Goal: Information Seeking & Learning: Learn about a topic

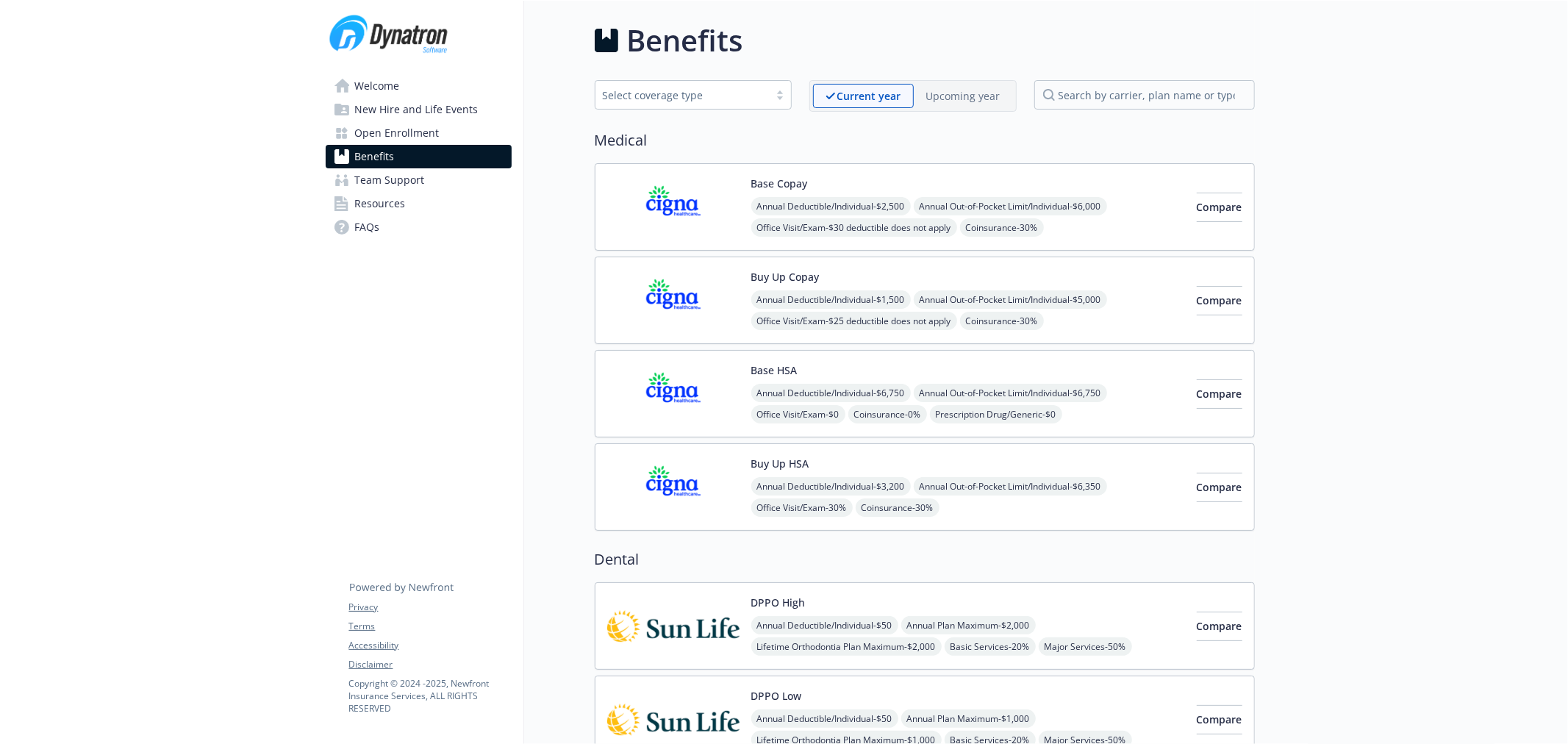
click at [953, 87] on div "Upcoming year" at bounding box center [964, 96] width 100 height 25
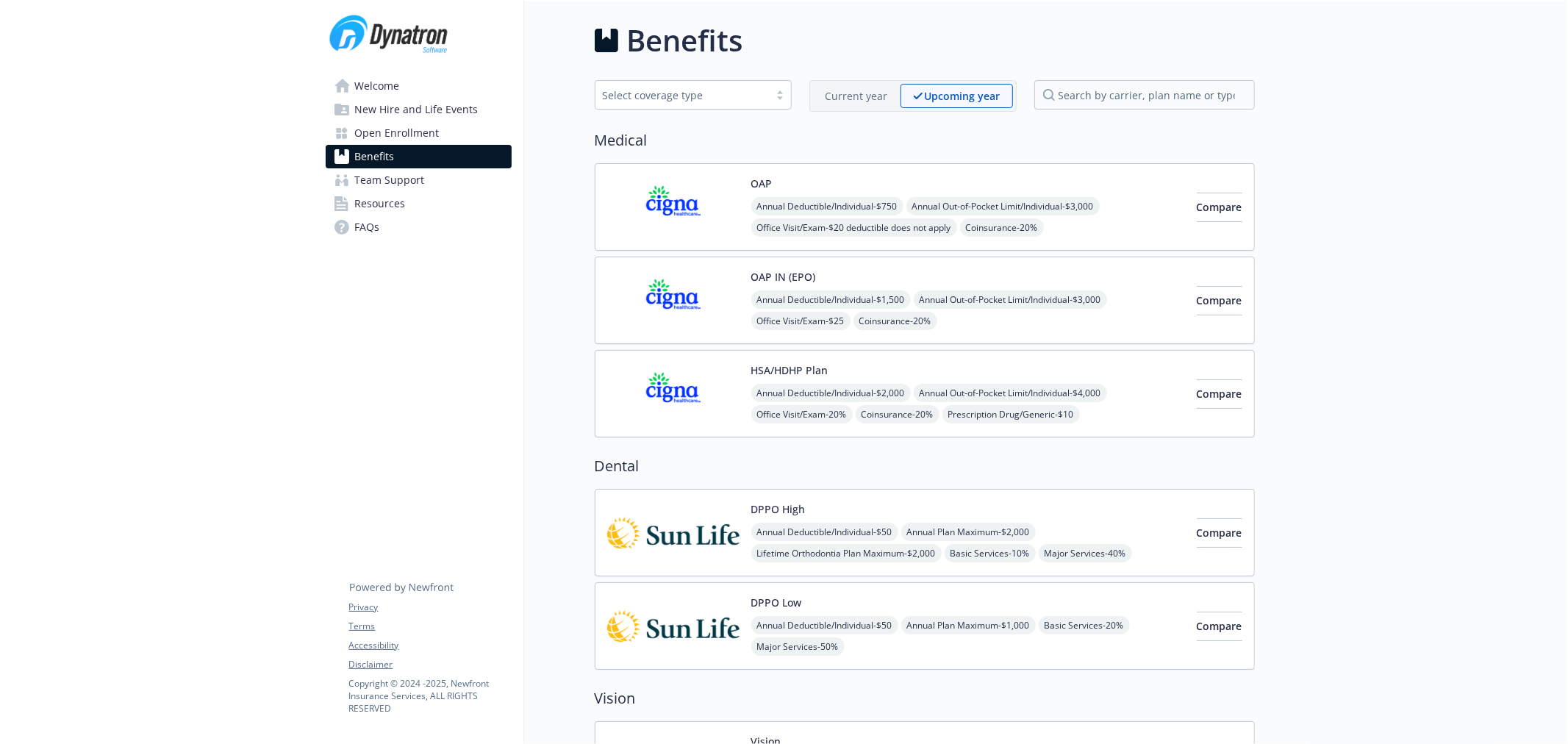
drag, startPoint x: 762, startPoint y: 44, endPoint x: 638, endPoint y: 38, distance: 124.1
click at [625, 28] on div "Benefits" at bounding box center [924, 40] width 660 height 44
click at [641, 41] on h1 "Benefits" at bounding box center [685, 40] width 116 height 44
drag, startPoint x: 629, startPoint y: 45, endPoint x: 752, endPoint y: 55, distance: 123.4
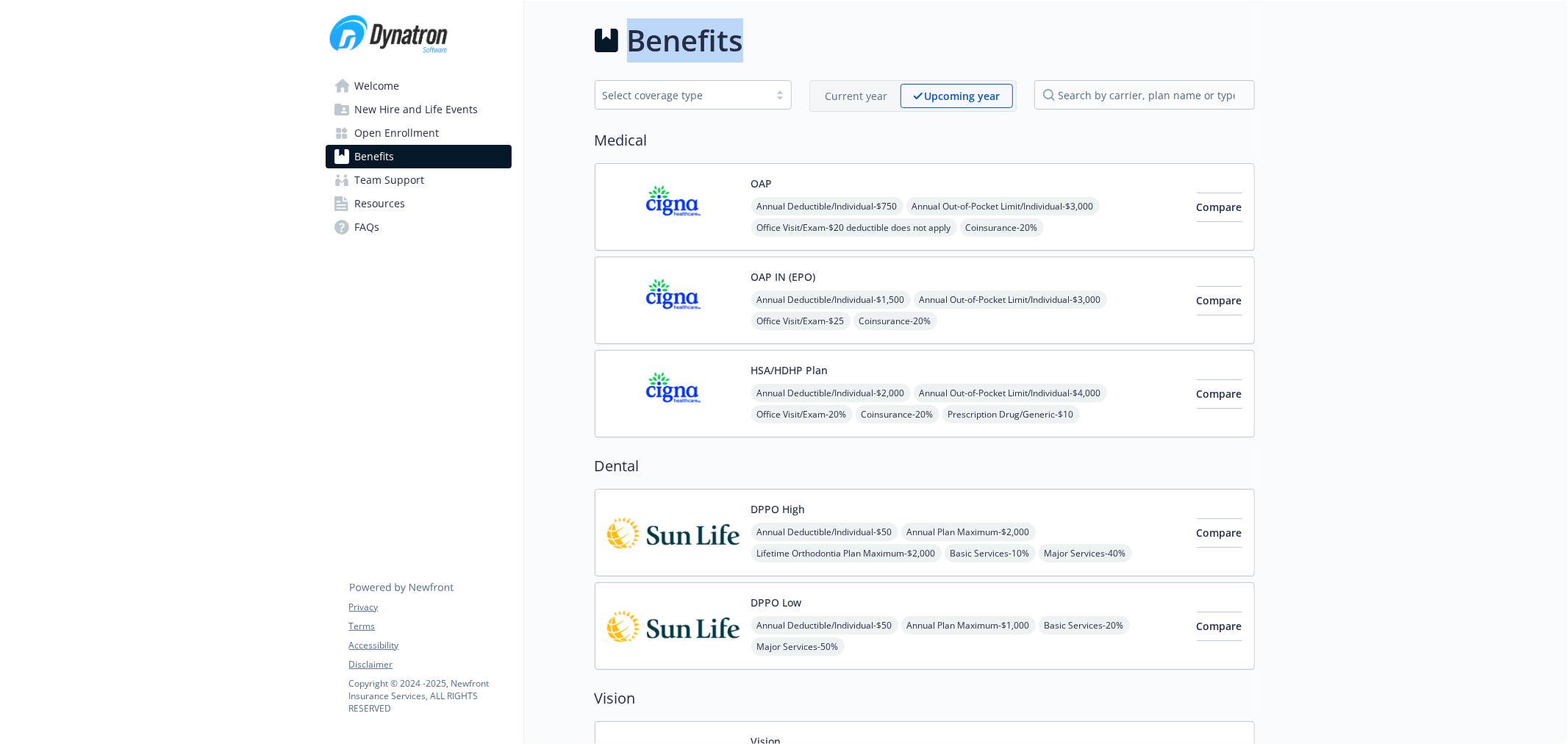
click at [752, 55] on div "Benefits" at bounding box center [924, 40] width 660 height 44
click at [751, 44] on div "Benefits" at bounding box center [924, 40] width 660 height 44
drag, startPoint x: 672, startPoint y: 48, endPoint x: 633, endPoint y: 44, distance: 39.2
click at [633, 44] on div "Benefits" at bounding box center [924, 40] width 660 height 44
click at [650, 48] on h1 "Benefits" at bounding box center [685, 40] width 116 height 44
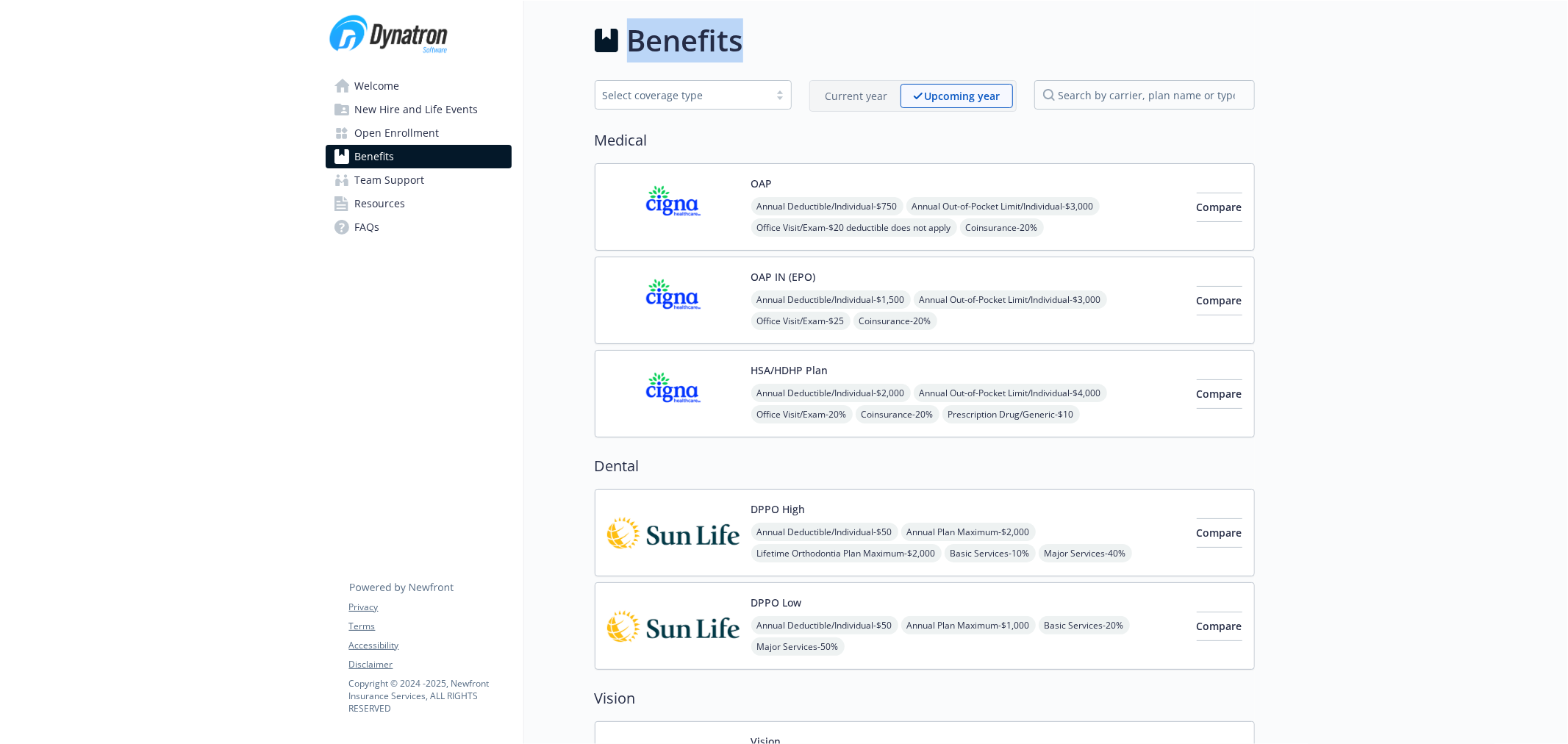
drag, startPoint x: 630, startPoint y: 41, endPoint x: 754, endPoint y: 46, distance: 124.1
click at [754, 46] on div "Benefits" at bounding box center [924, 40] width 660 height 44
drag, startPoint x: 737, startPoint y: 42, endPoint x: 629, endPoint y: 39, distance: 108.0
click at [629, 39] on h1 "Benefits" at bounding box center [685, 40] width 116 height 44
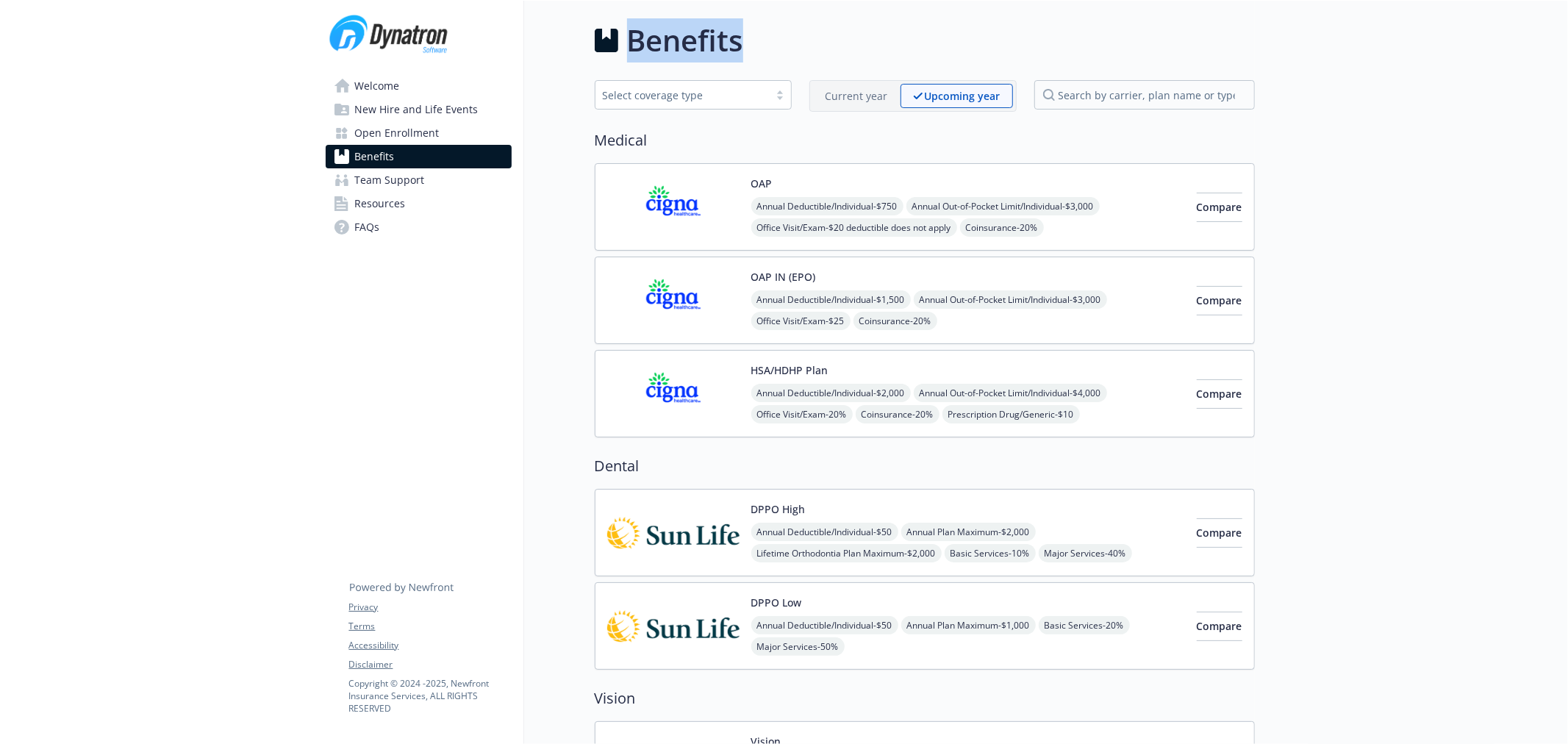
click at [636, 41] on h1 "Benefits" at bounding box center [685, 40] width 116 height 44
drag, startPoint x: 632, startPoint y: 37, endPoint x: 740, endPoint y: 41, distance: 108.1
click at [740, 41] on h1 "Benefits" at bounding box center [685, 40] width 116 height 44
drag, startPoint x: 741, startPoint y: 41, endPoint x: 597, endPoint y: 42, distance: 144.0
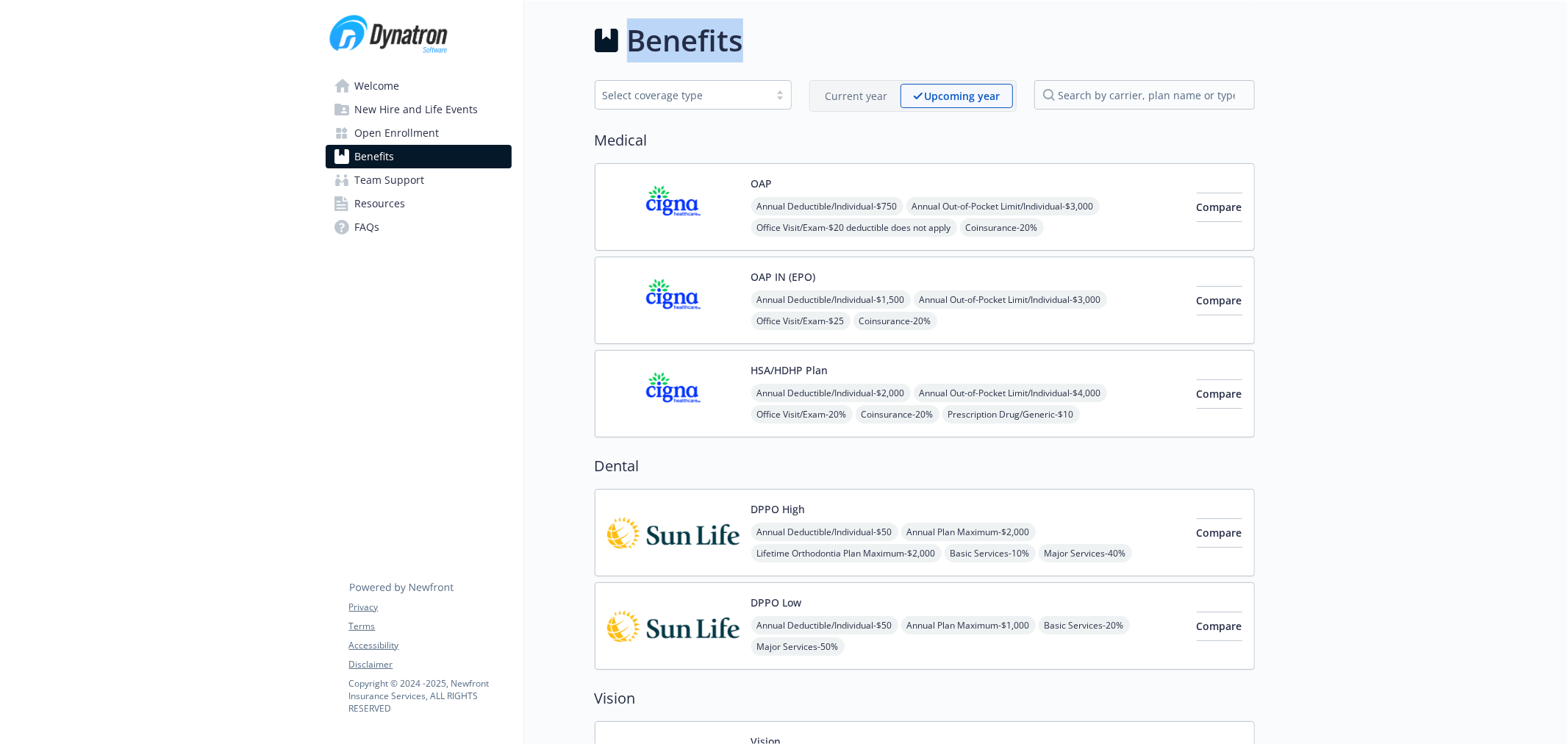
click at [597, 42] on div "Benefits" at bounding box center [924, 40] width 660 height 44
click at [644, 54] on h1 "Benefits" at bounding box center [685, 40] width 116 height 44
click at [684, 209] on img at bounding box center [673, 207] width 132 height 62
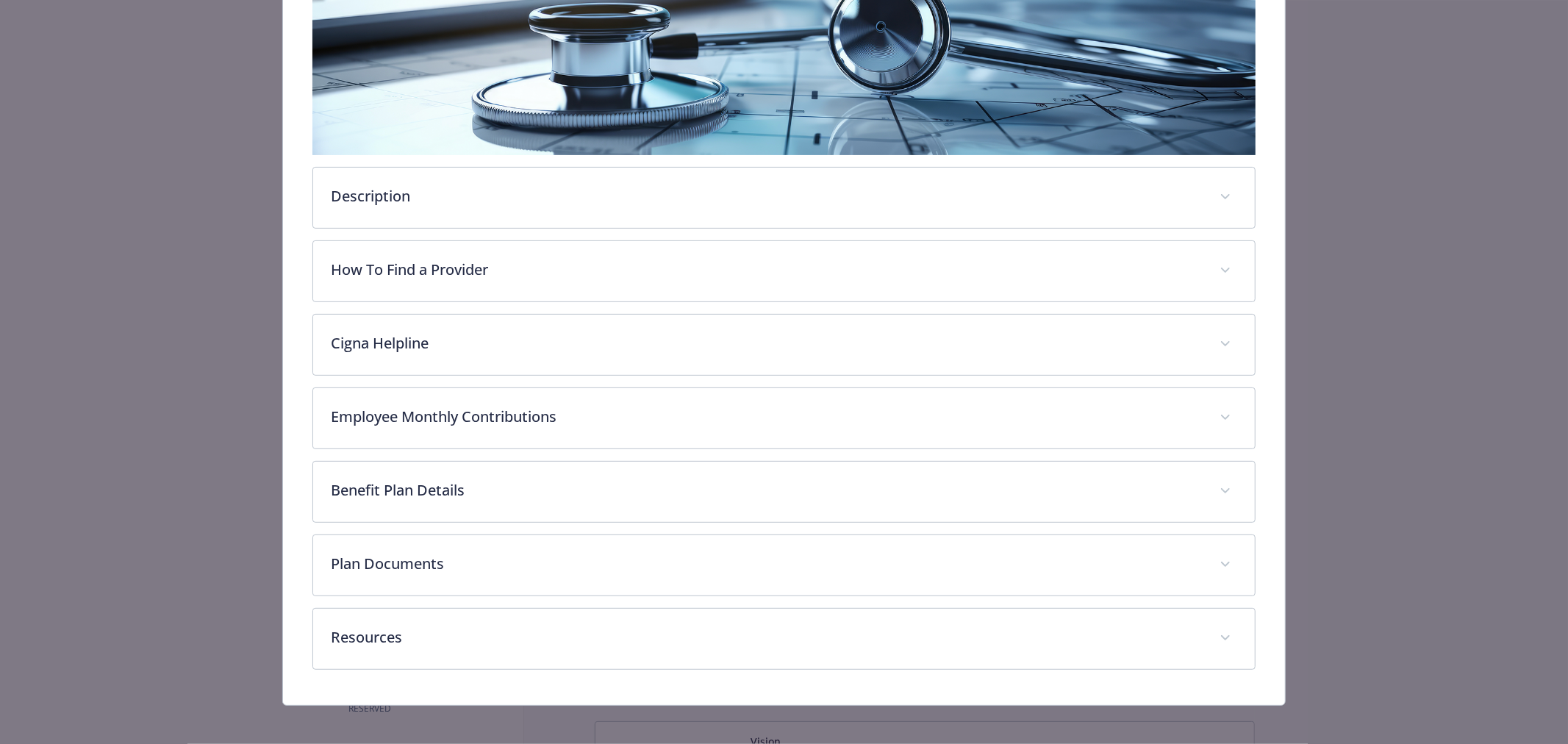
scroll to position [297, 0]
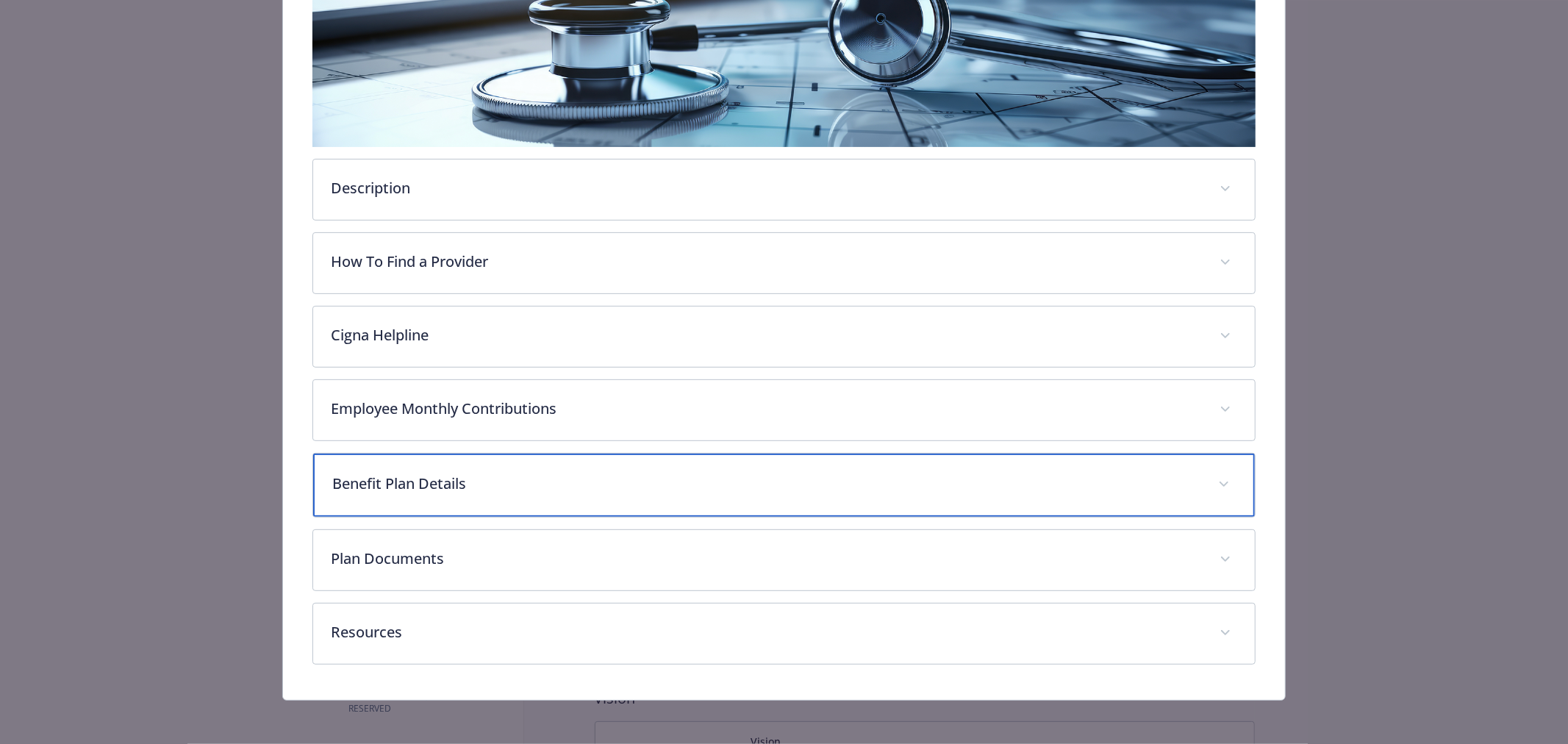
click at [373, 476] on p "Benefit Plan Details" at bounding box center [766, 484] width 868 height 22
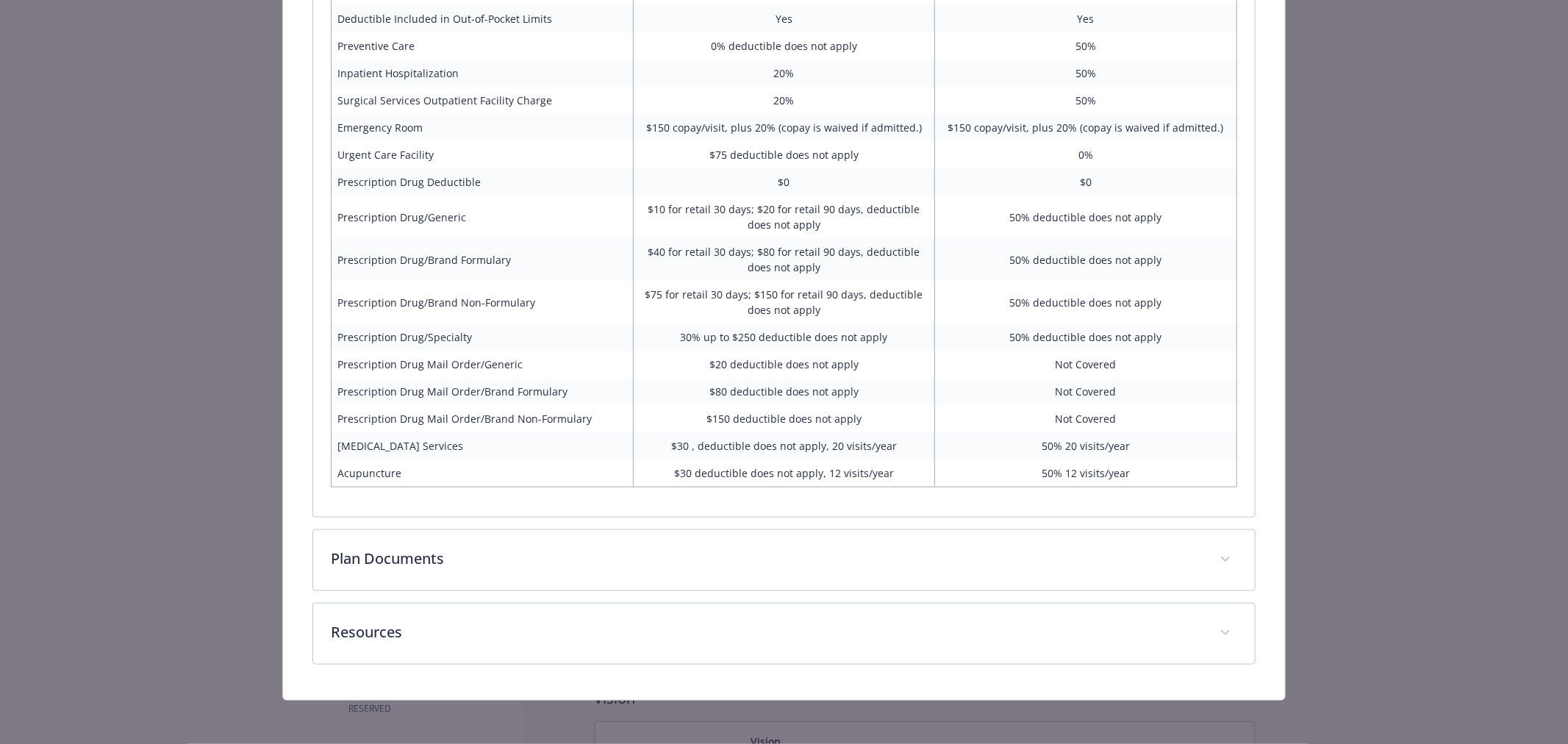
scroll to position [1041, 0]
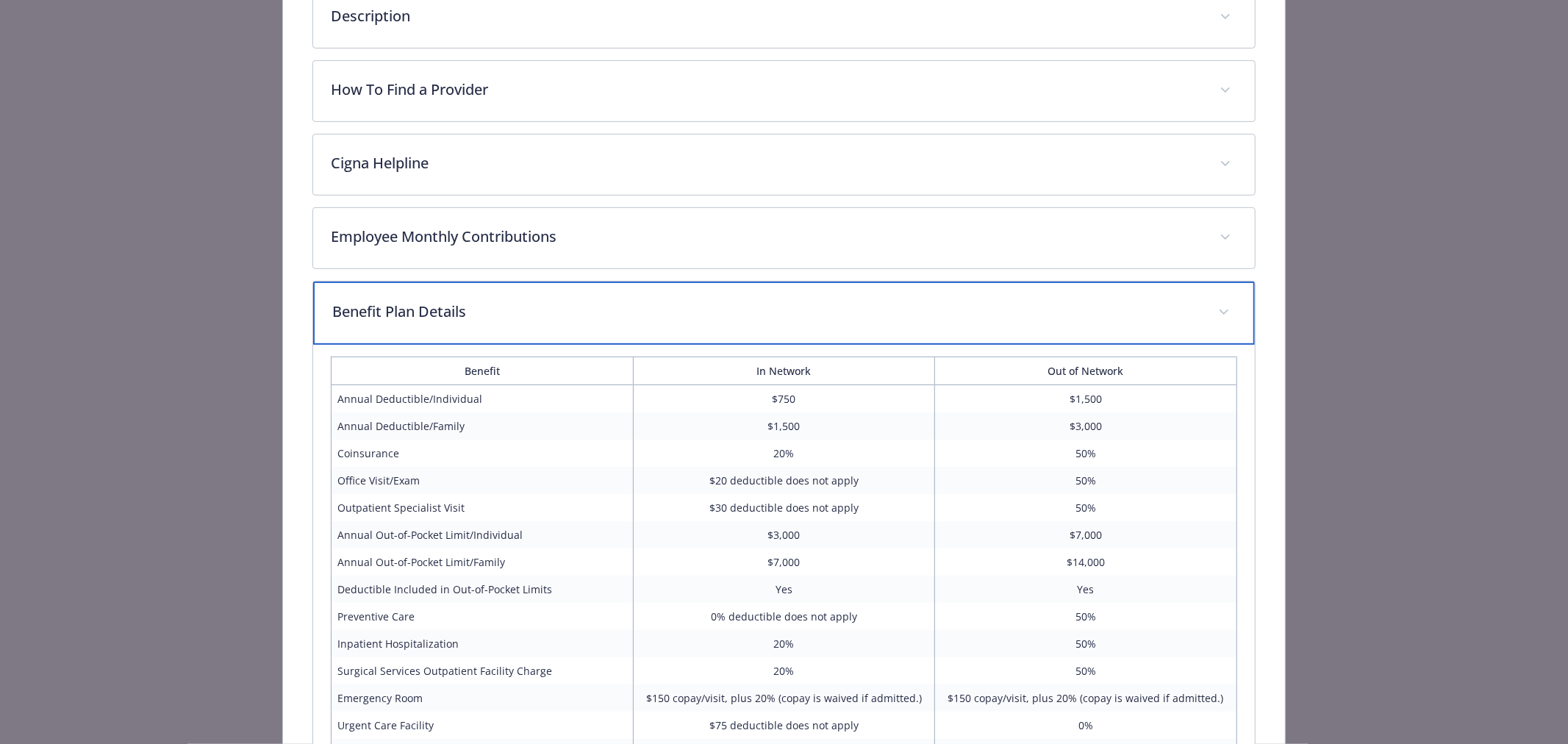
click at [791, 329] on div "Benefit Plan Details" at bounding box center [783, 313] width 942 height 63
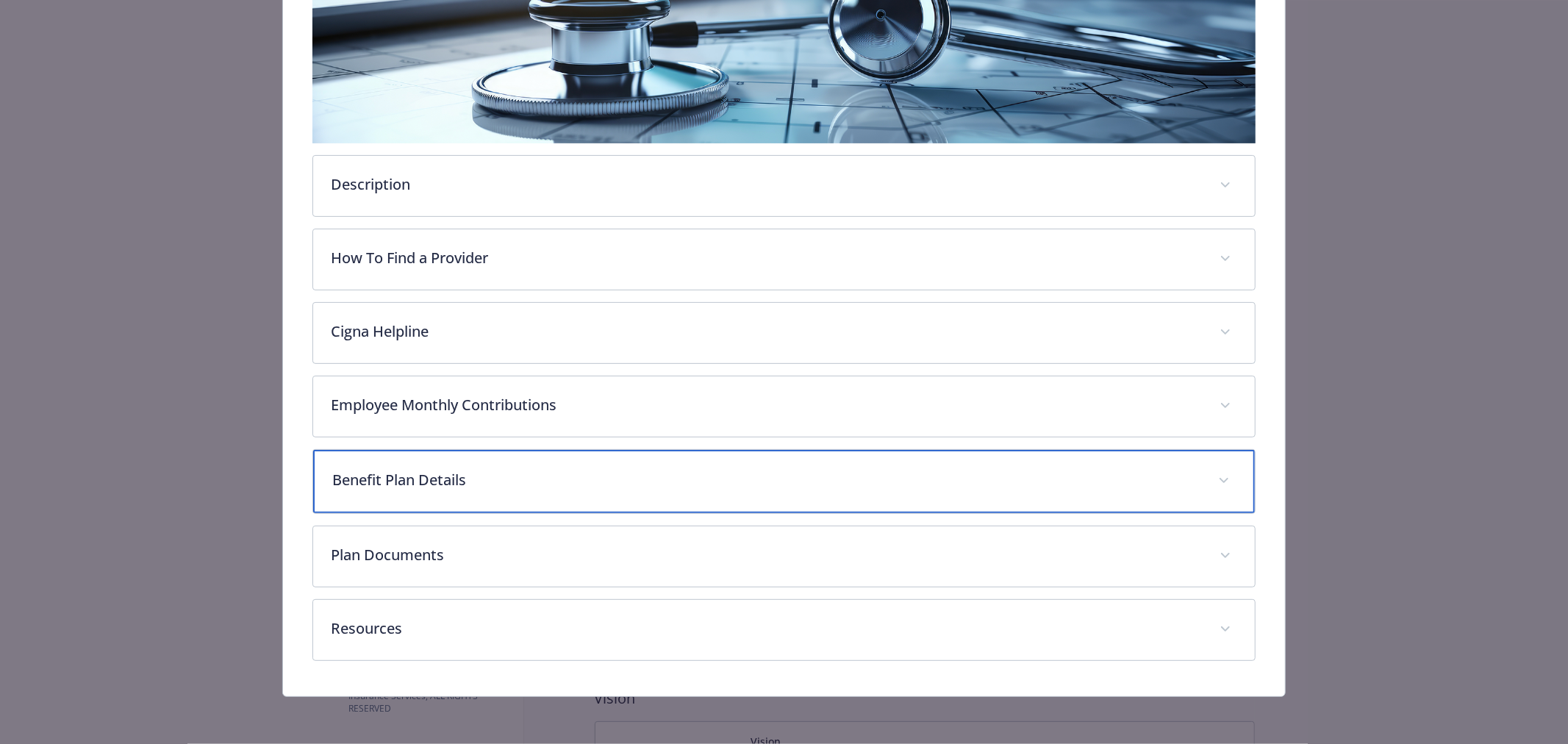
scroll to position [299, 0]
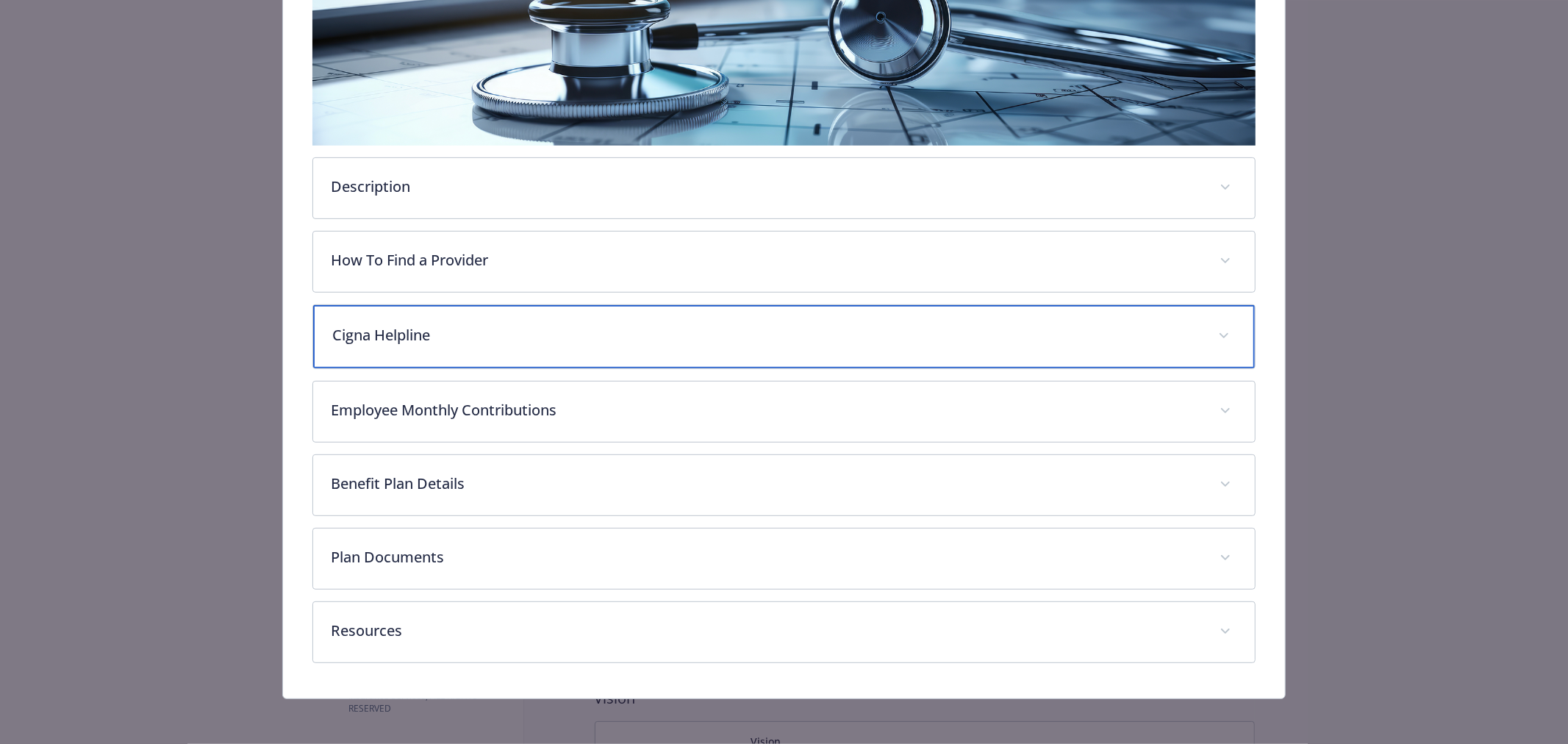
click at [377, 328] on p "Cigna Helpline" at bounding box center [766, 335] width 868 height 22
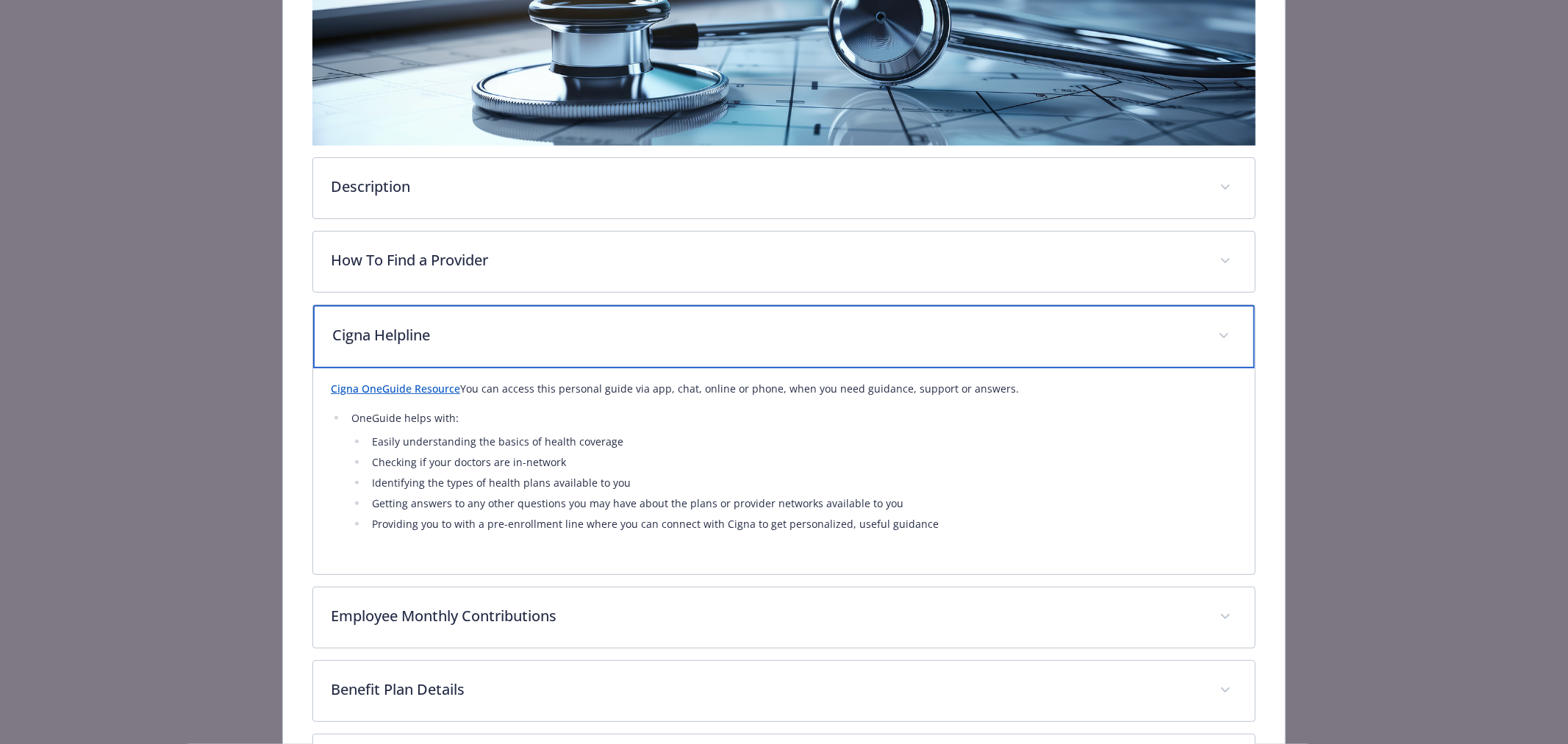
click at [377, 328] on p "Cigna Helpline" at bounding box center [766, 335] width 868 height 22
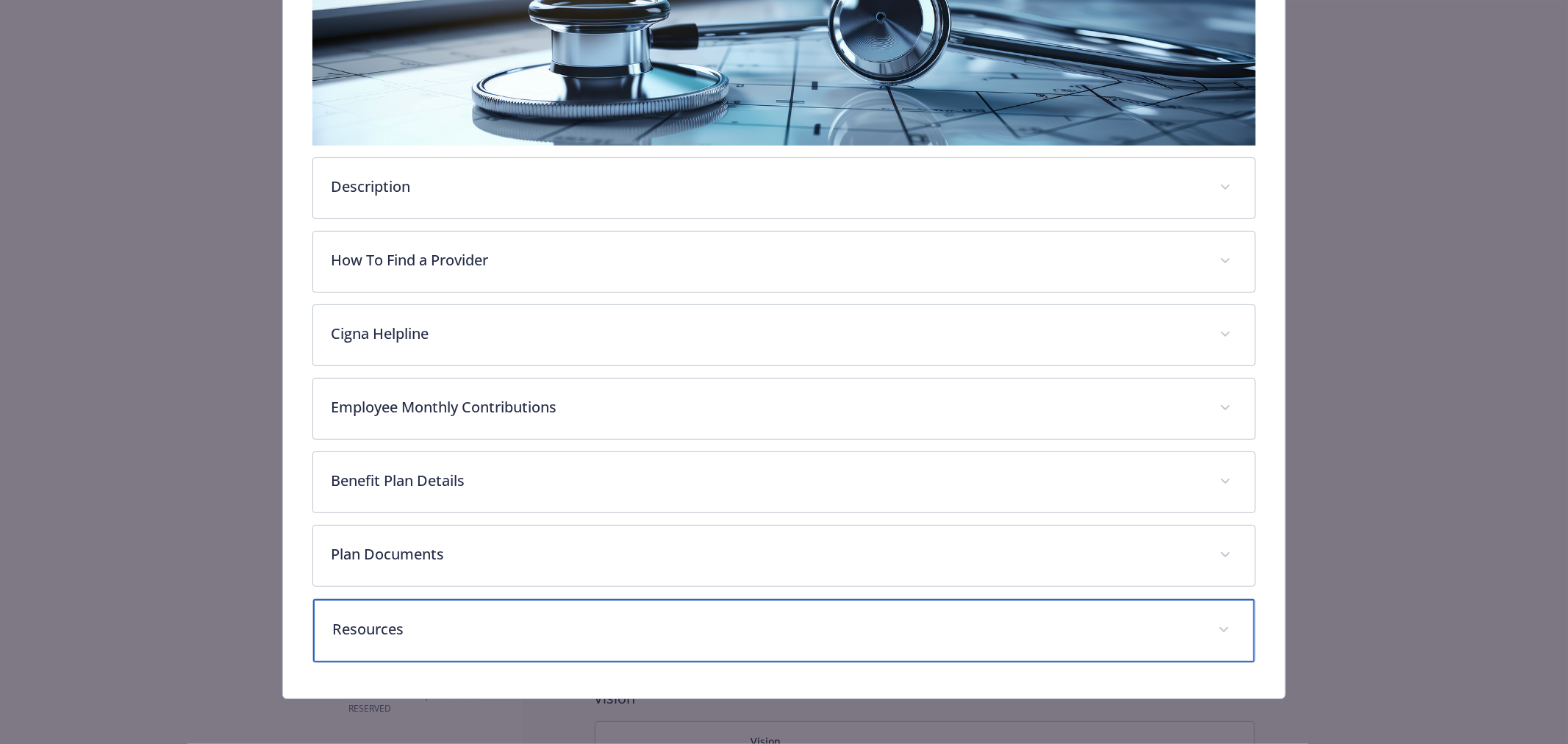
click at [412, 634] on p "Resources" at bounding box center [766, 630] width 868 height 22
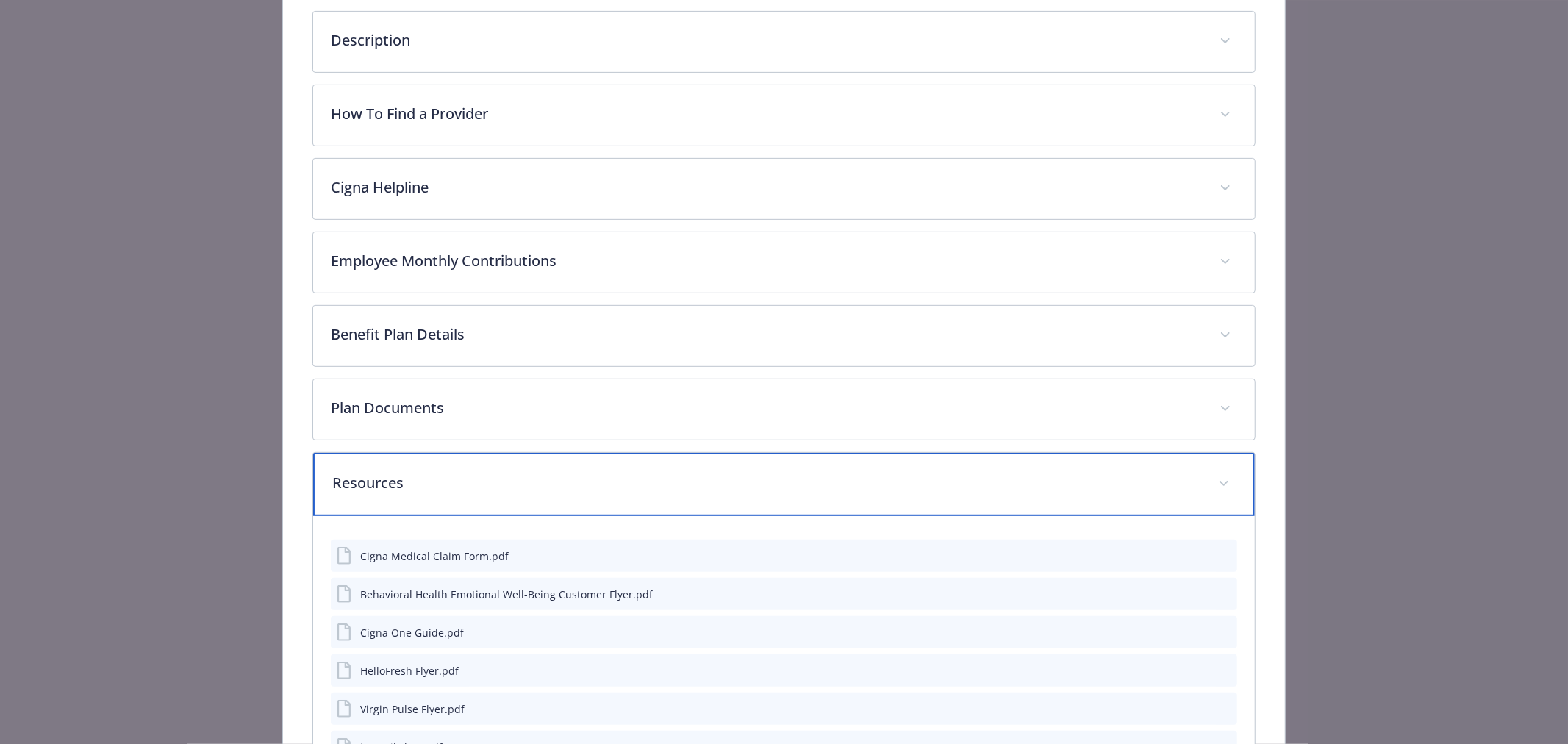
scroll to position [370, 0]
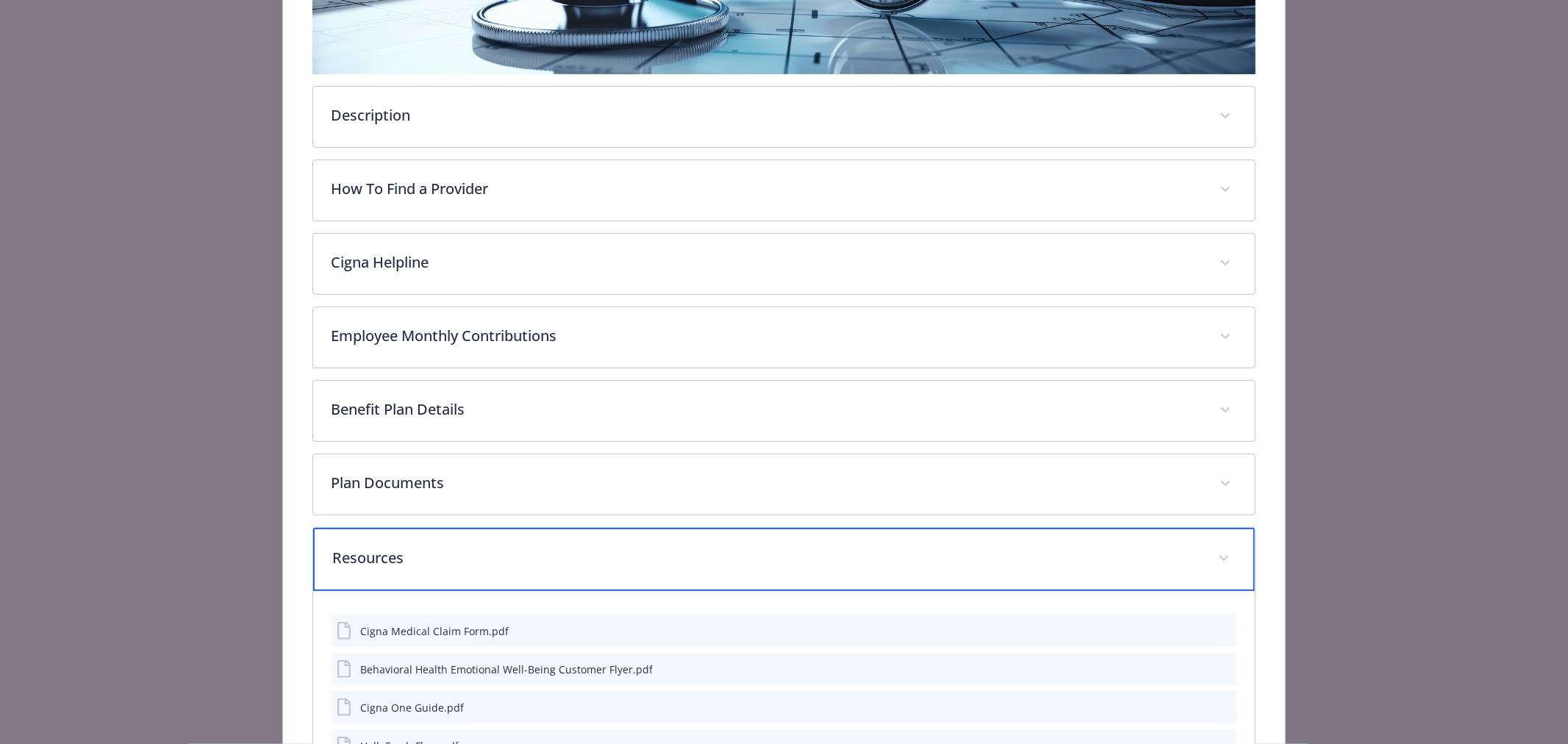
click at [423, 565] on p "Resources" at bounding box center [766, 558] width 868 height 22
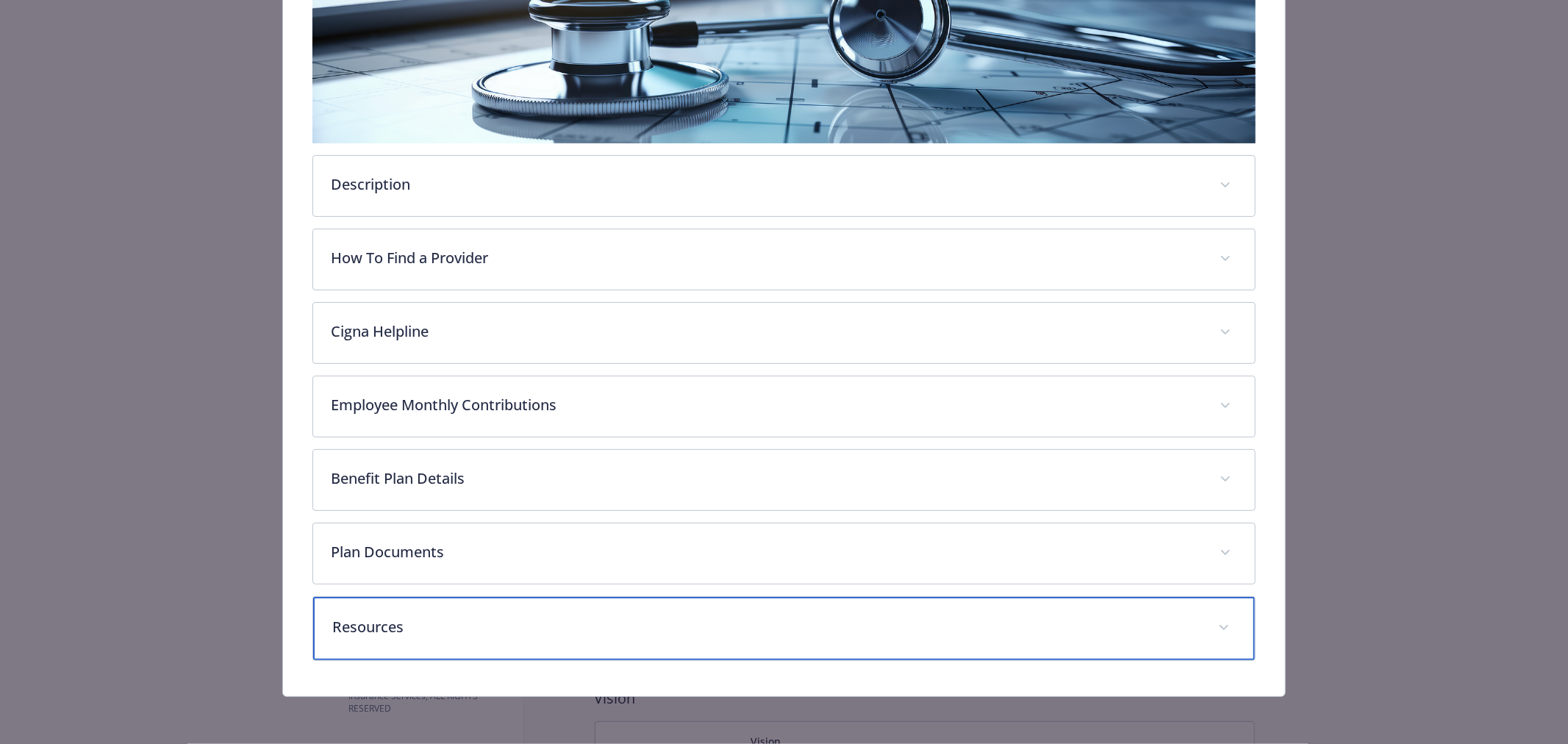
scroll to position [299, 0]
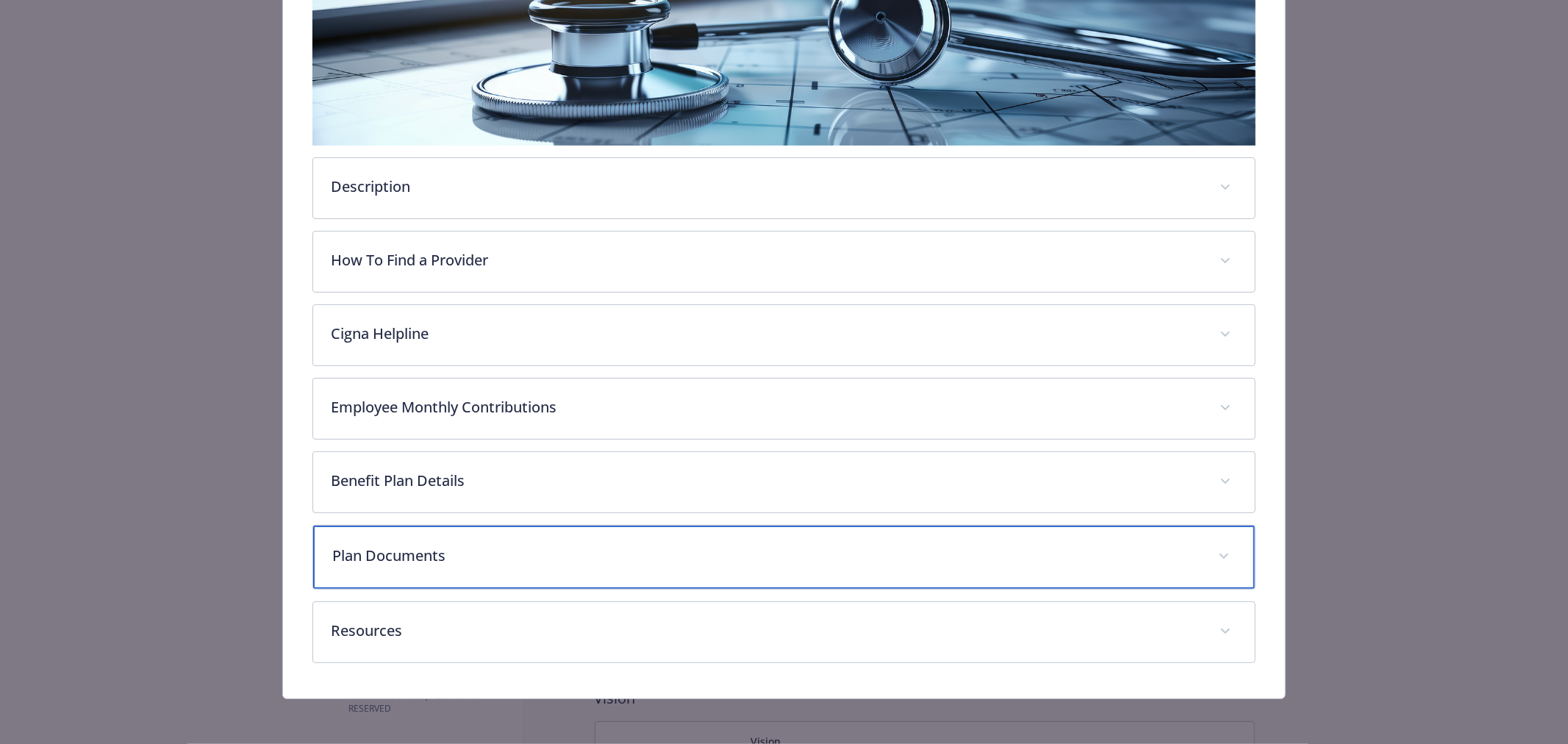
click at [423, 565] on div "Plan Documents" at bounding box center [783, 557] width 942 height 63
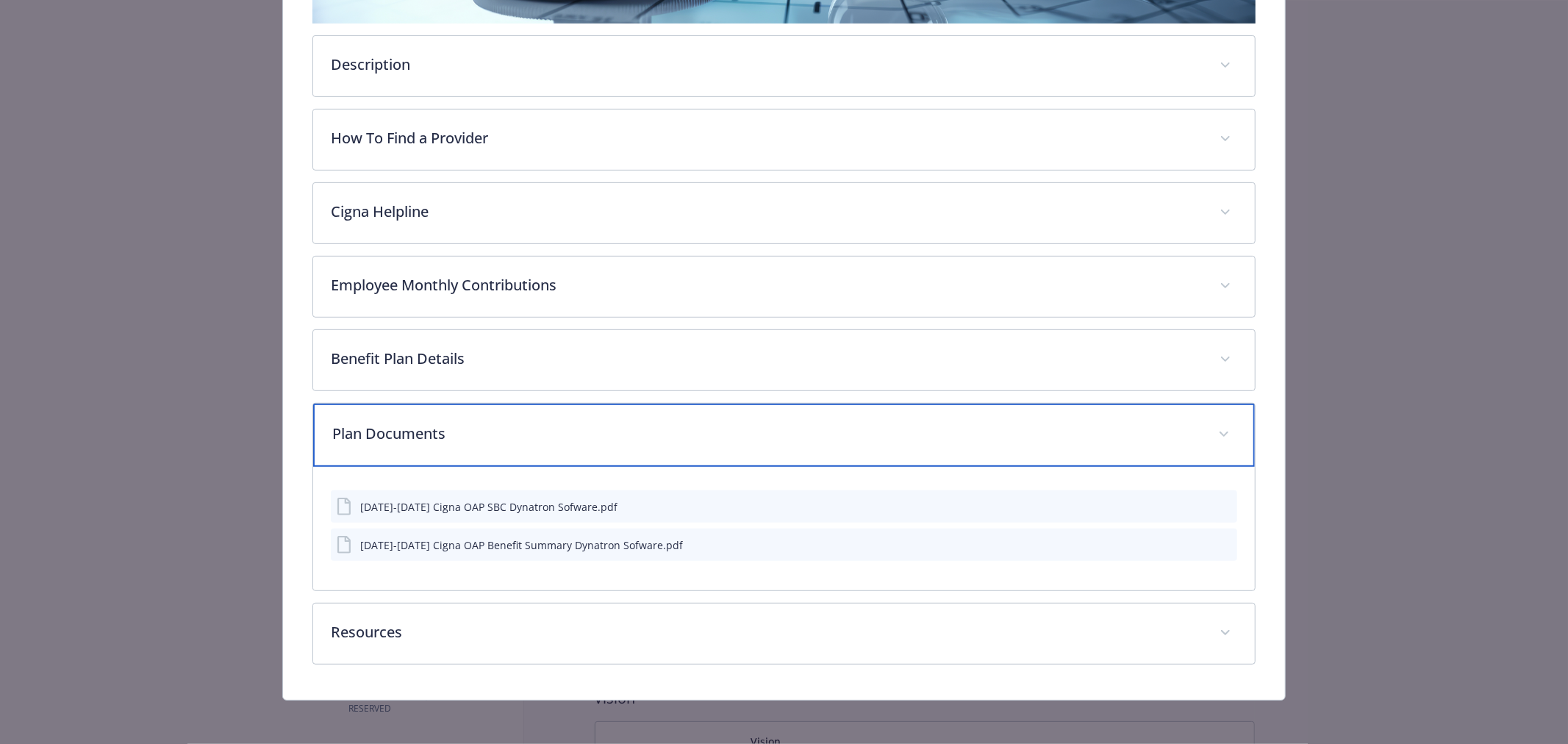
scroll to position [422, 0]
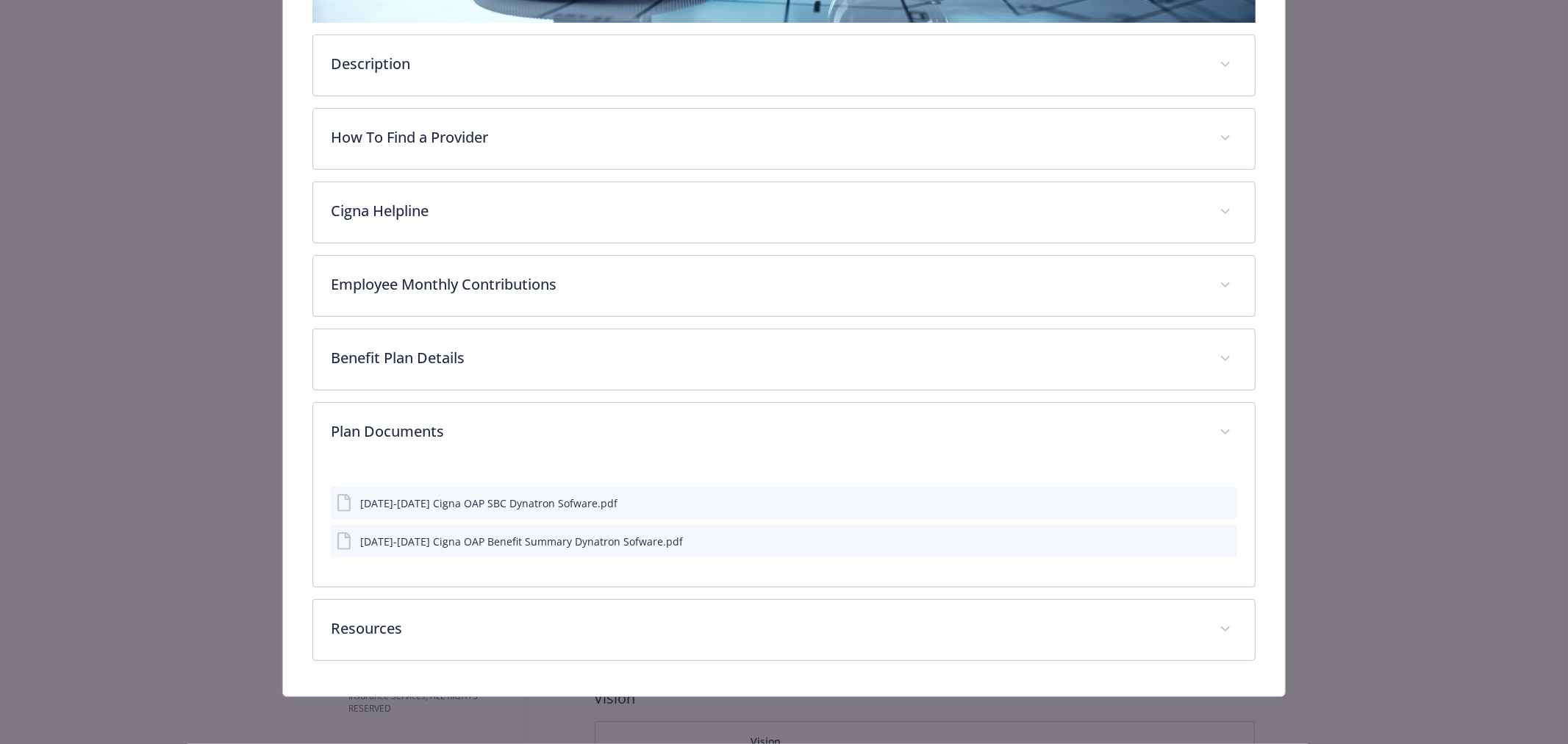
click at [1218, 546] on button "details for plan Medical - OAP - Medical PPO" at bounding box center [1225, 541] width 13 height 16
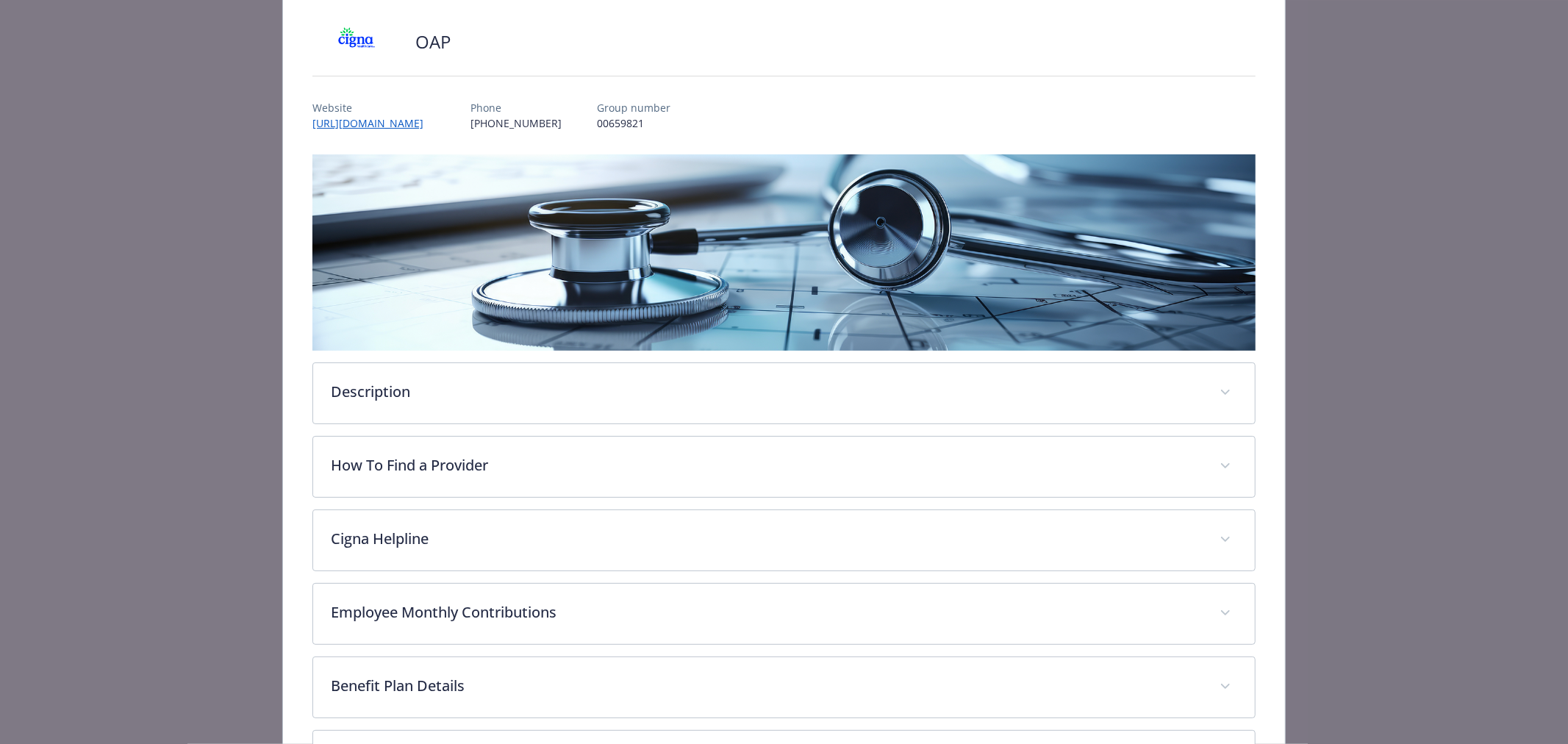
scroll to position [421, 0]
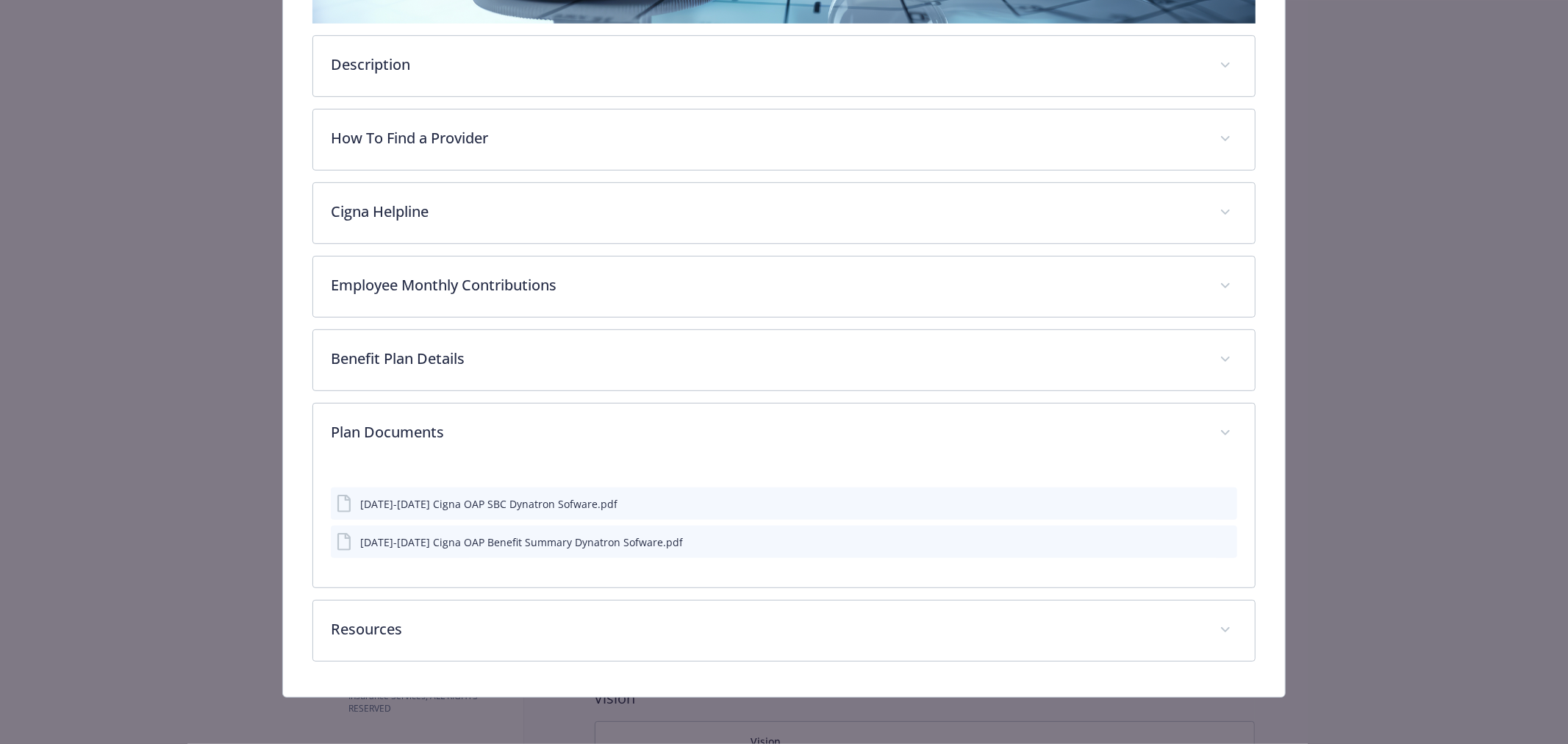
click at [1217, 537] on icon "preview file" at bounding box center [1223, 541] width 13 height 10
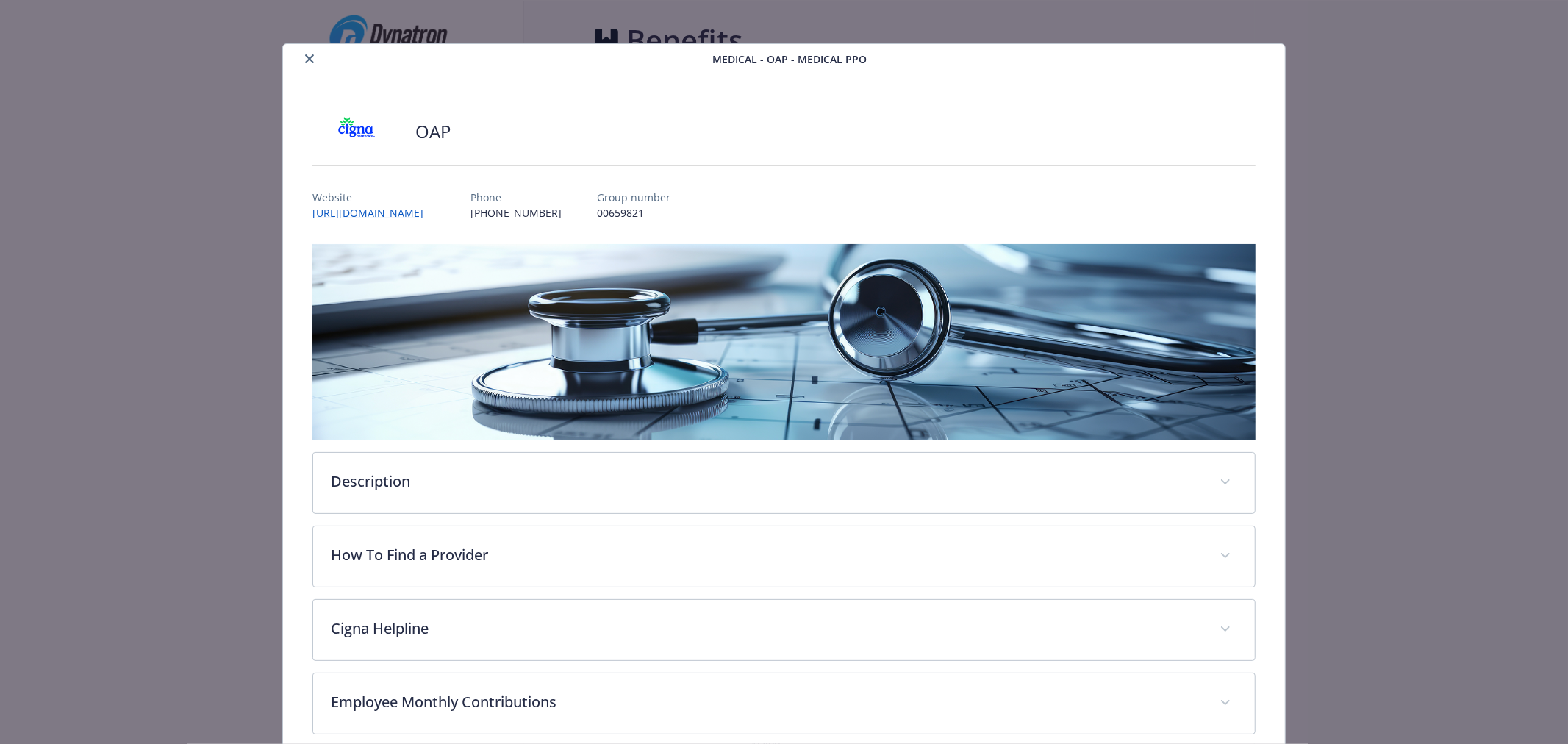
scroll to position [0, 0]
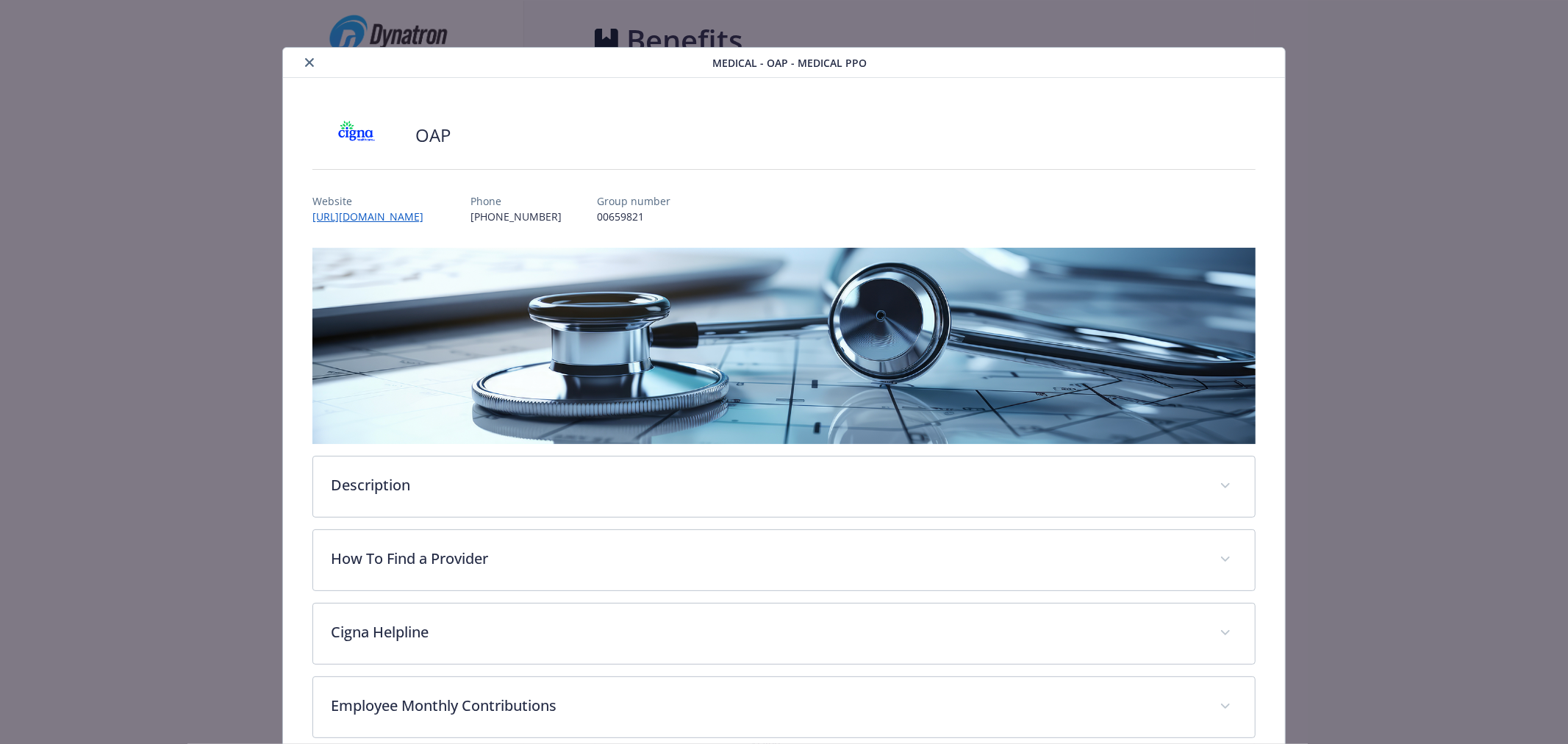
click at [307, 58] on icon "close" at bounding box center [310, 62] width 9 height 9
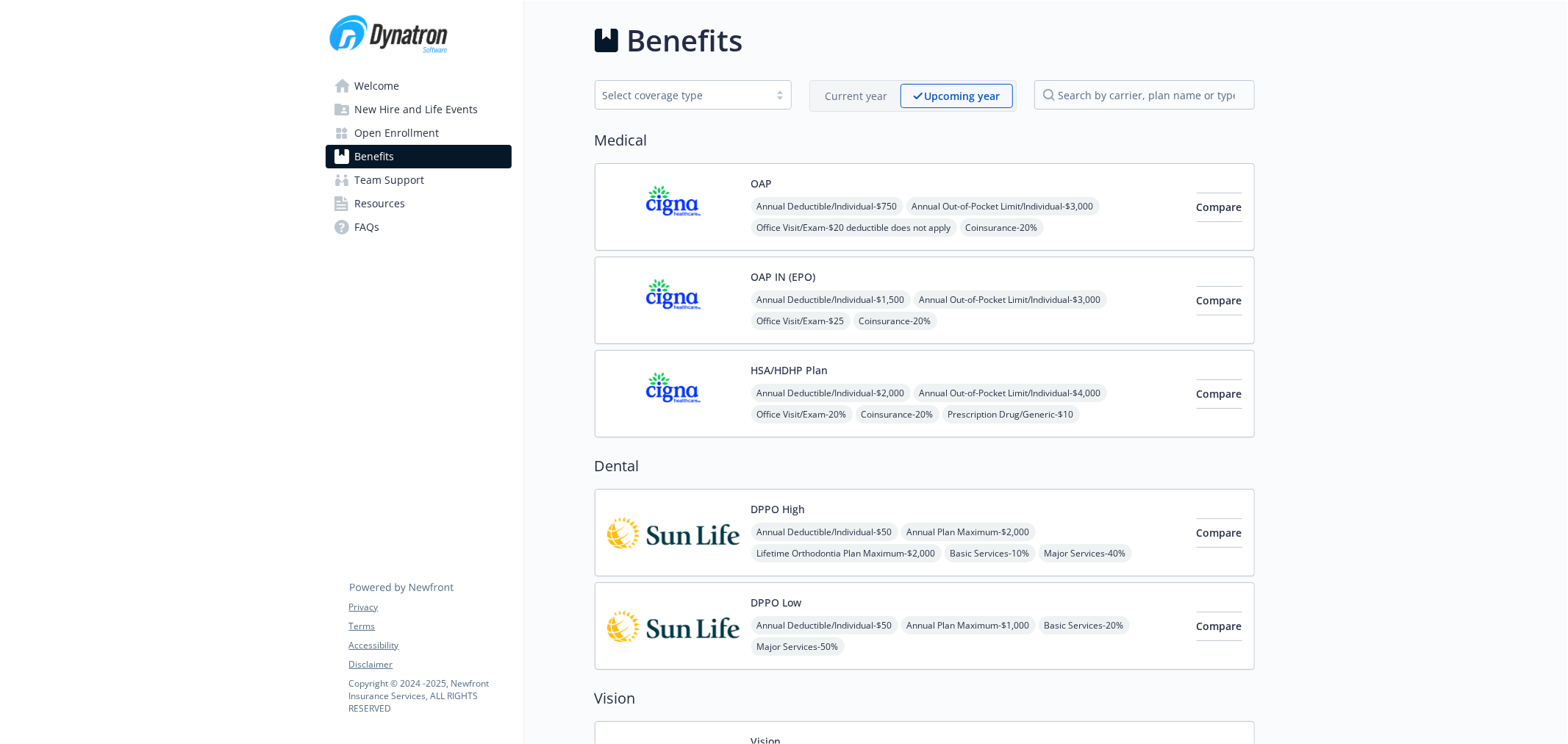
click at [699, 290] on img at bounding box center [673, 300] width 132 height 62
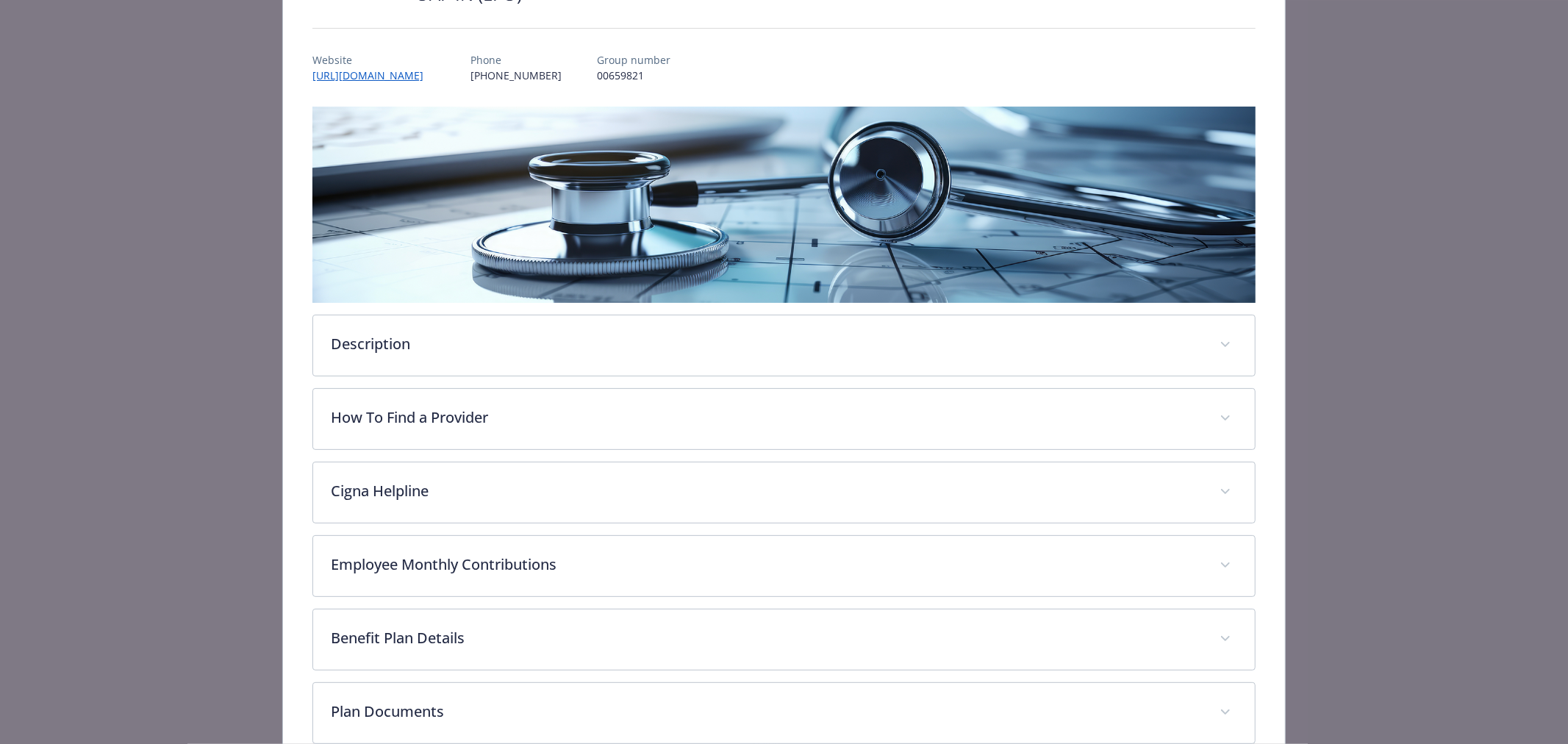
scroll to position [289, 0]
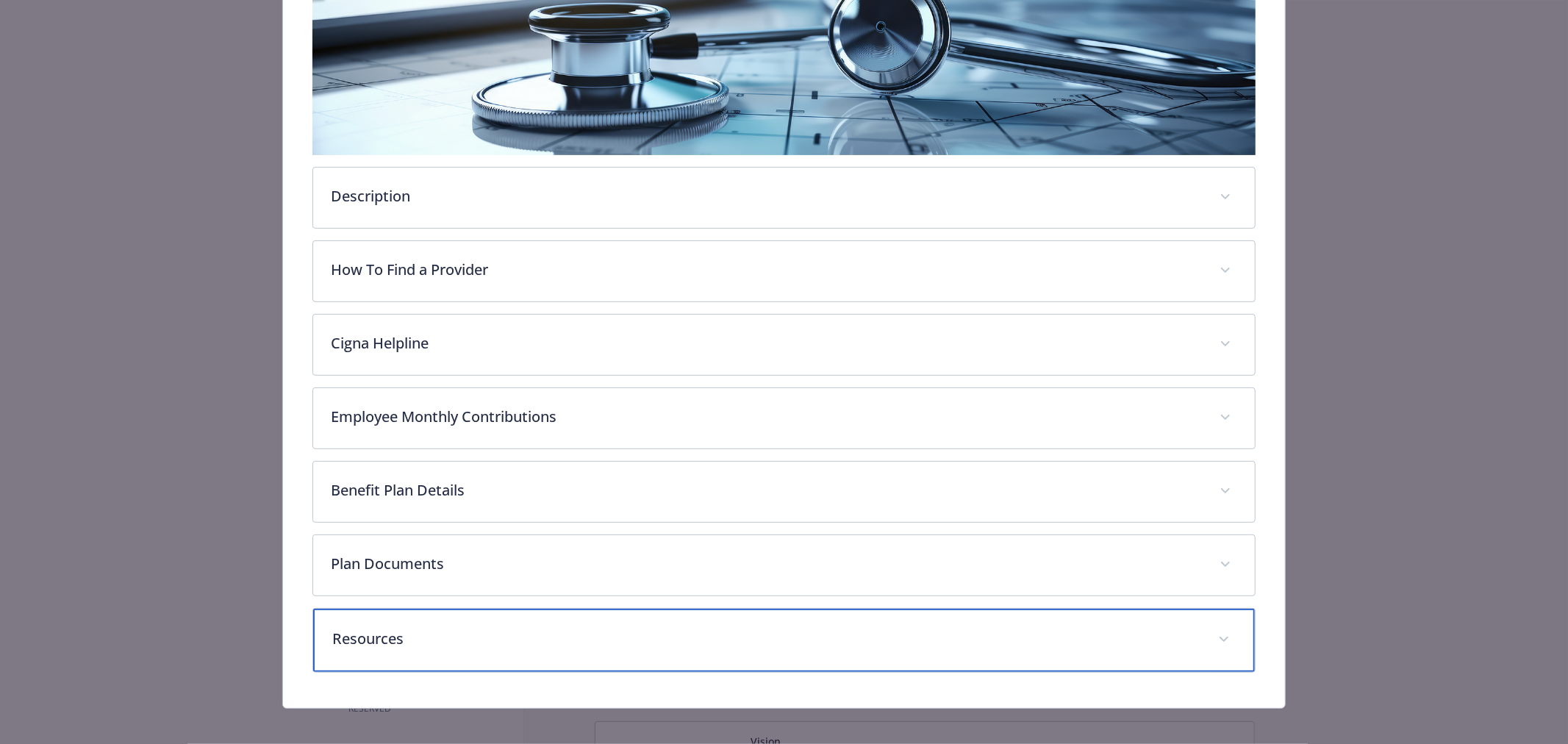
click at [1016, 635] on p "Resources" at bounding box center [766, 639] width 868 height 22
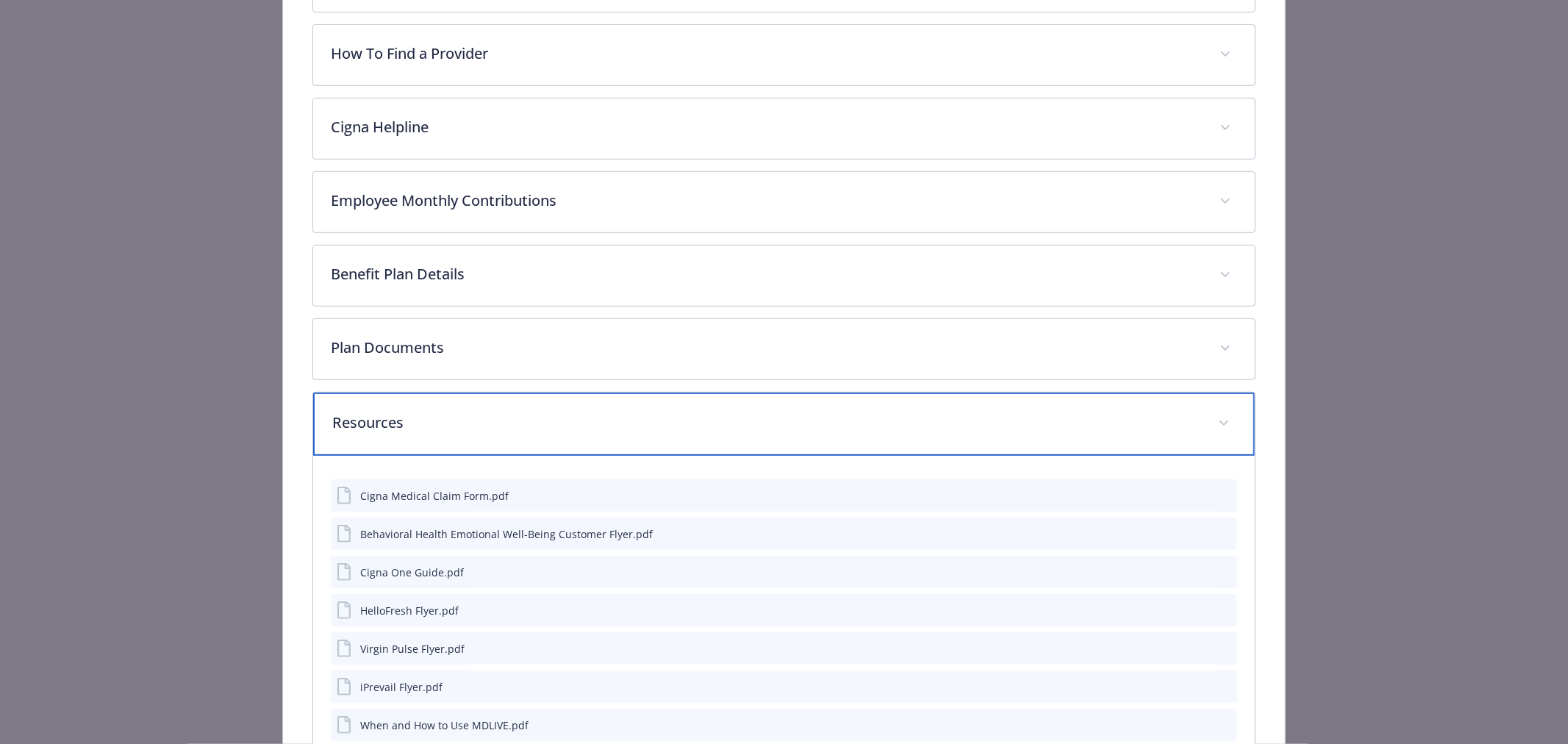
scroll to position [534, 0]
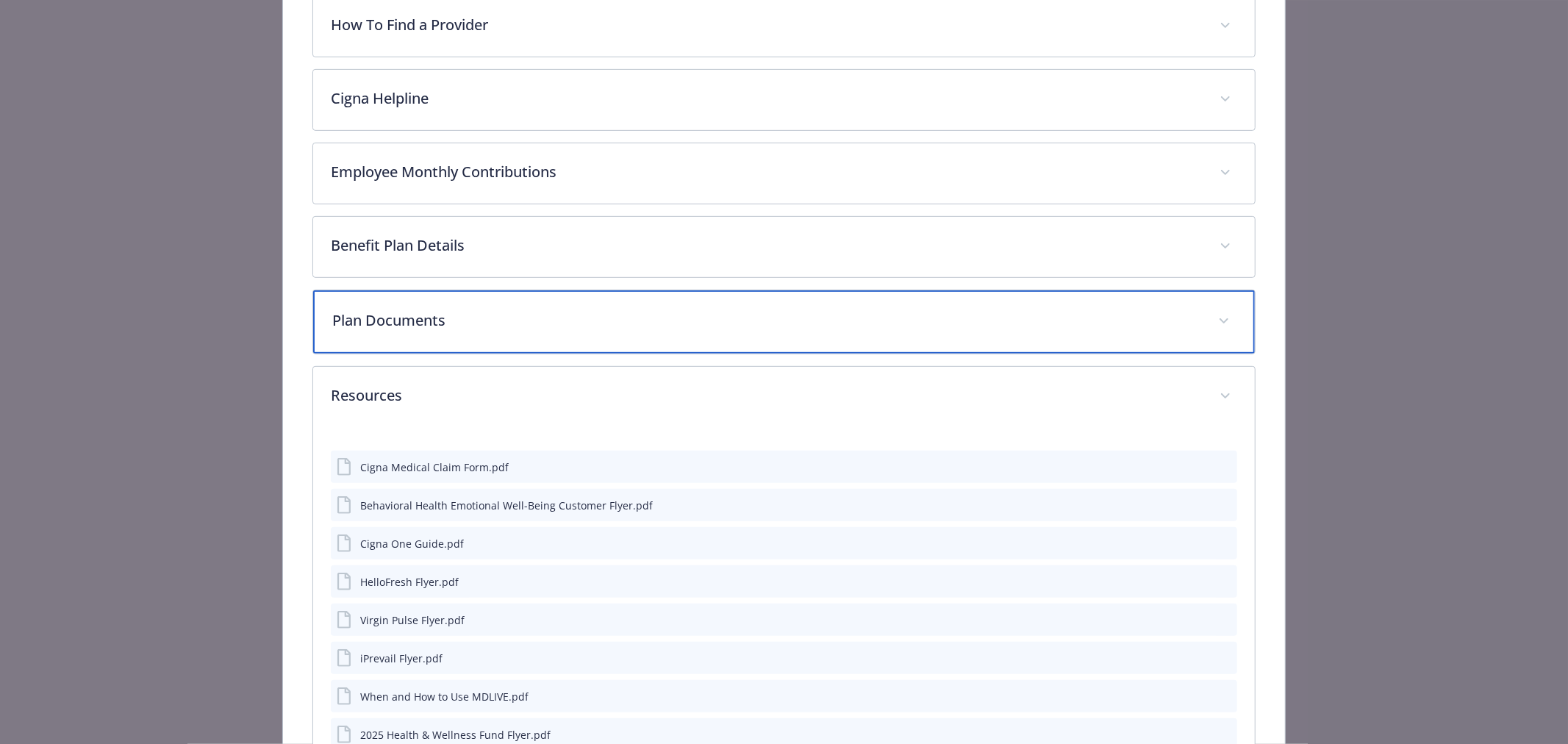
click at [529, 325] on p "Plan Documents" at bounding box center [766, 320] width 868 height 22
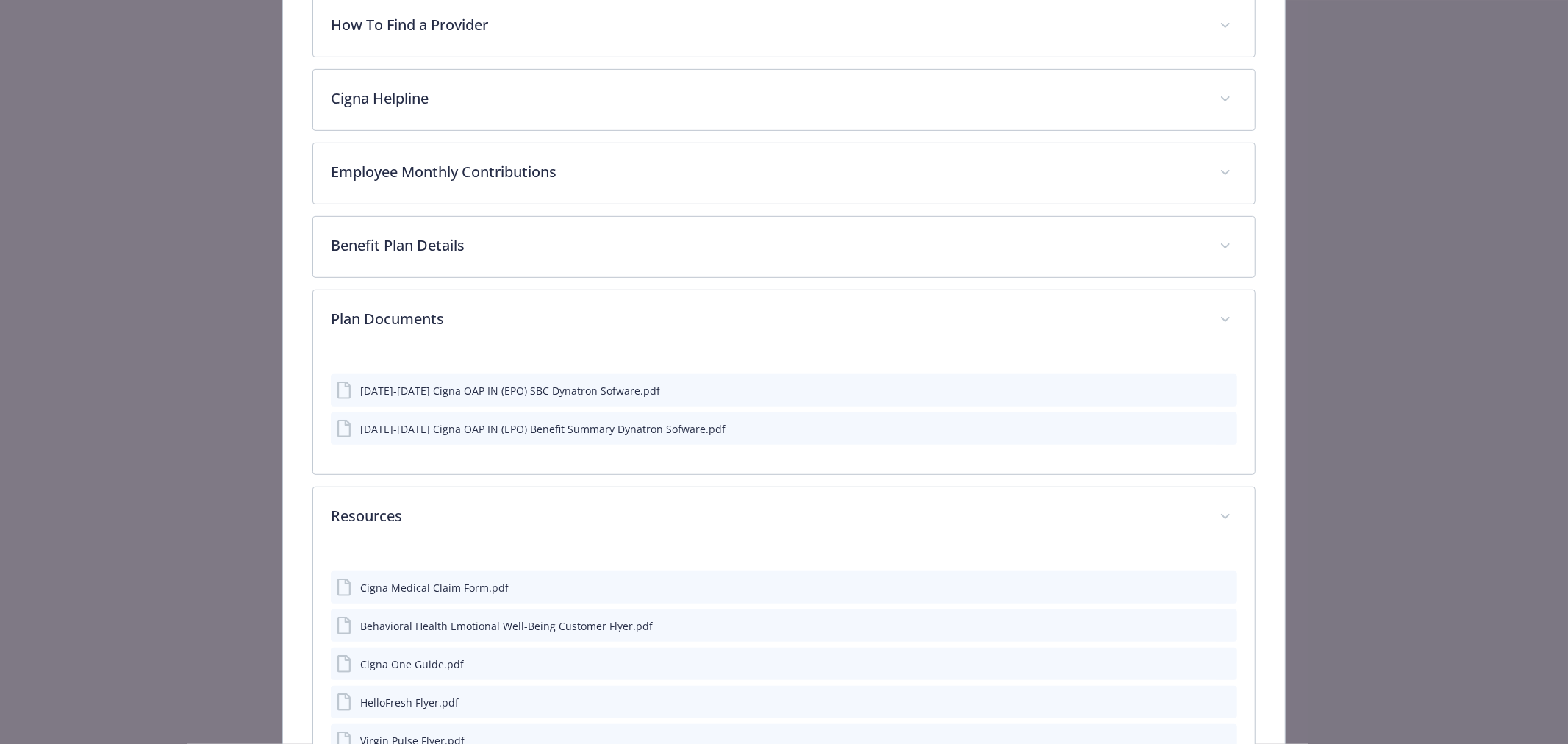
click at [1217, 388] on icon "preview file" at bounding box center [1223, 389] width 13 height 10
click at [1217, 427] on icon "preview file" at bounding box center [1223, 428] width 13 height 10
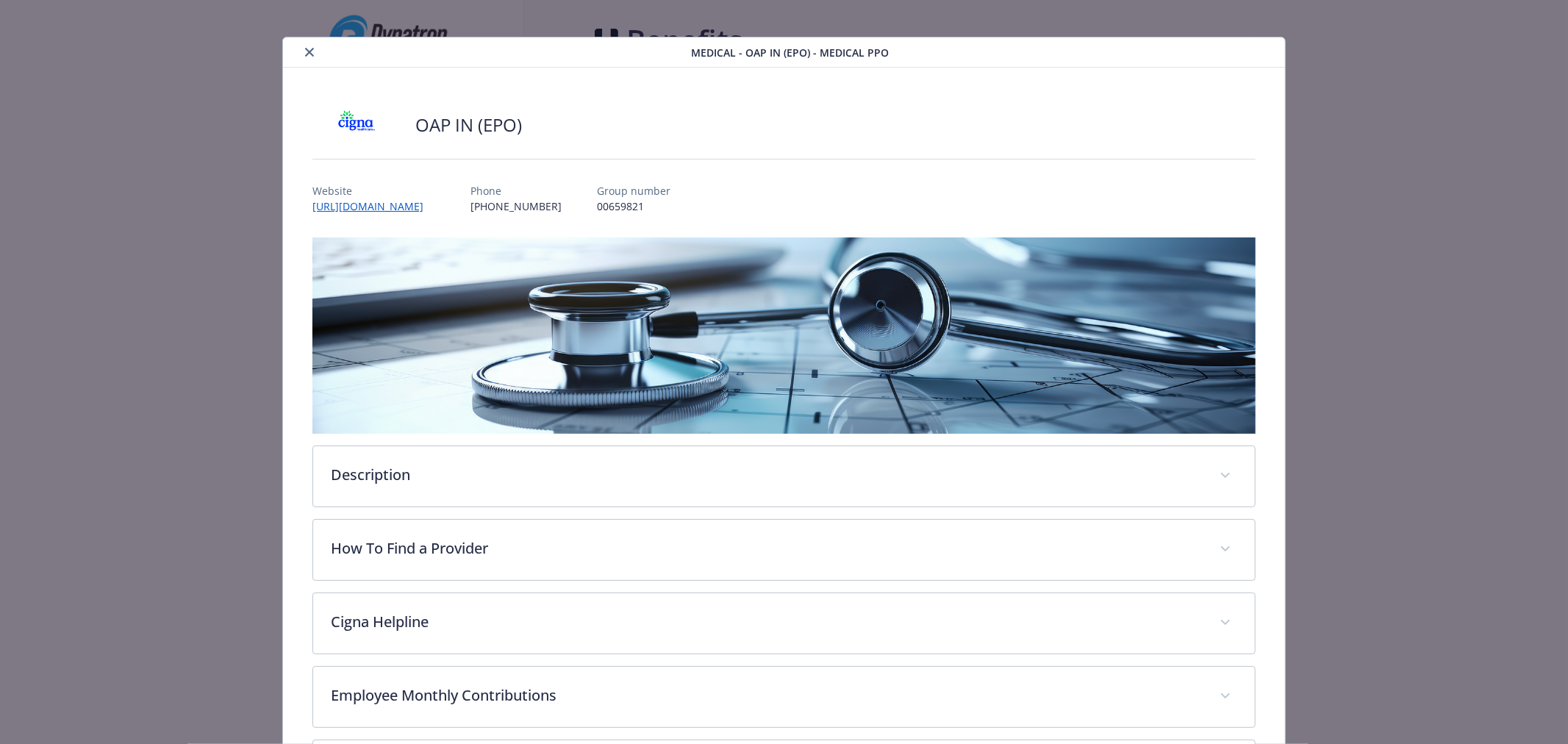
scroll to position [0, 0]
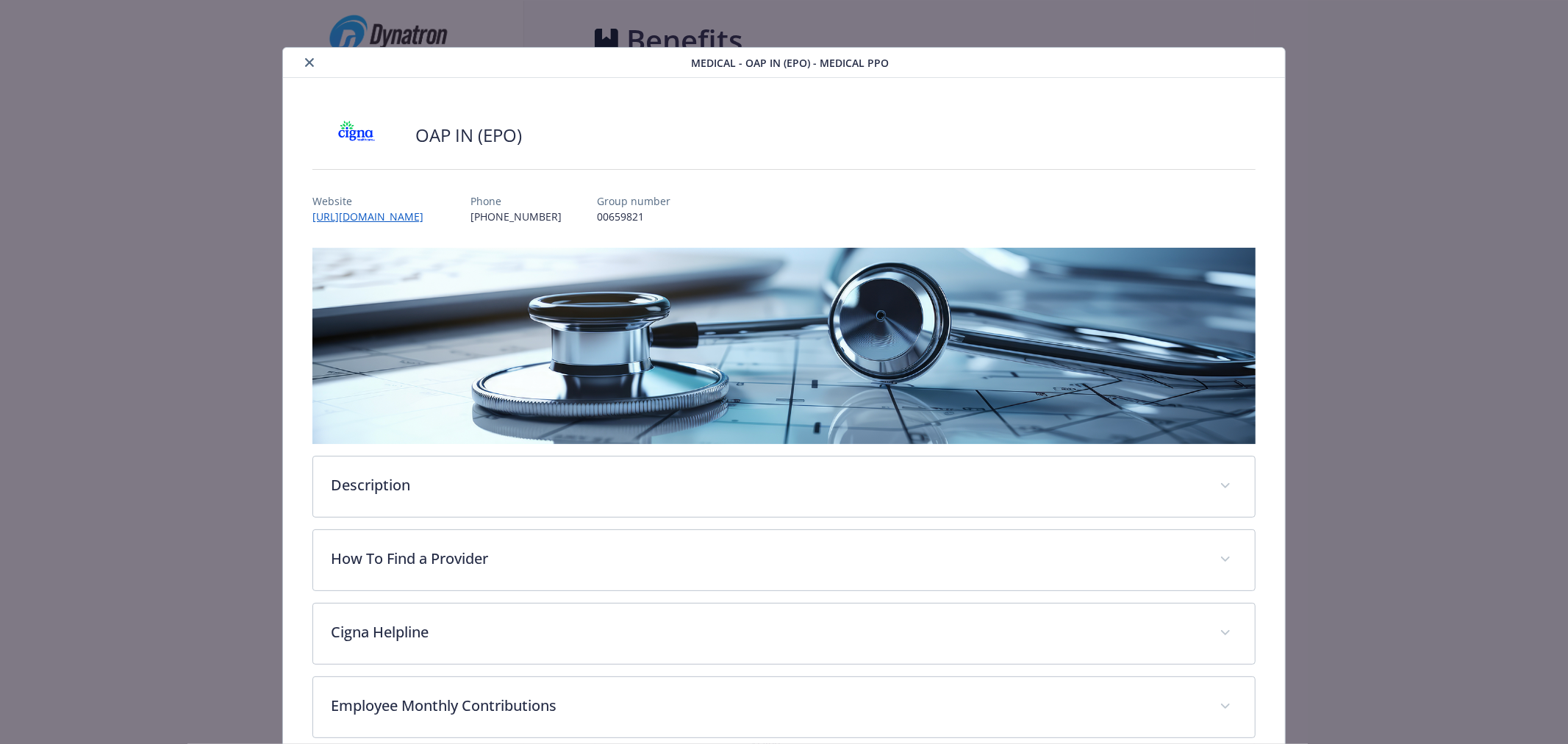
click at [306, 67] on button "close" at bounding box center [310, 62] width 18 height 18
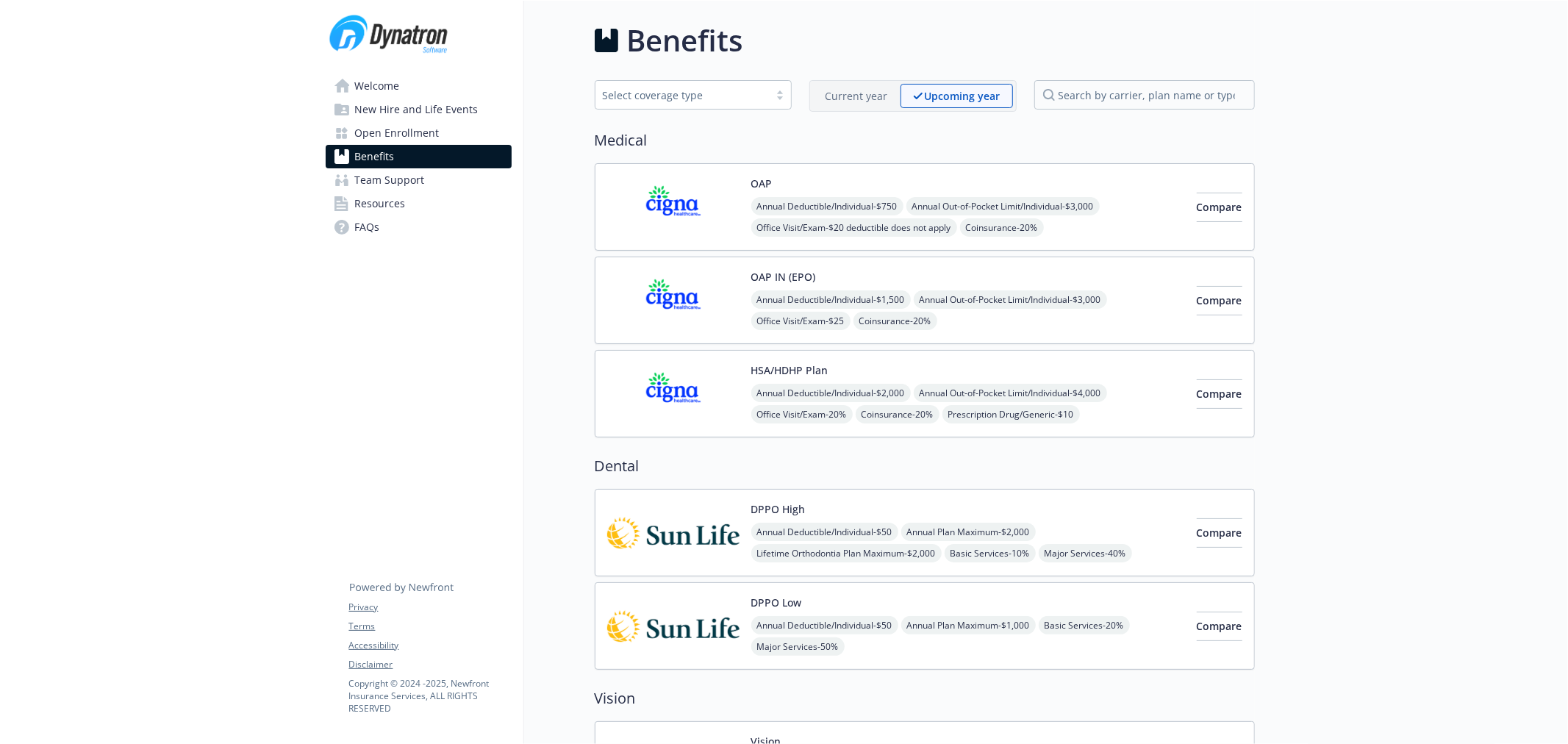
click at [652, 382] on img at bounding box center [673, 394] width 132 height 62
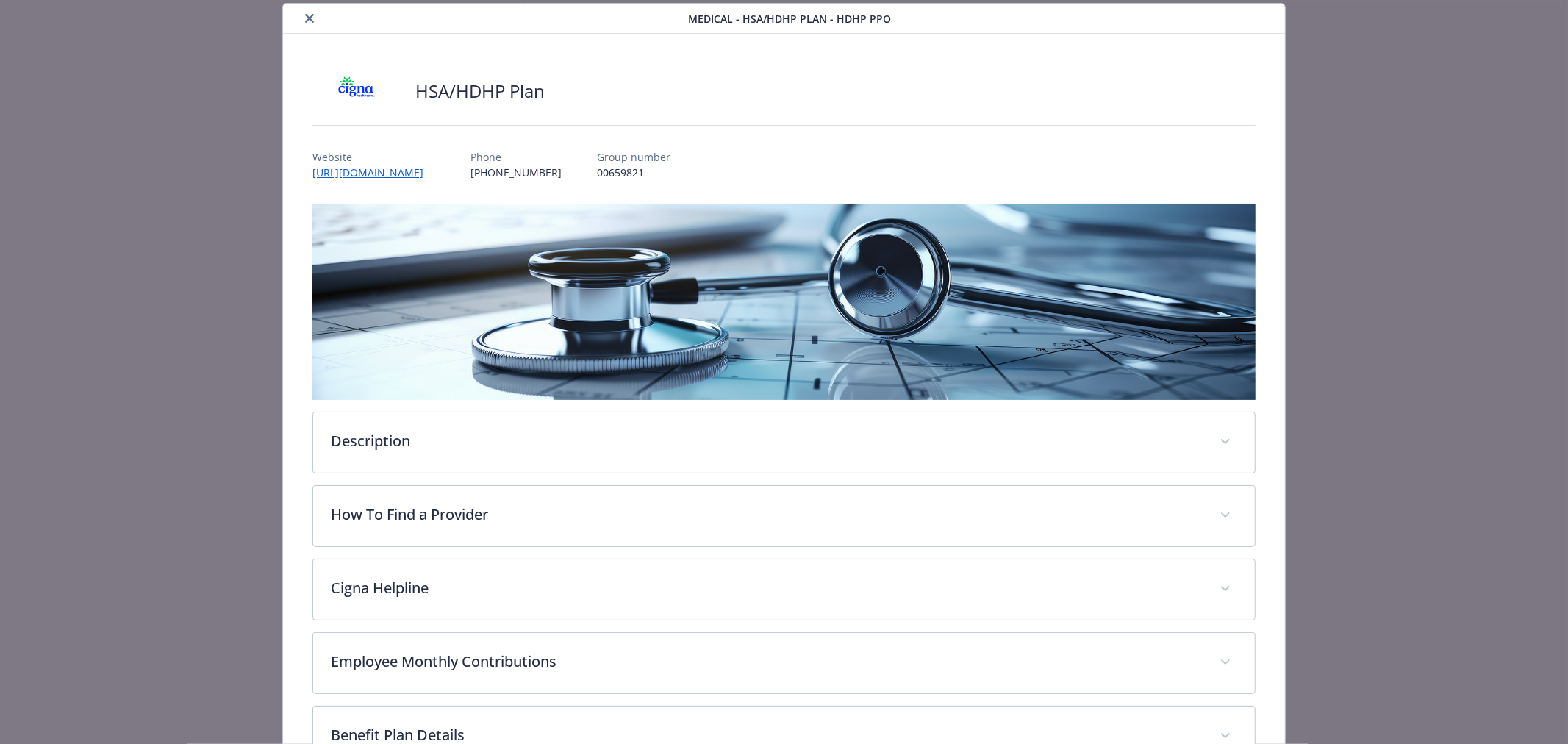
scroll to position [297, 0]
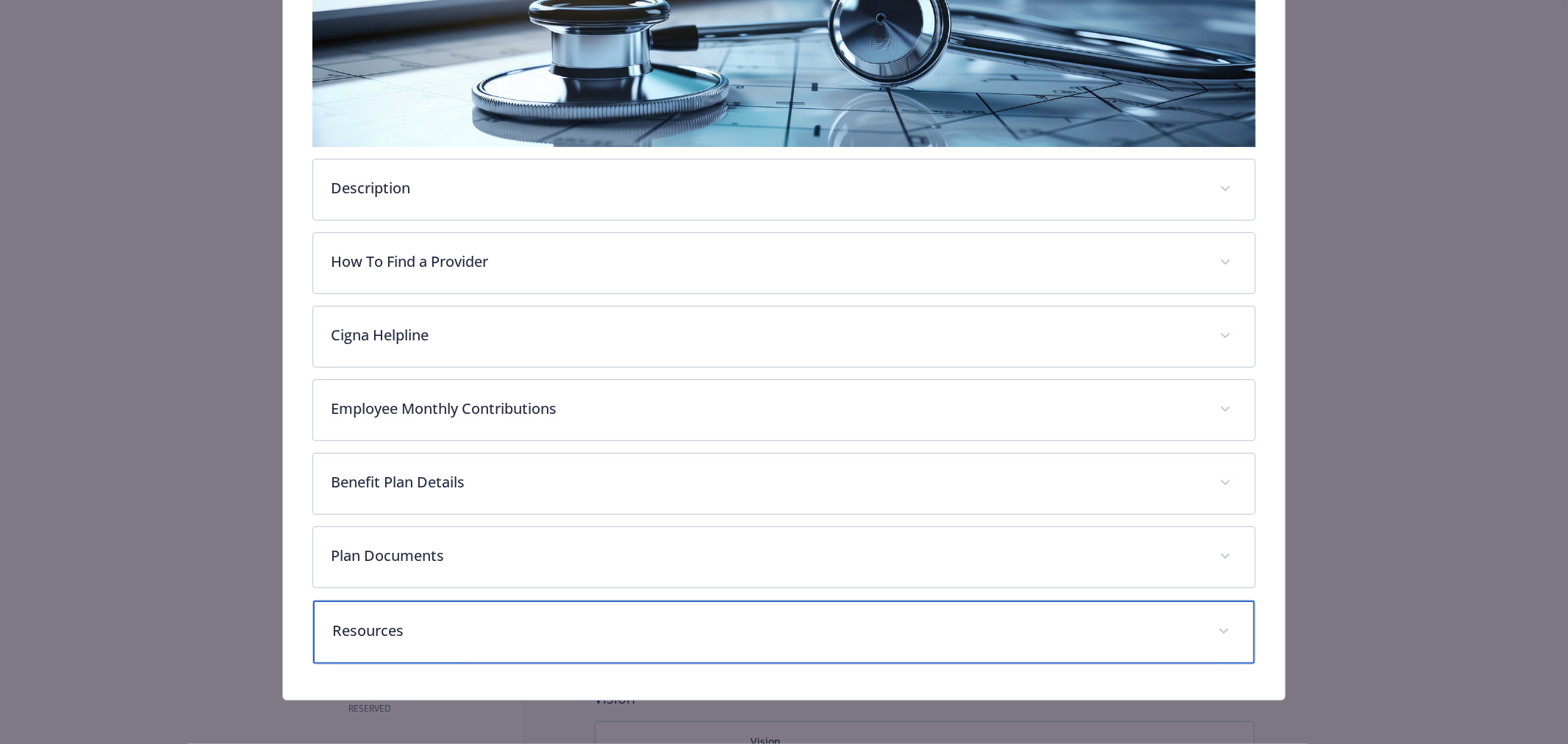
click at [406, 643] on div "Resources" at bounding box center [783, 632] width 942 height 63
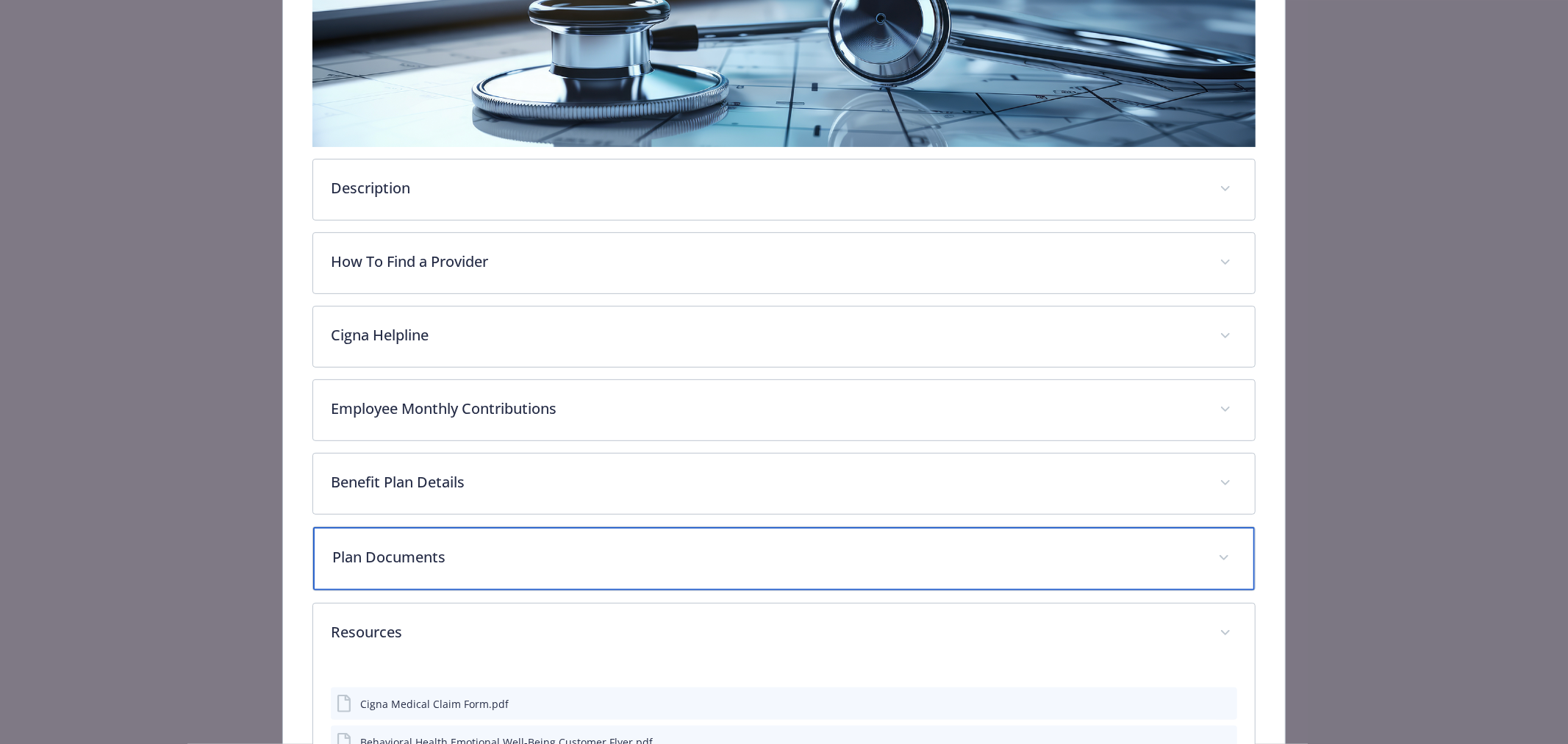
click at [419, 556] on p "Plan Documents" at bounding box center [766, 557] width 868 height 22
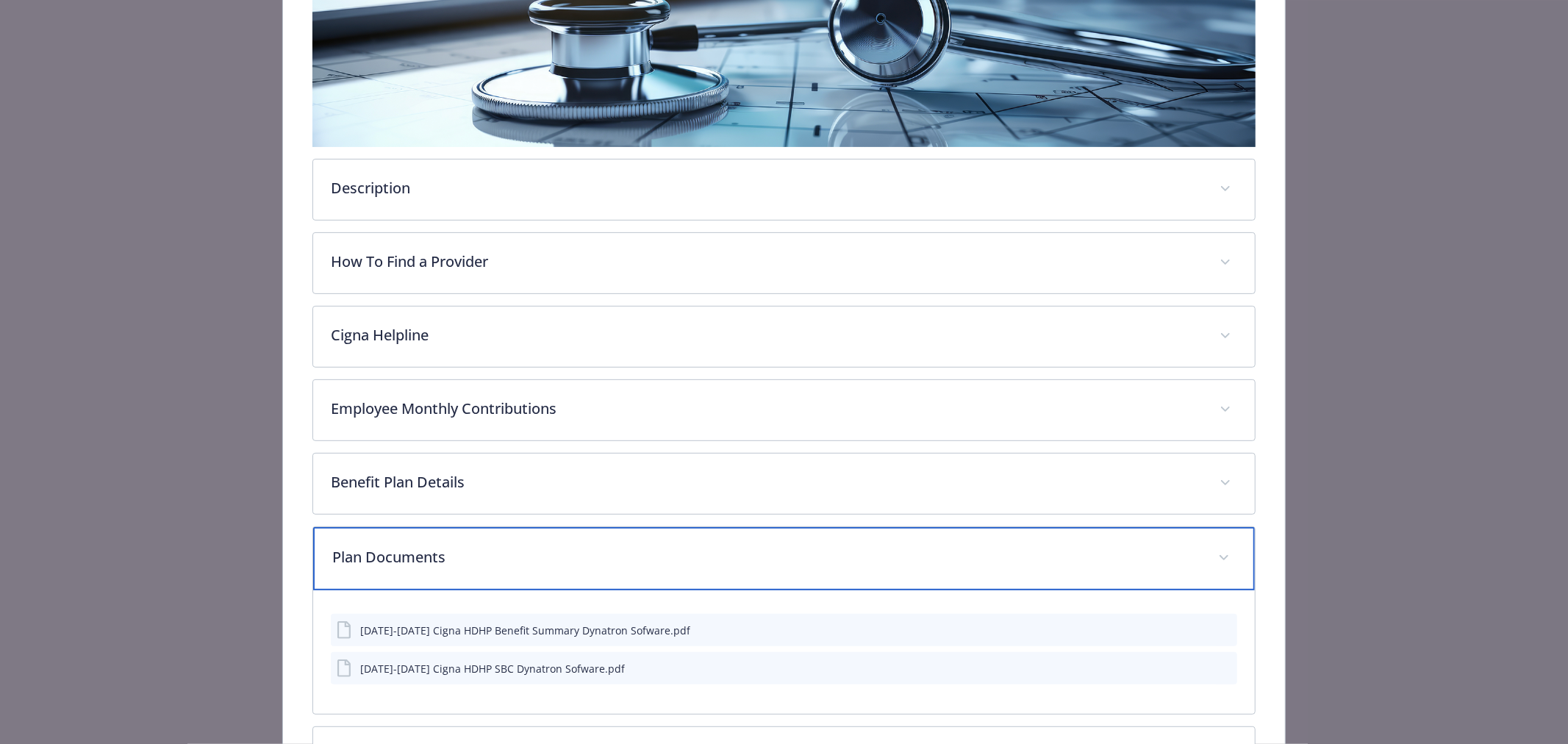
scroll to position [542, 0]
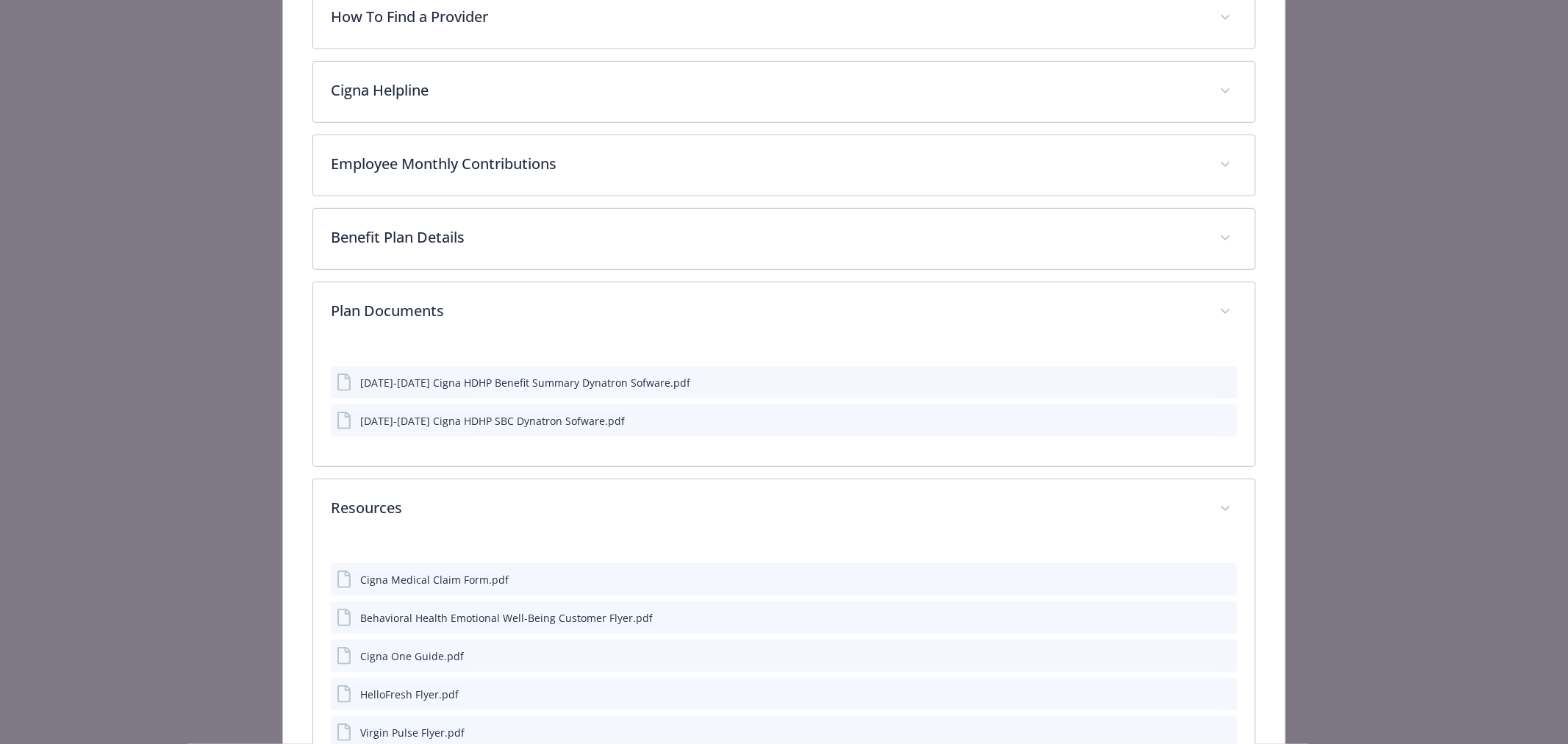
click at [1220, 415] on icon "preview file" at bounding box center [1223, 420] width 13 height 10
click at [1217, 377] on icon "preview file" at bounding box center [1223, 381] width 13 height 10
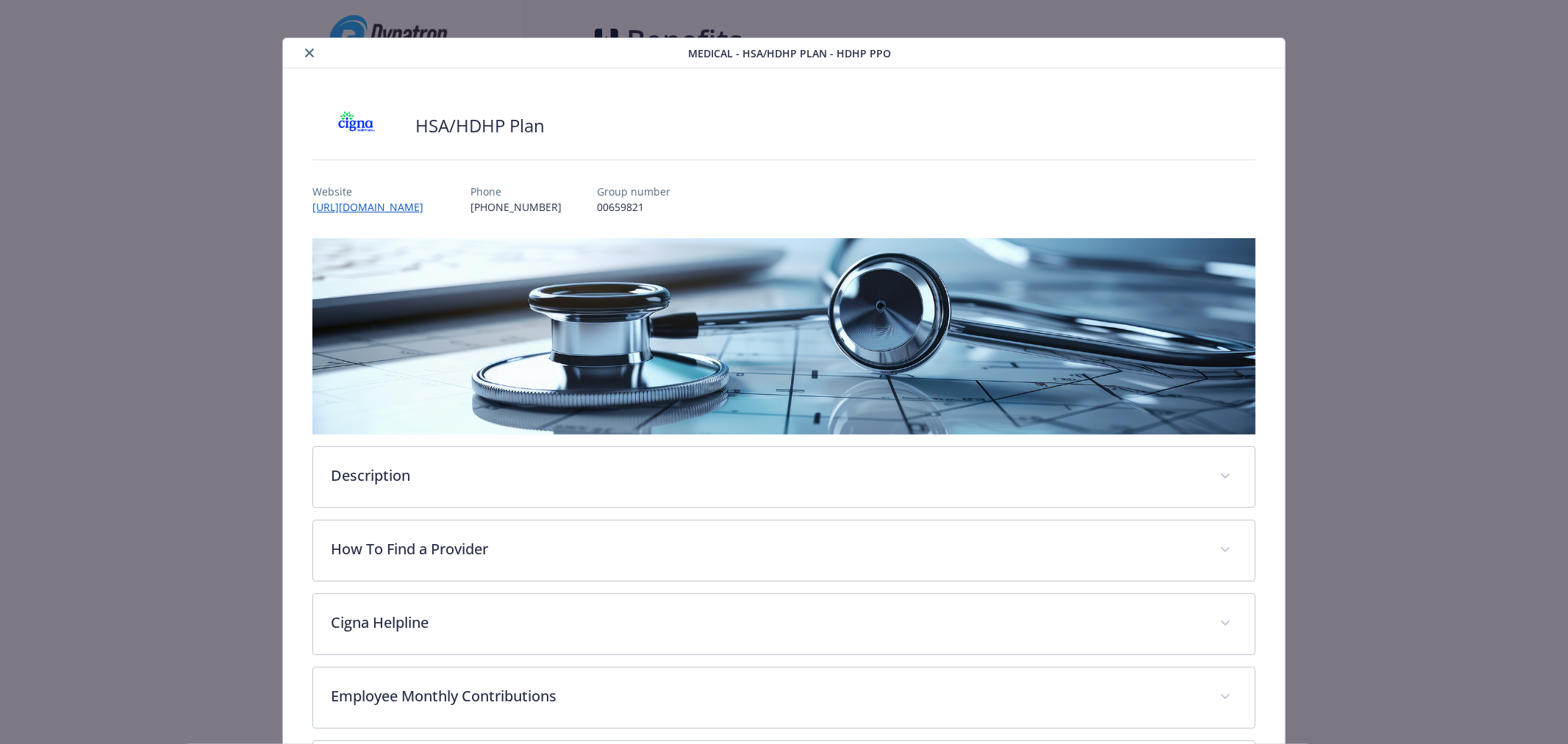
scroll to position [0, 0]
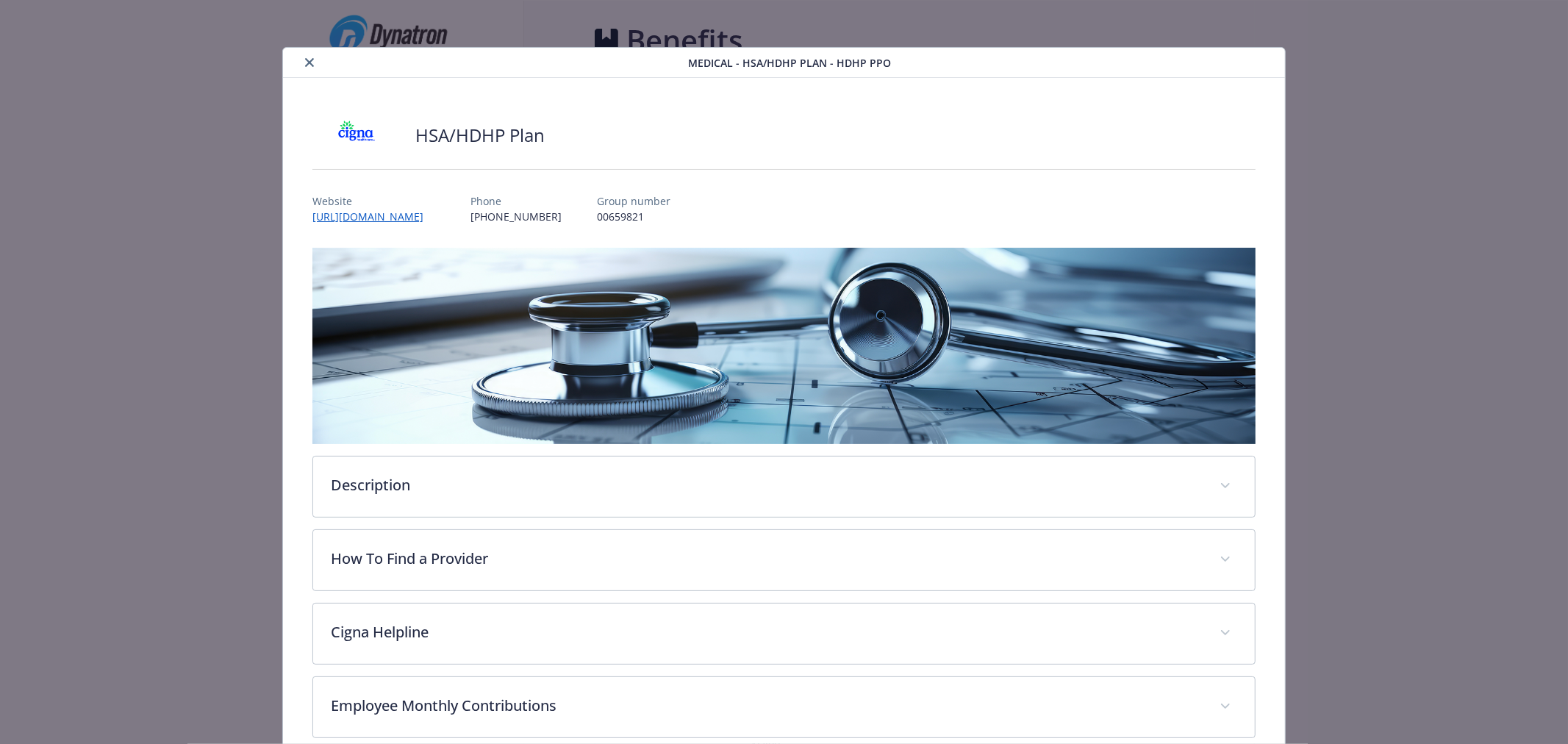
click at [305, 65] on icon "close" at bounding box center [310, 62] width 9 height 9
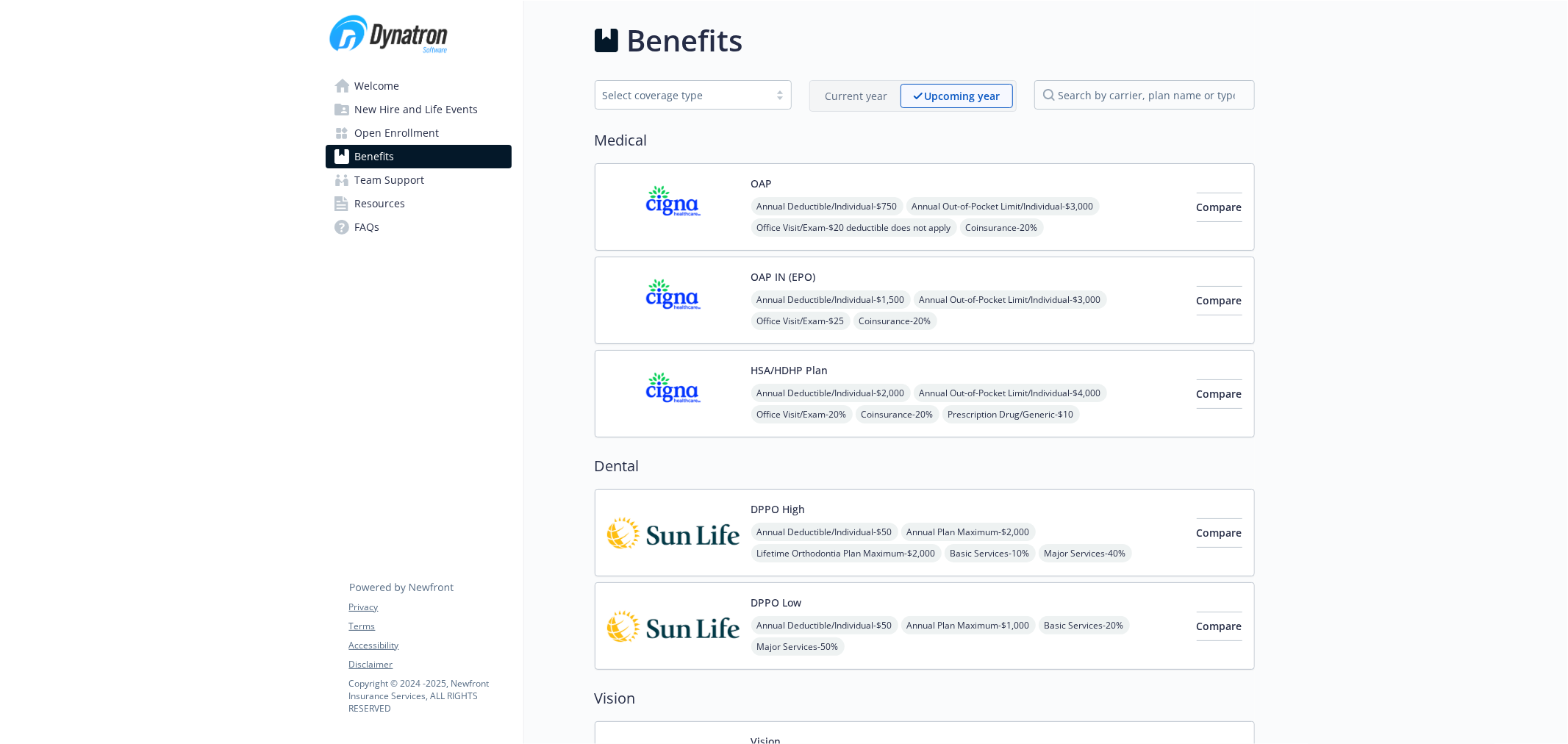
click at [860, 98] on p "Current year" at bounding box center [857, 96] width 62 height 16
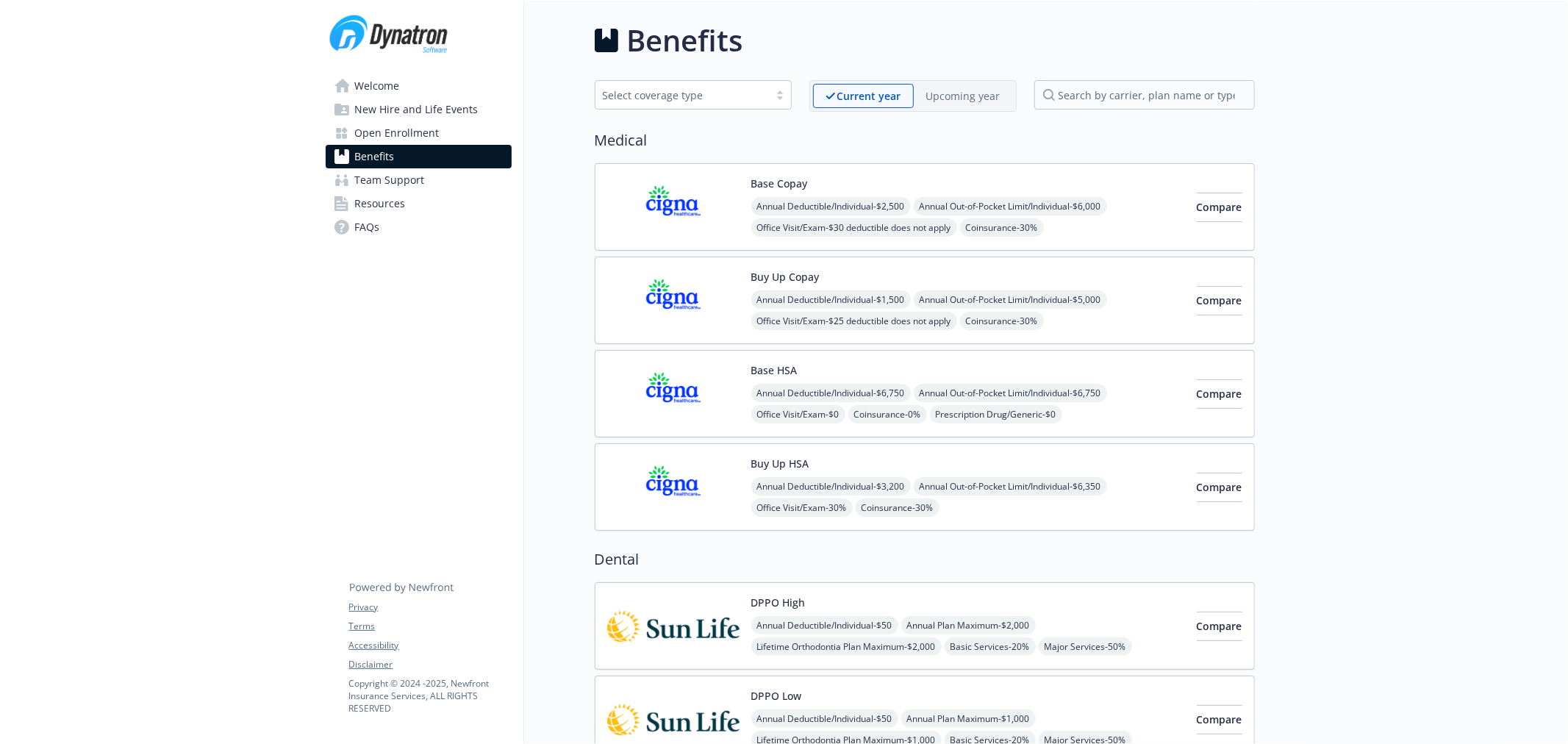
click at [659, 206] on img at bounding box center [673, 207] width 132 height 62
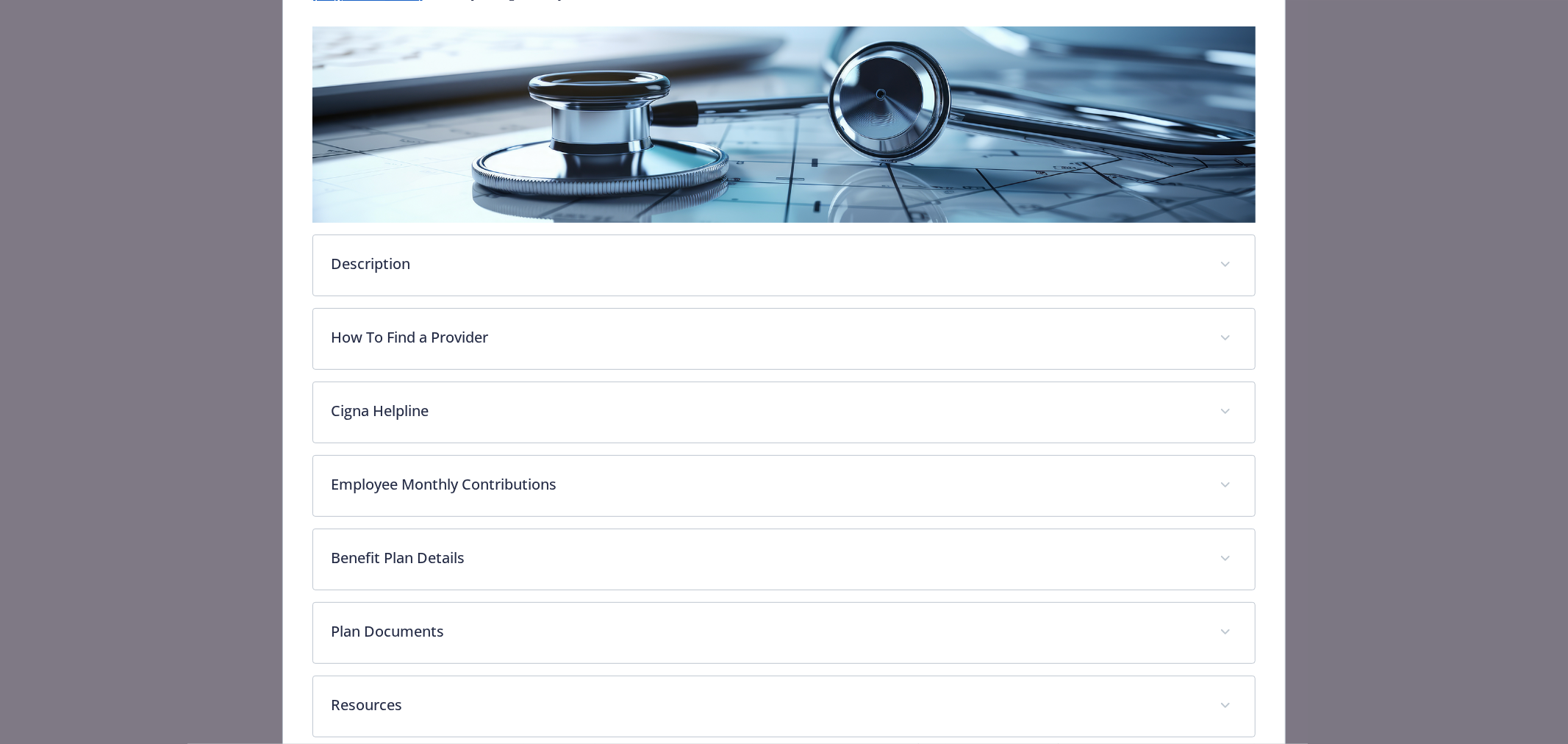
scroll to position [297, 0]
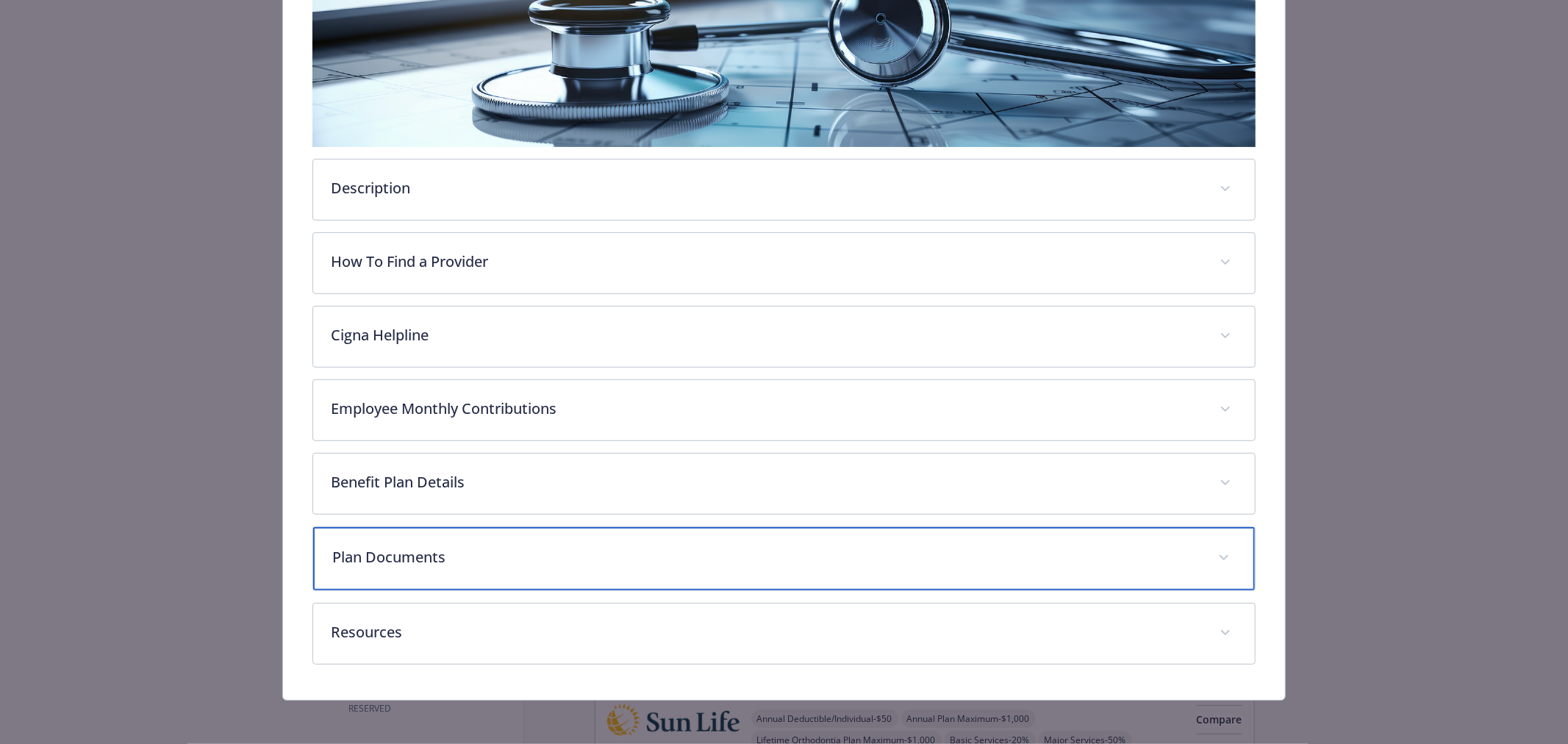
click at [546, 568] on div "Plan Documents" at bounding box center [783, 558] width 942 height 63
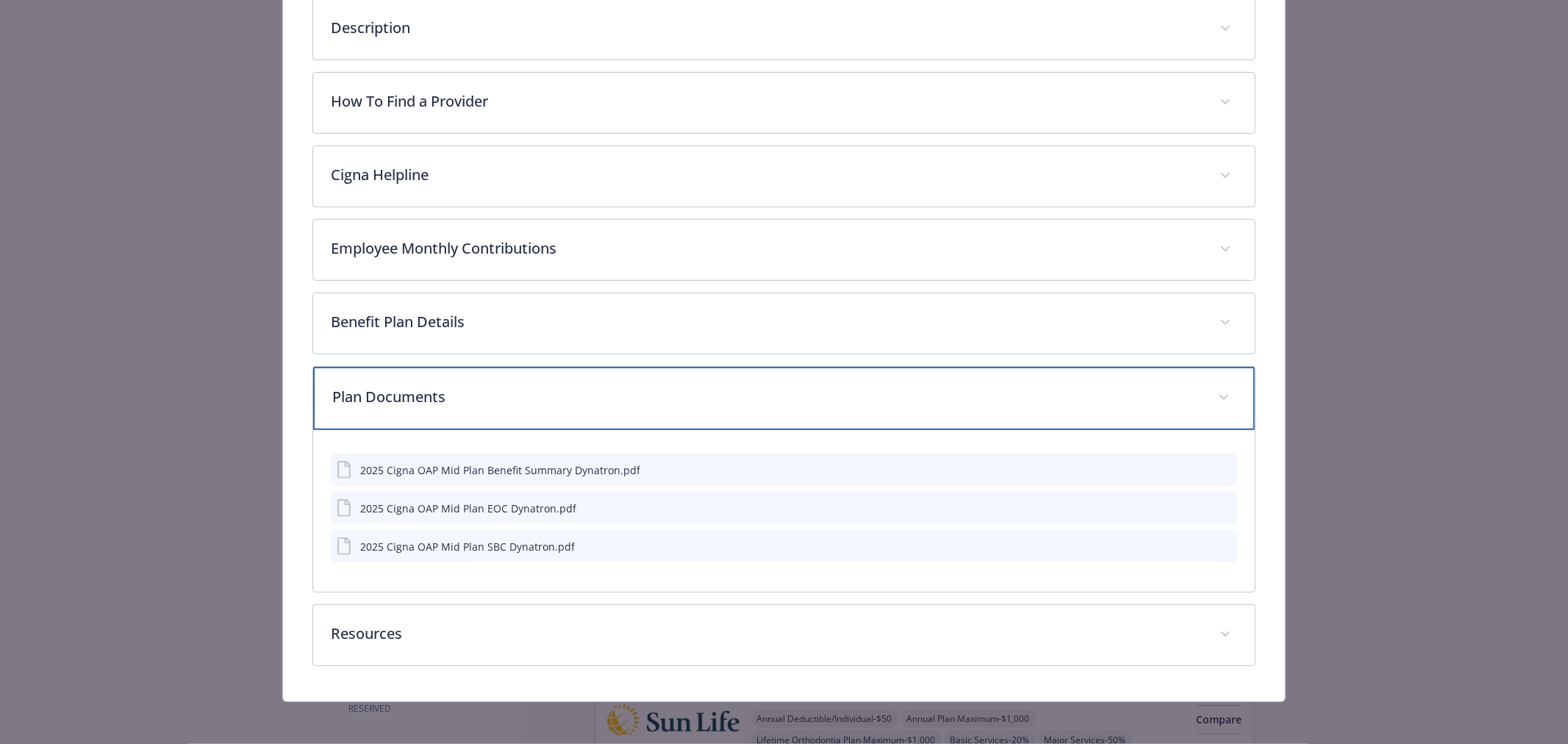
scroll to position [460, 0]
click at [559, 371] on div "Plan Documents" at bounding box center [783, 395] width 942 height 63
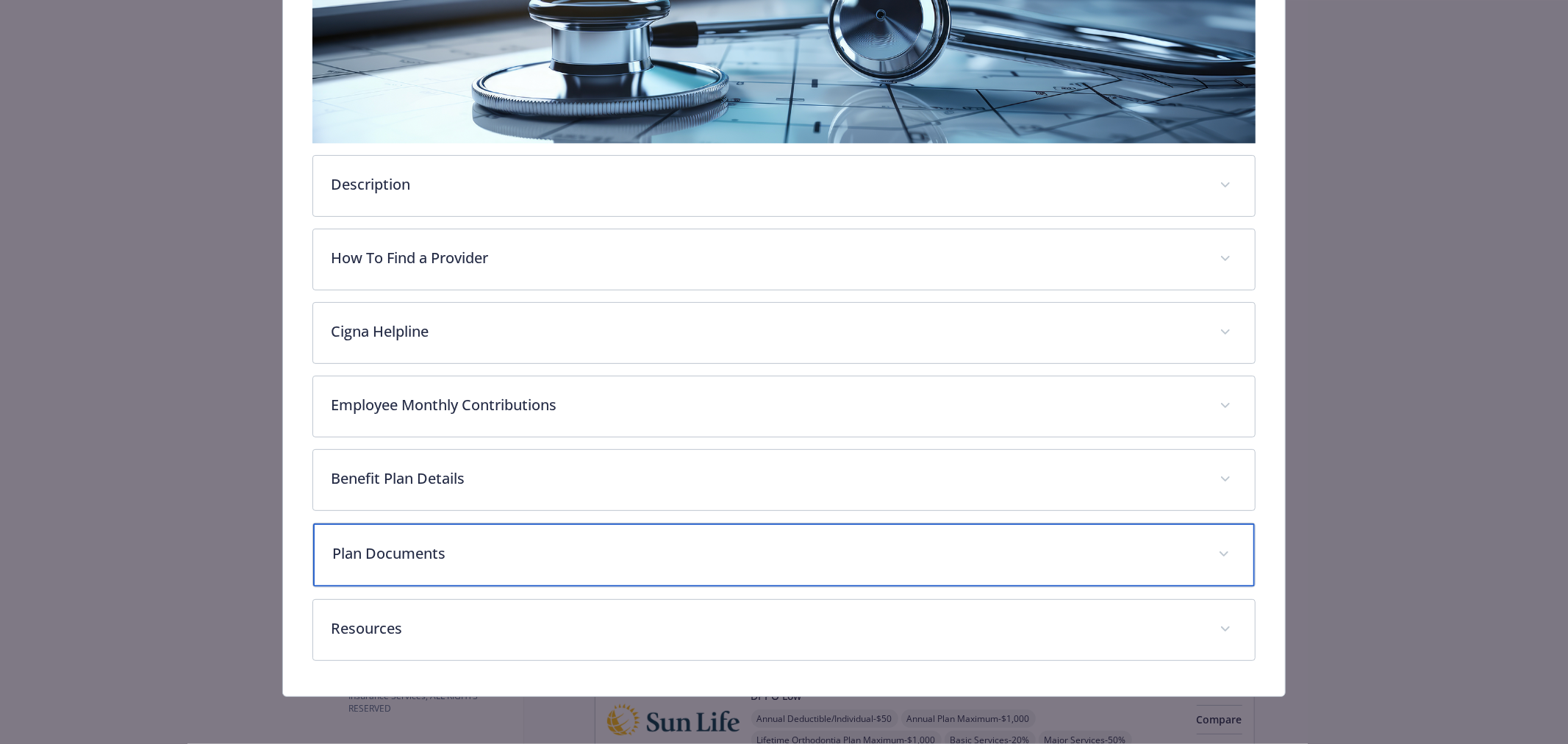
scroll to position [299, 0]
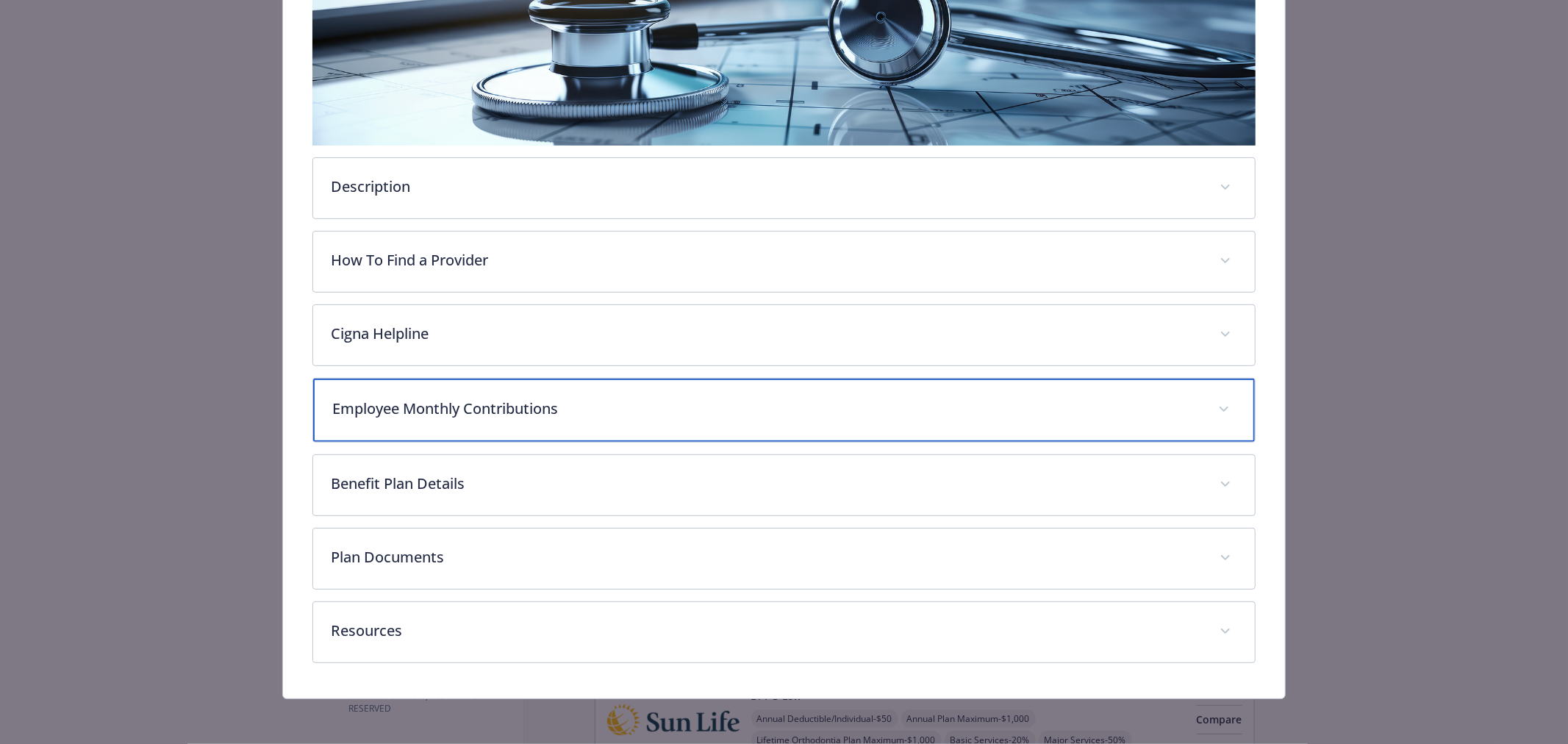
click at [560, 400] on p "Employee Monthly Contributions" at bounding box center [766, 409] width 868 height 22
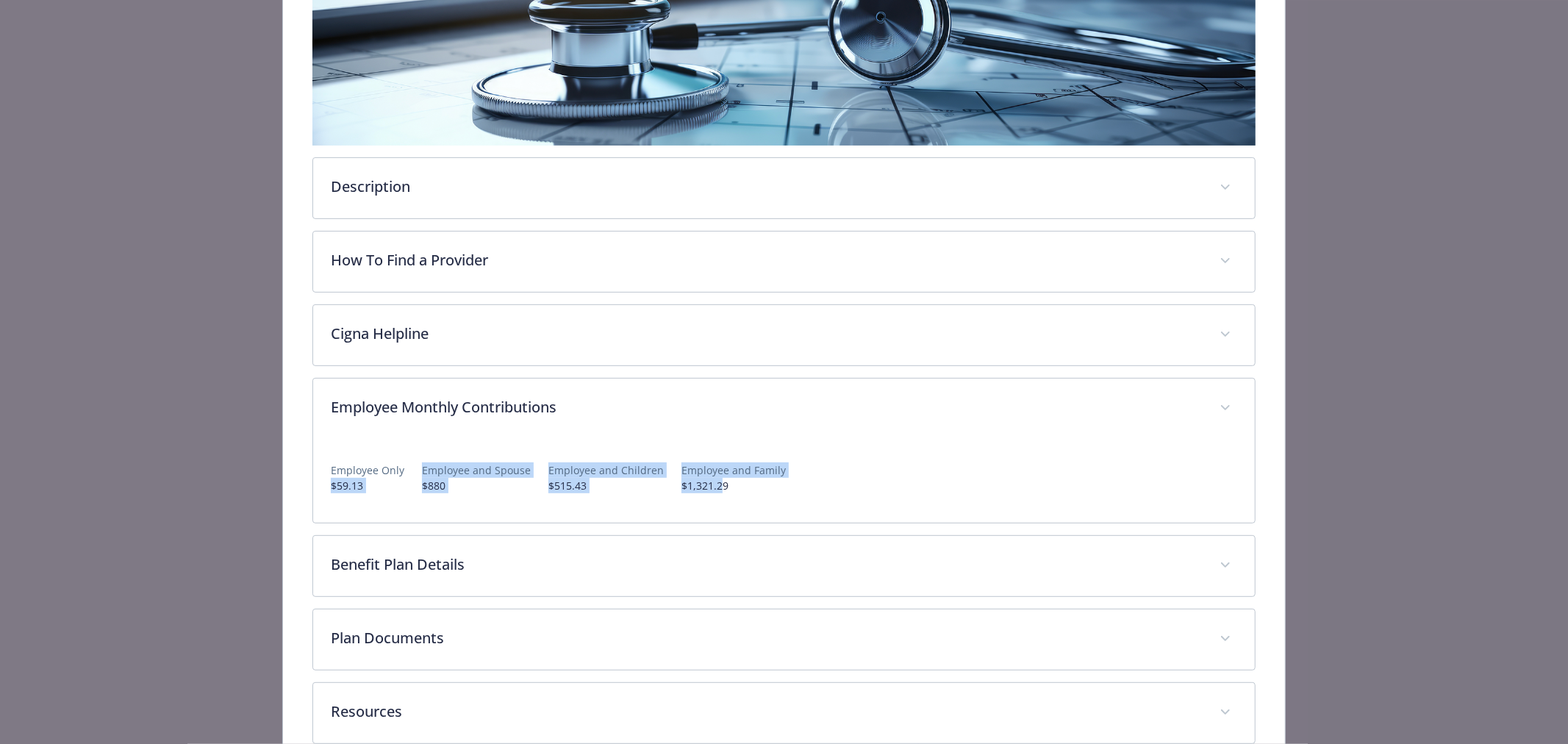
drag, startPoint x: 343, startPoint y: 486, endPoint x: 716, endPoint y: 488, distance: 373.0
click at [715, 488] on div "Employee Only $59.13 Employee and Spouse $880 Employee and Children $515.43 Emp…" at bounding box center [783, 481] width 942 height 84
click at [725, 487] on p "$1,321.29" at bounding box center [733, 485] width 104 height 16
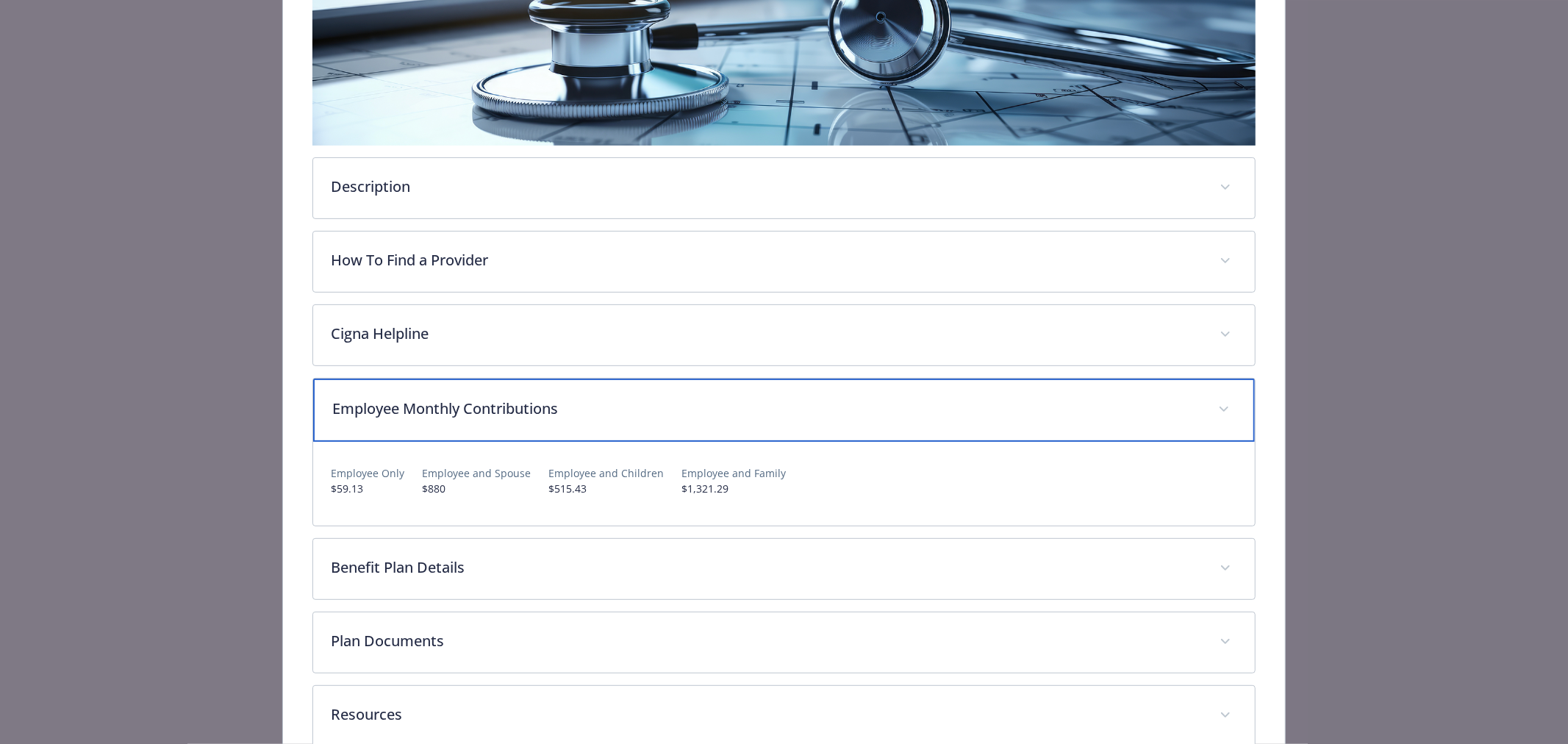
click at [681, 402] on p "Employee Monthly Contributions" at bounding box center [766, 409] width 868 height 22
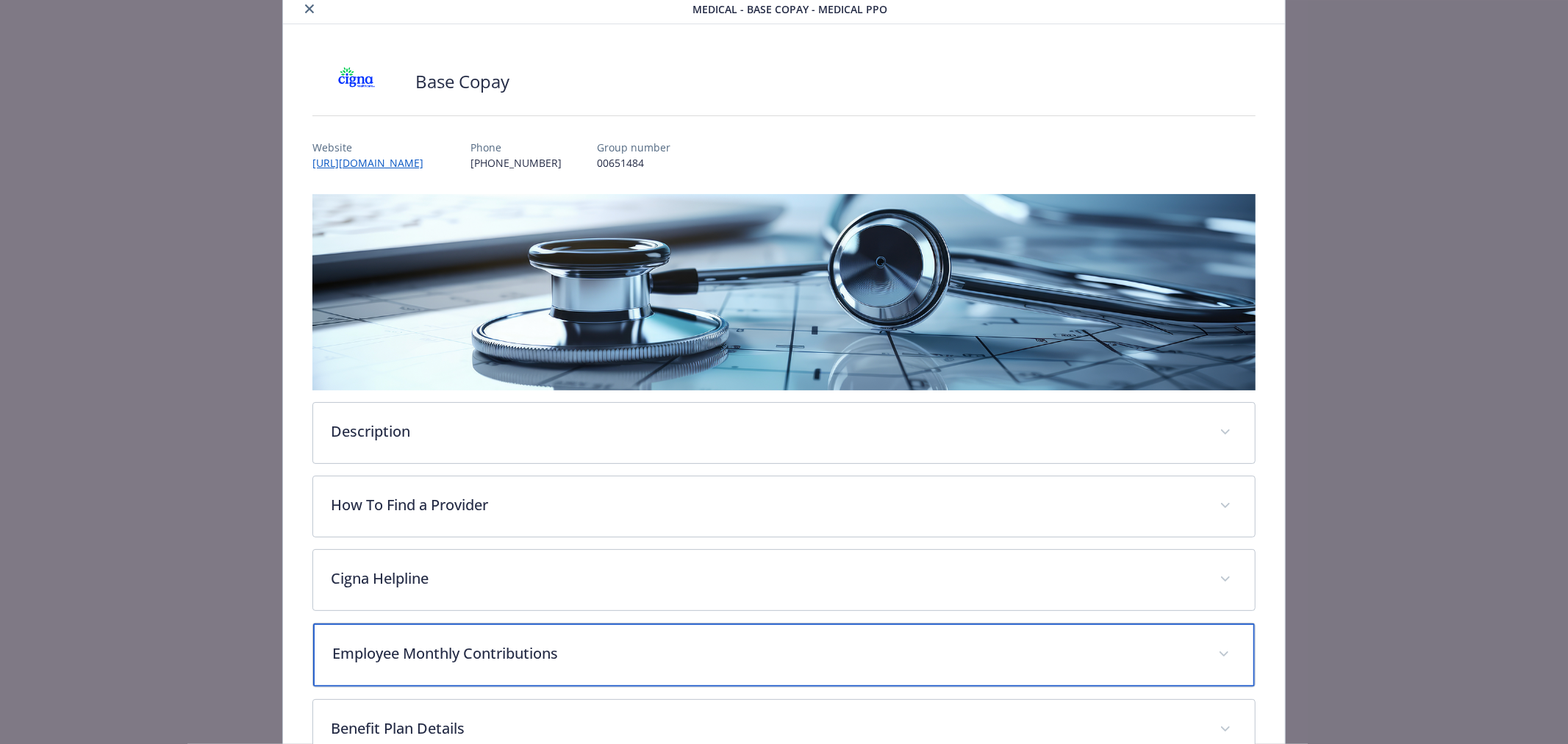
scroll to position [0, 0]
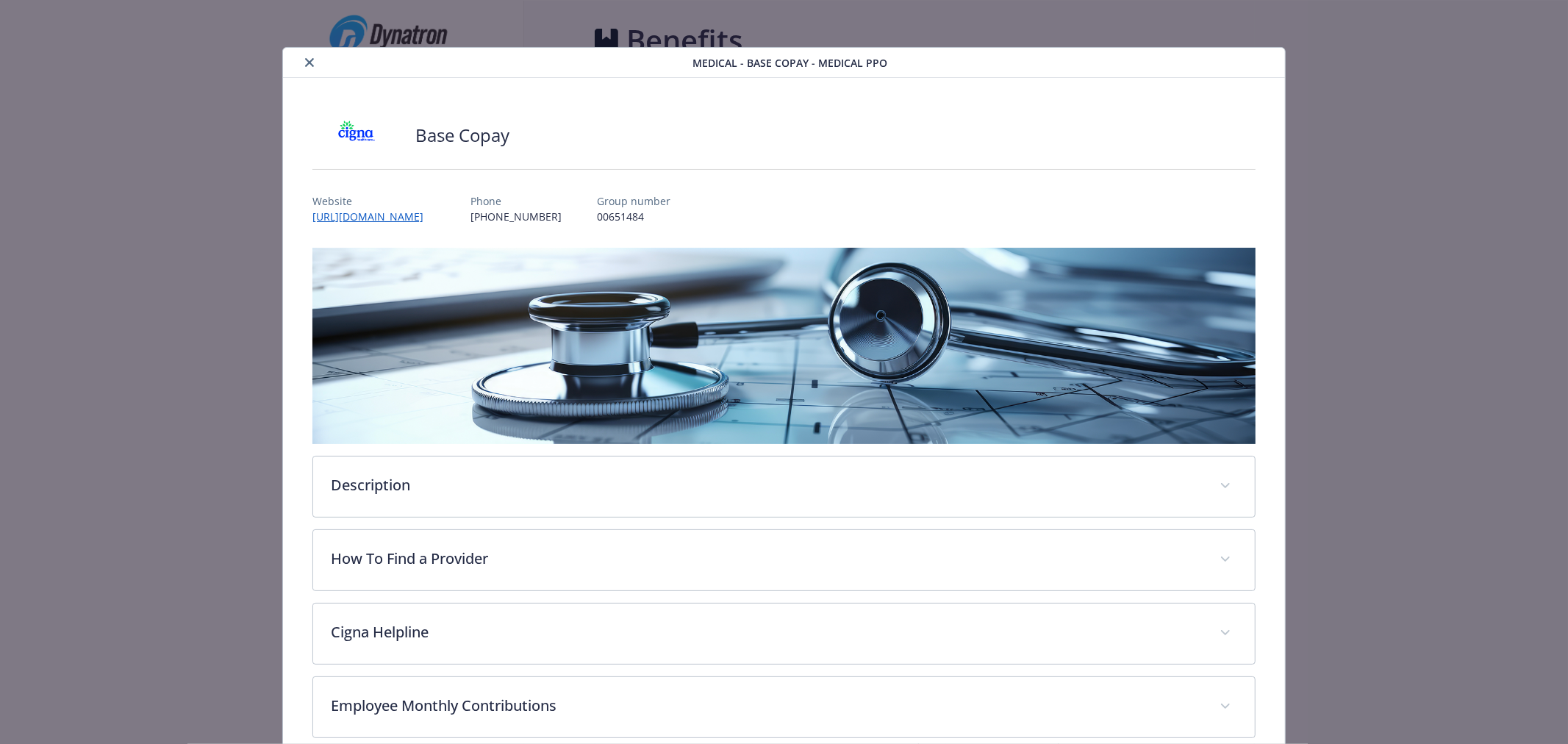
click at [305, 64] on icon "close" at bounding box center [310, 62] width 9 height 9
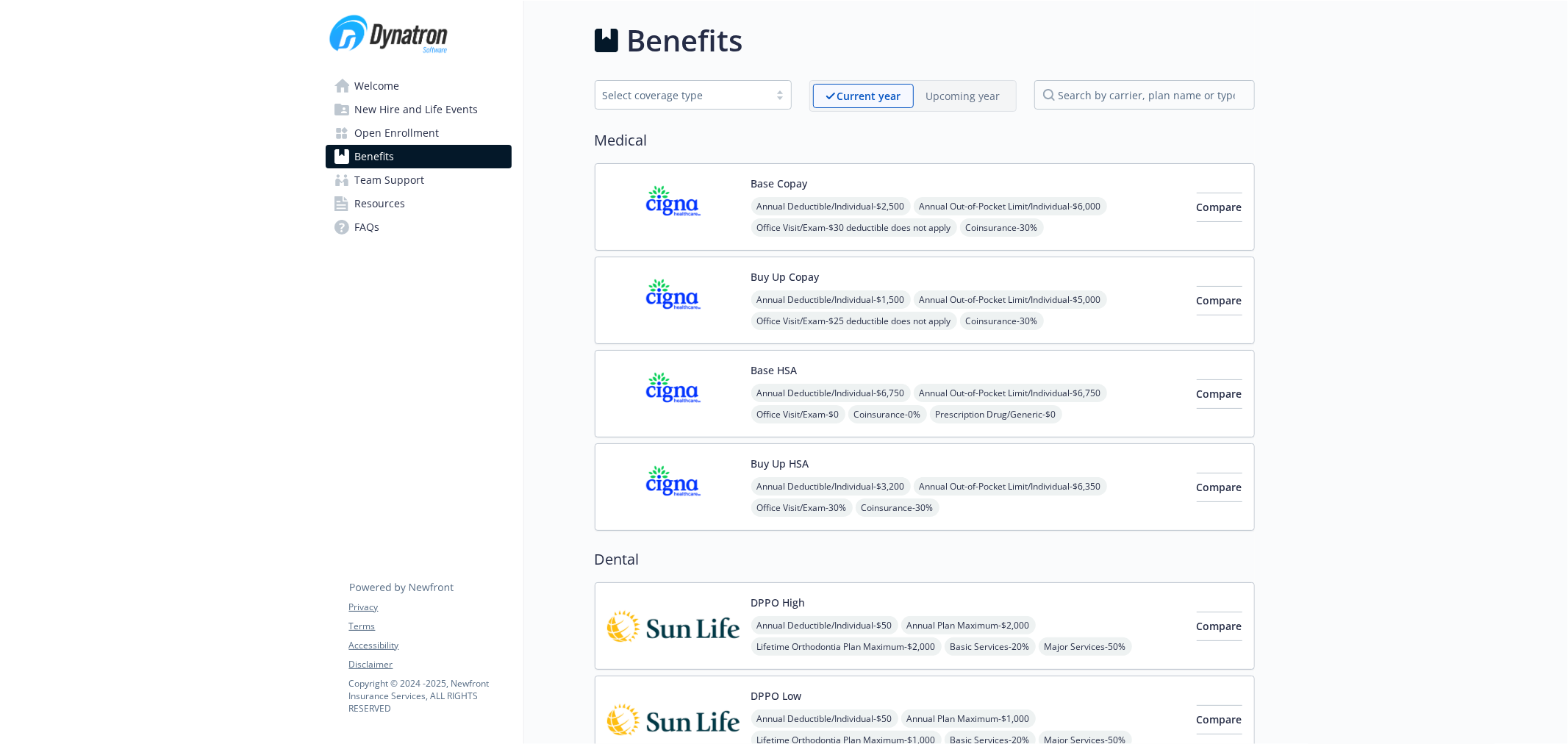
click at [678, 297] on img at bounding box center [673, 300] width 132 height 62
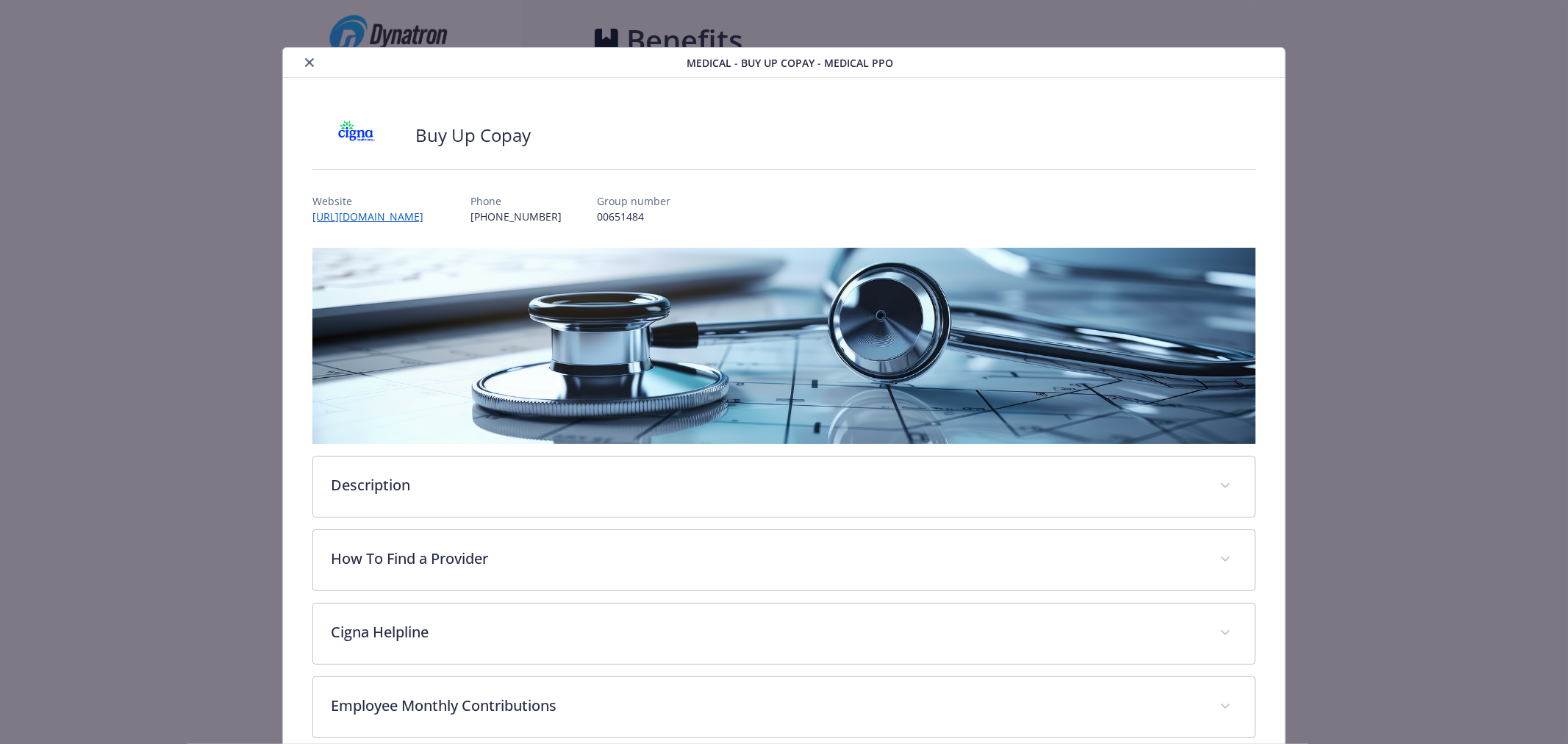
click at [302, 62] on button "close" at bounding box center [310, 62] width 18 height 18
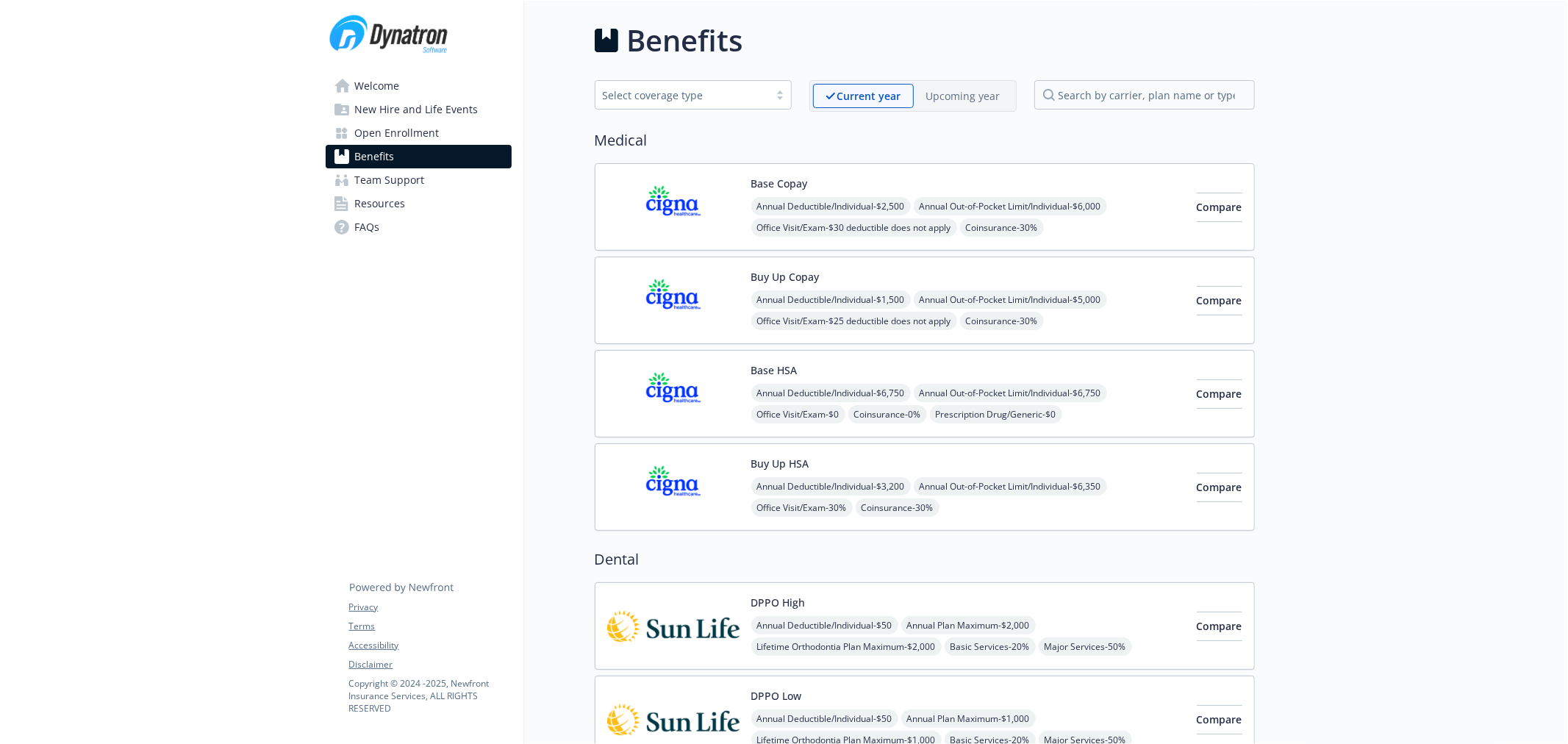
click at [635, 310] on img at bounding box center [673, 300] width 132 height 62
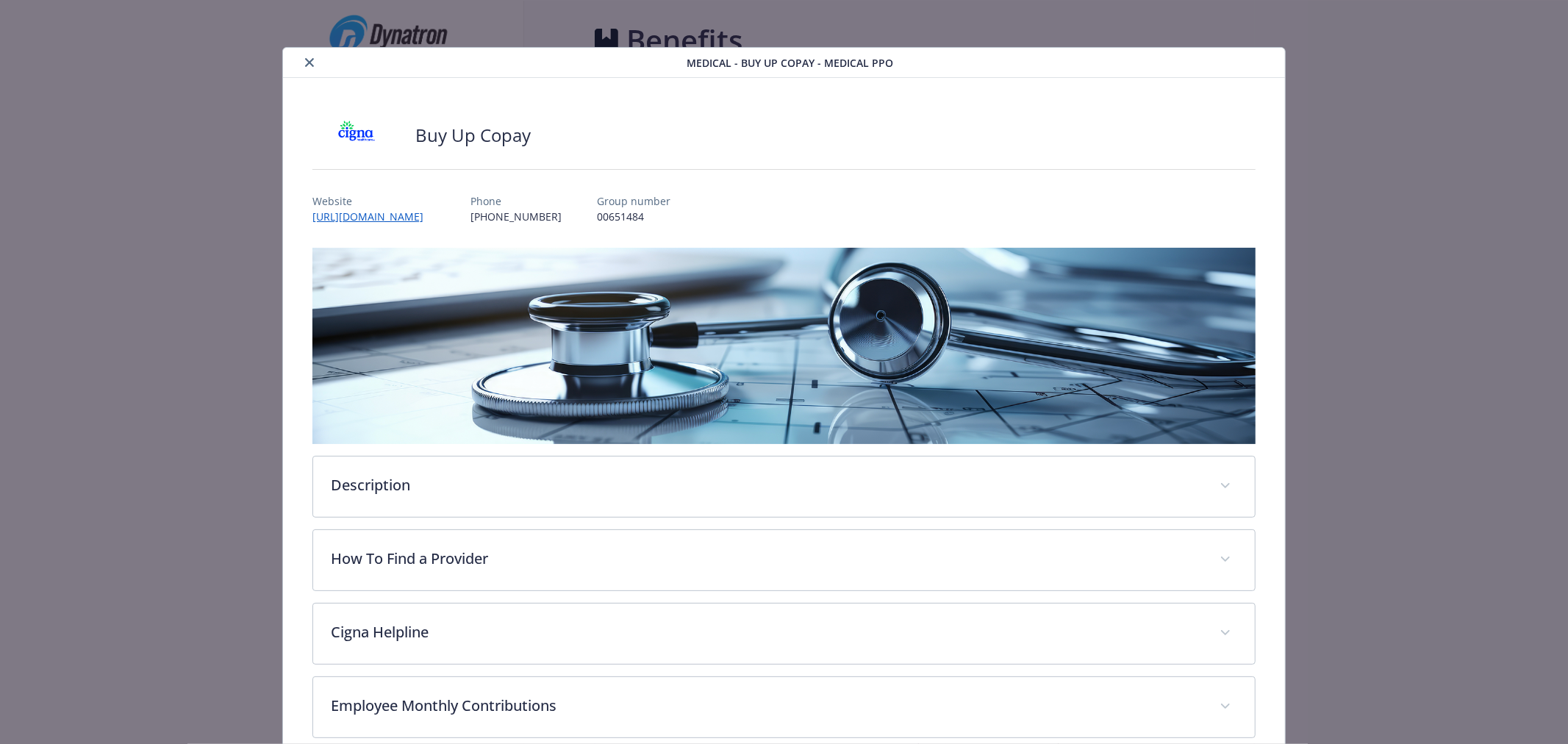
click at [309, 60] on icon "close" at bounding box center [310, 62] width 9 height 9
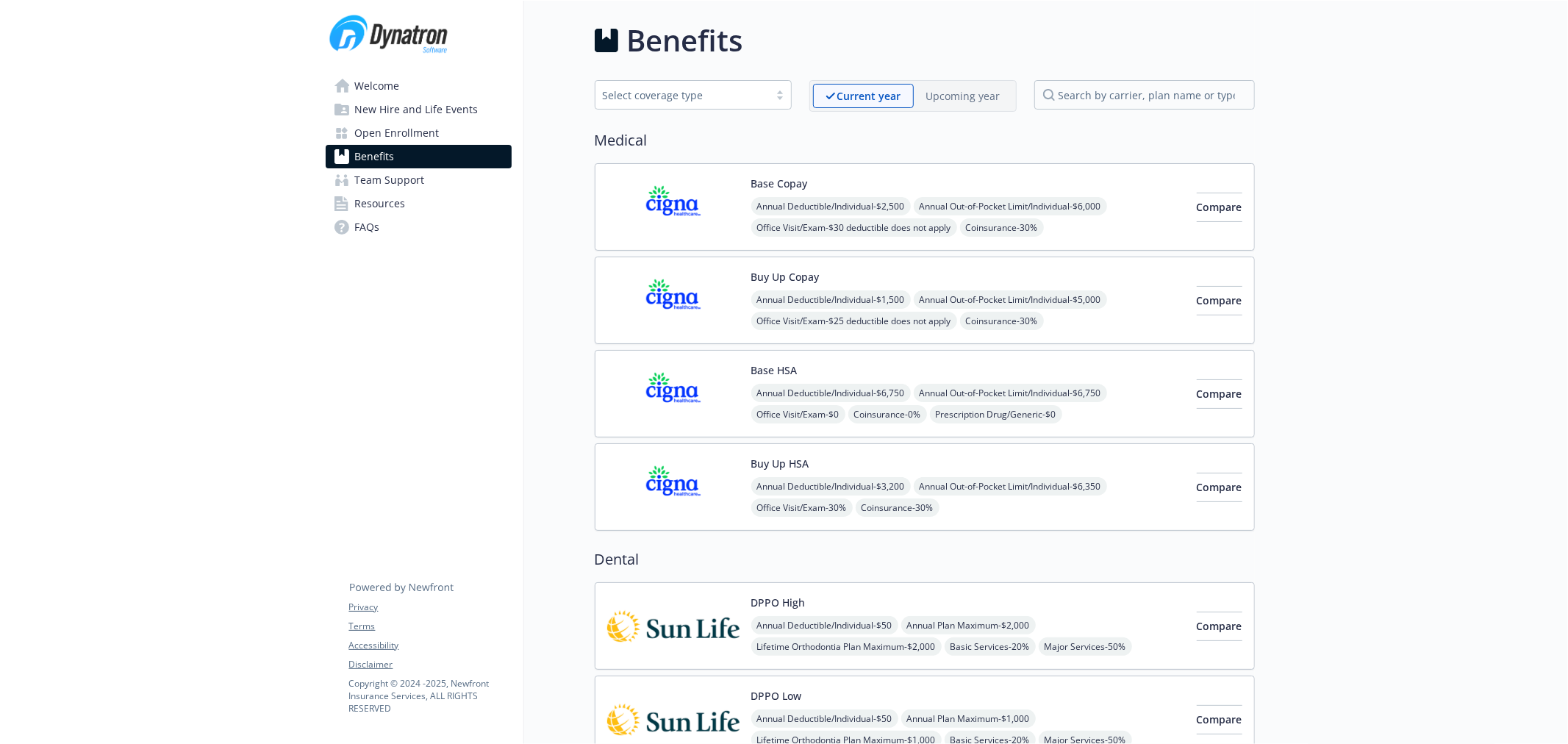
click at [665, 197] on img at bounding box center [673, 207] width 132 height 62
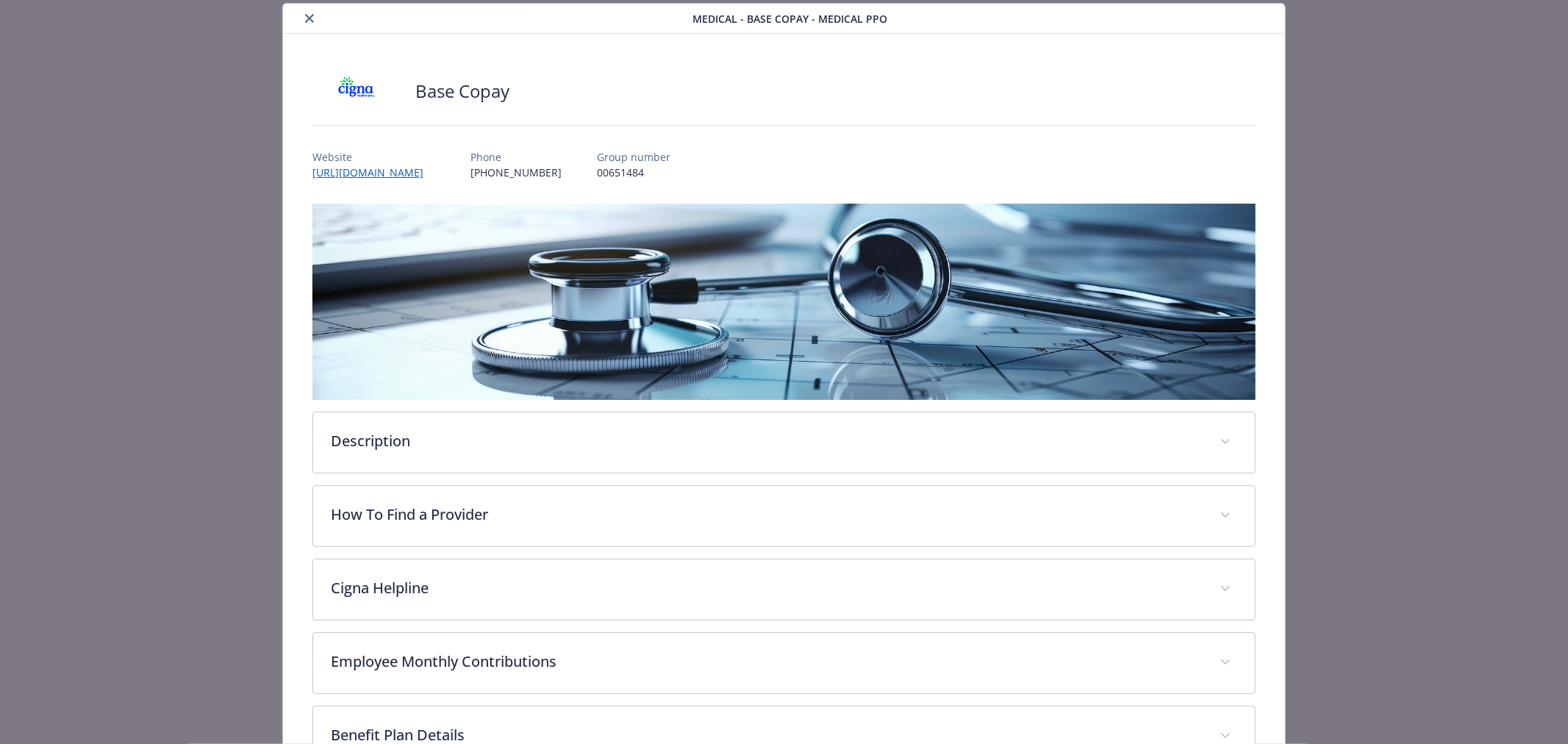
scroll to position [289, 0]
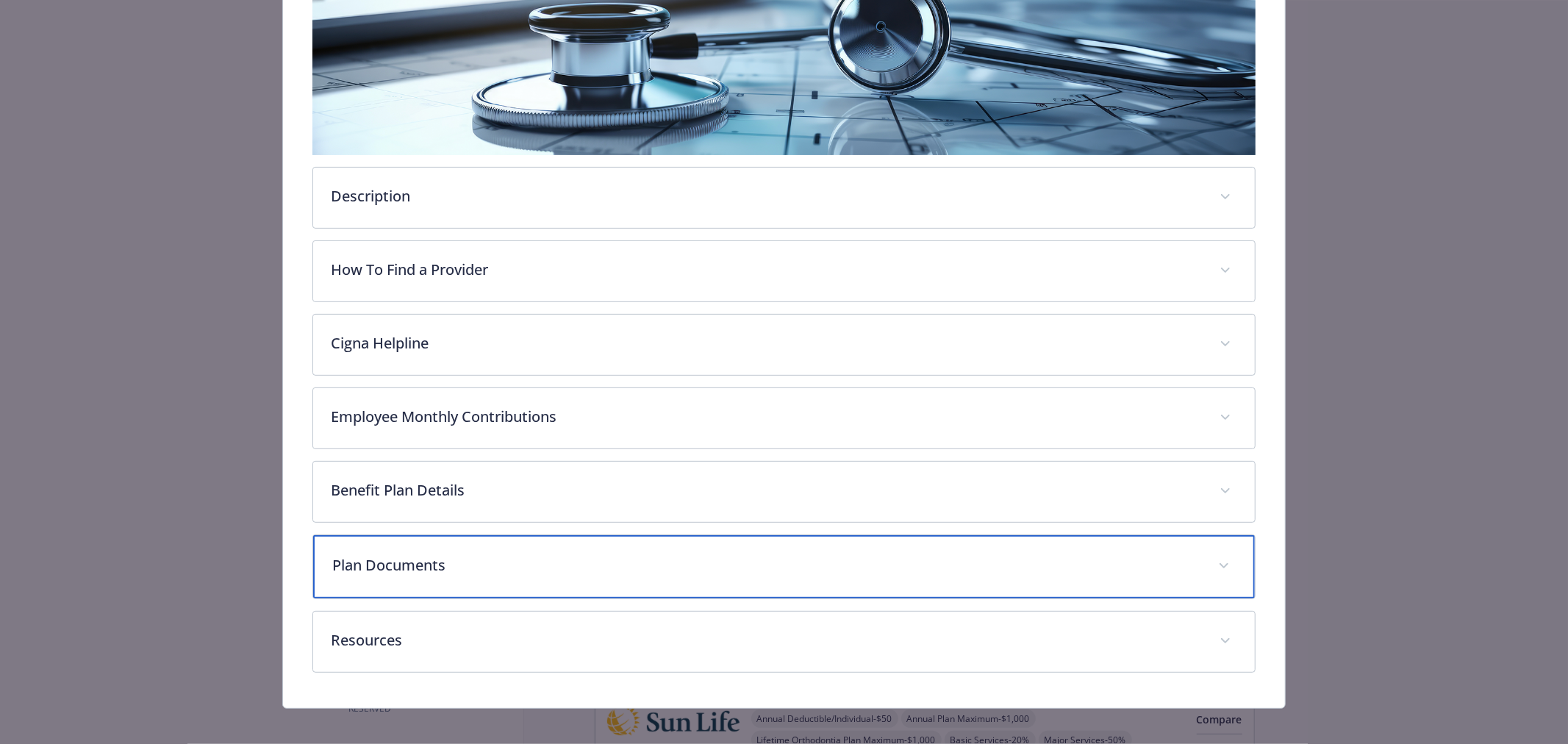
click at [444, 551] on div "Plan Documents" at bounding box center [783, 566] width 942 height 63
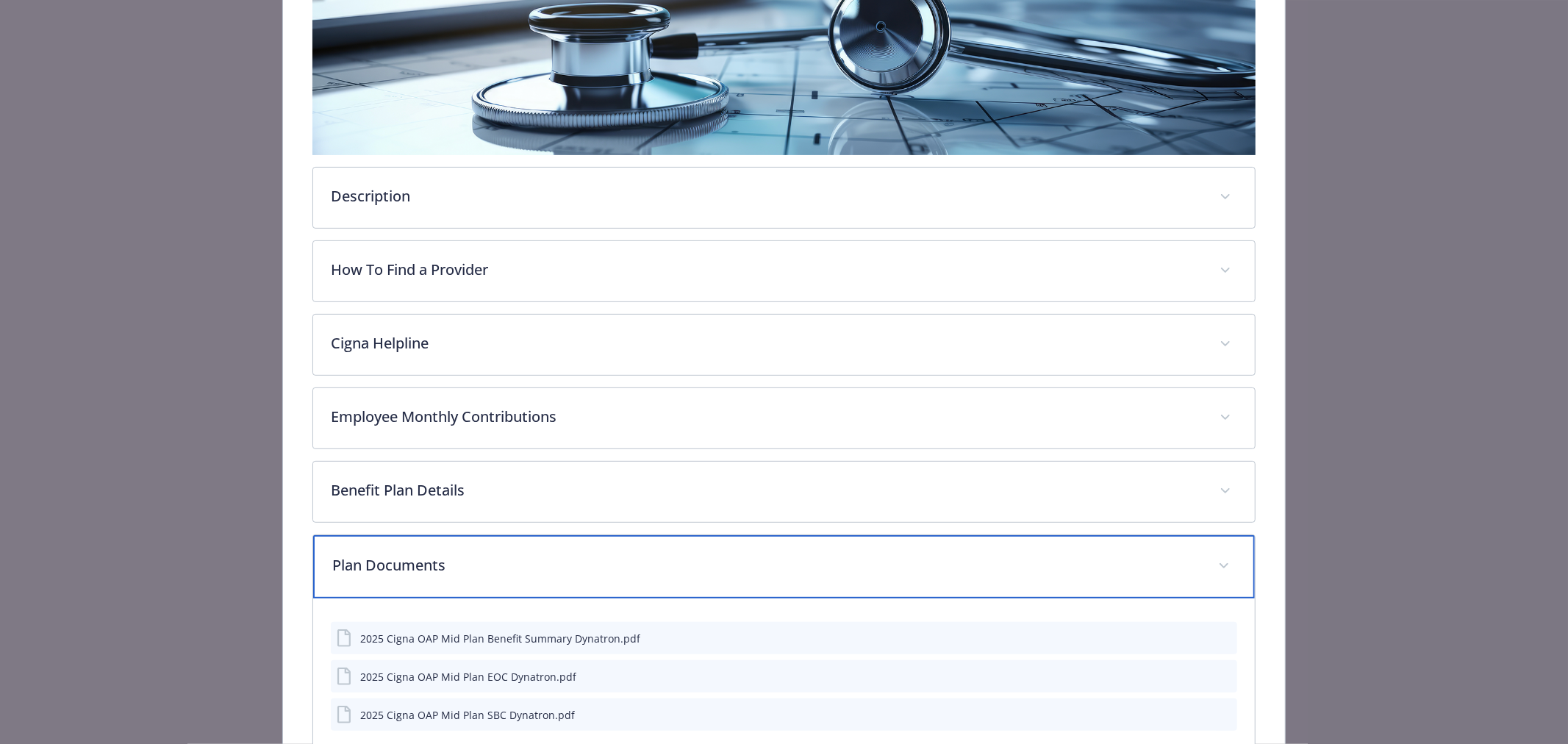
scroll to position [371, 0]
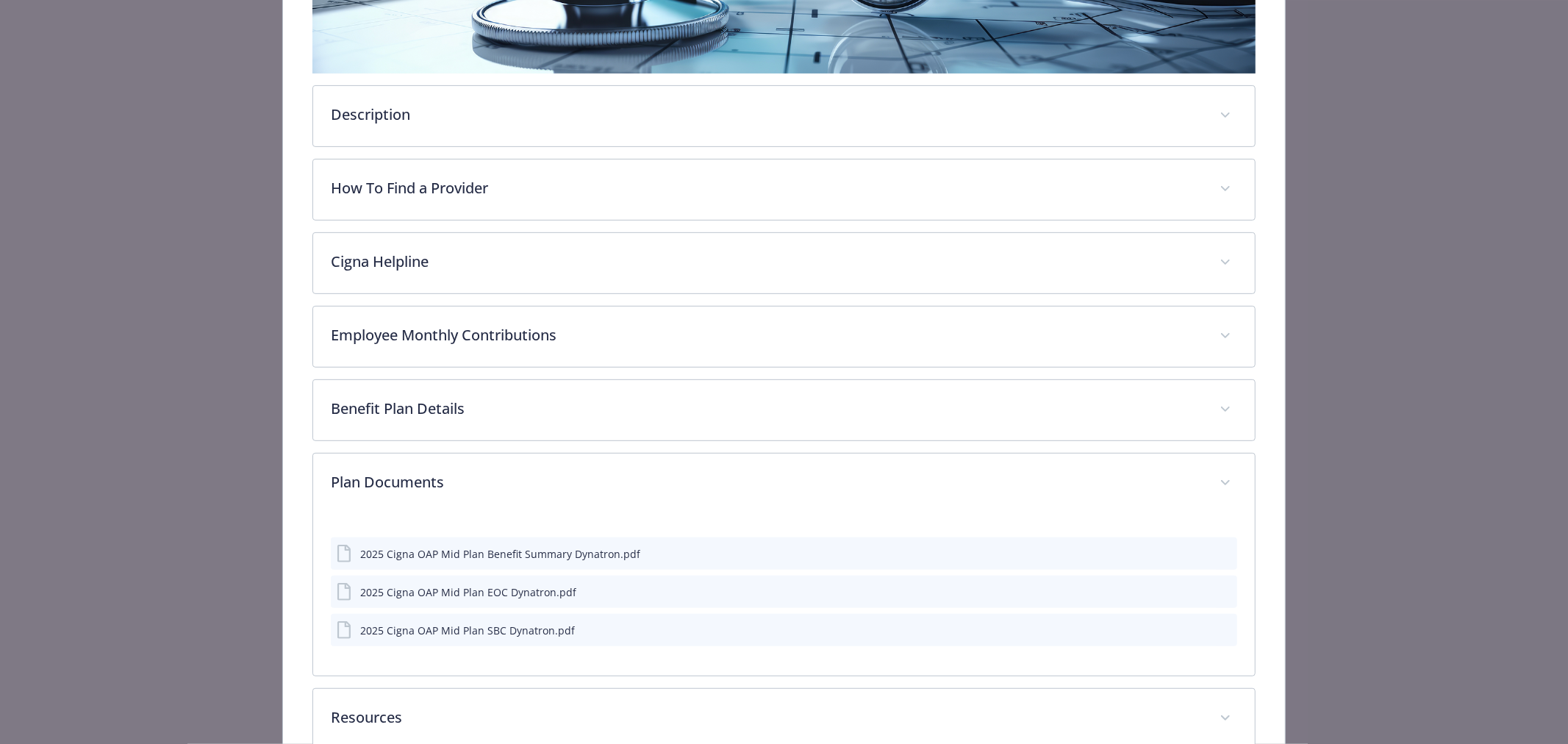
click at [1217, 630] on icon "preview file" at bounding box center [1223, 630] width 13 height 10
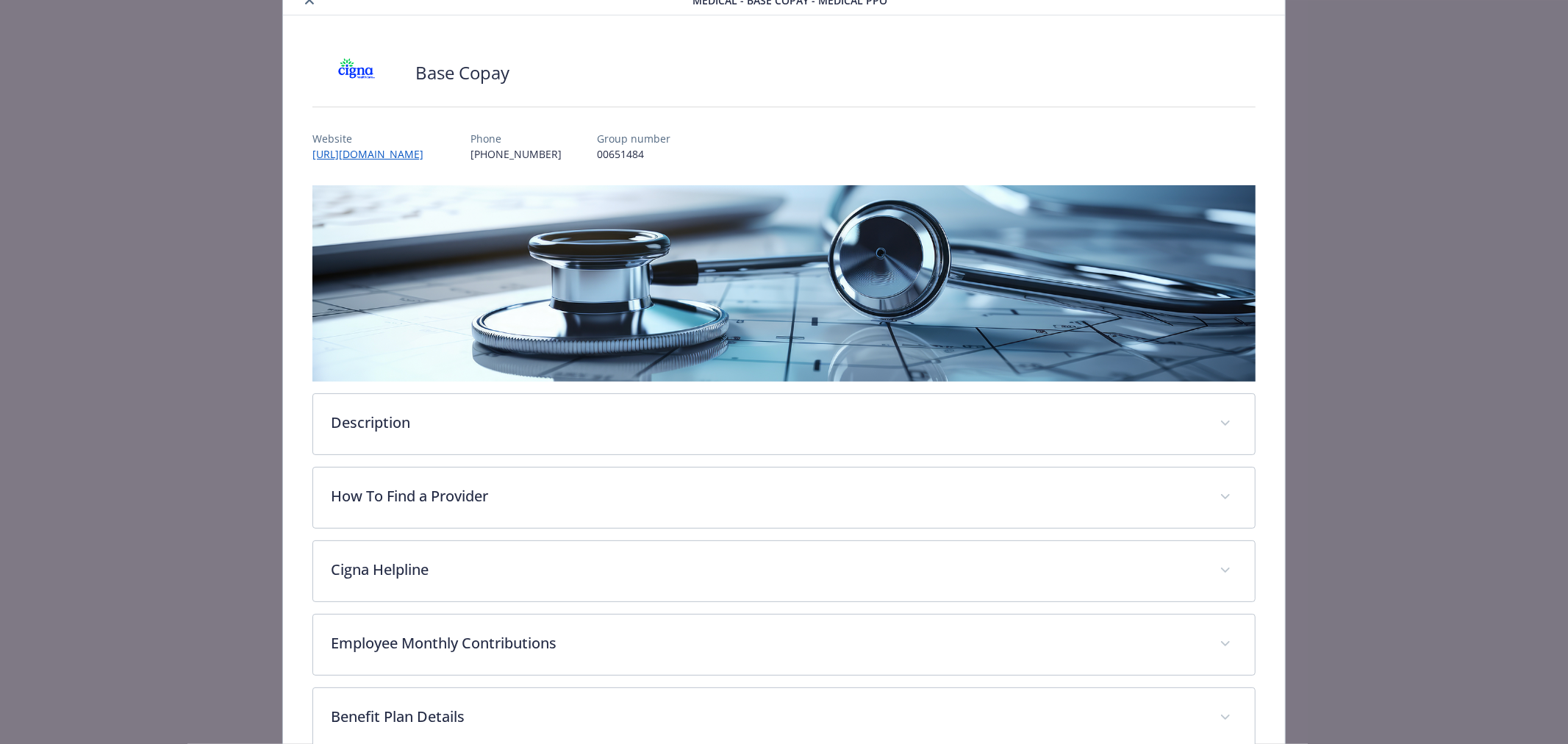
scroll to position [0, 0]
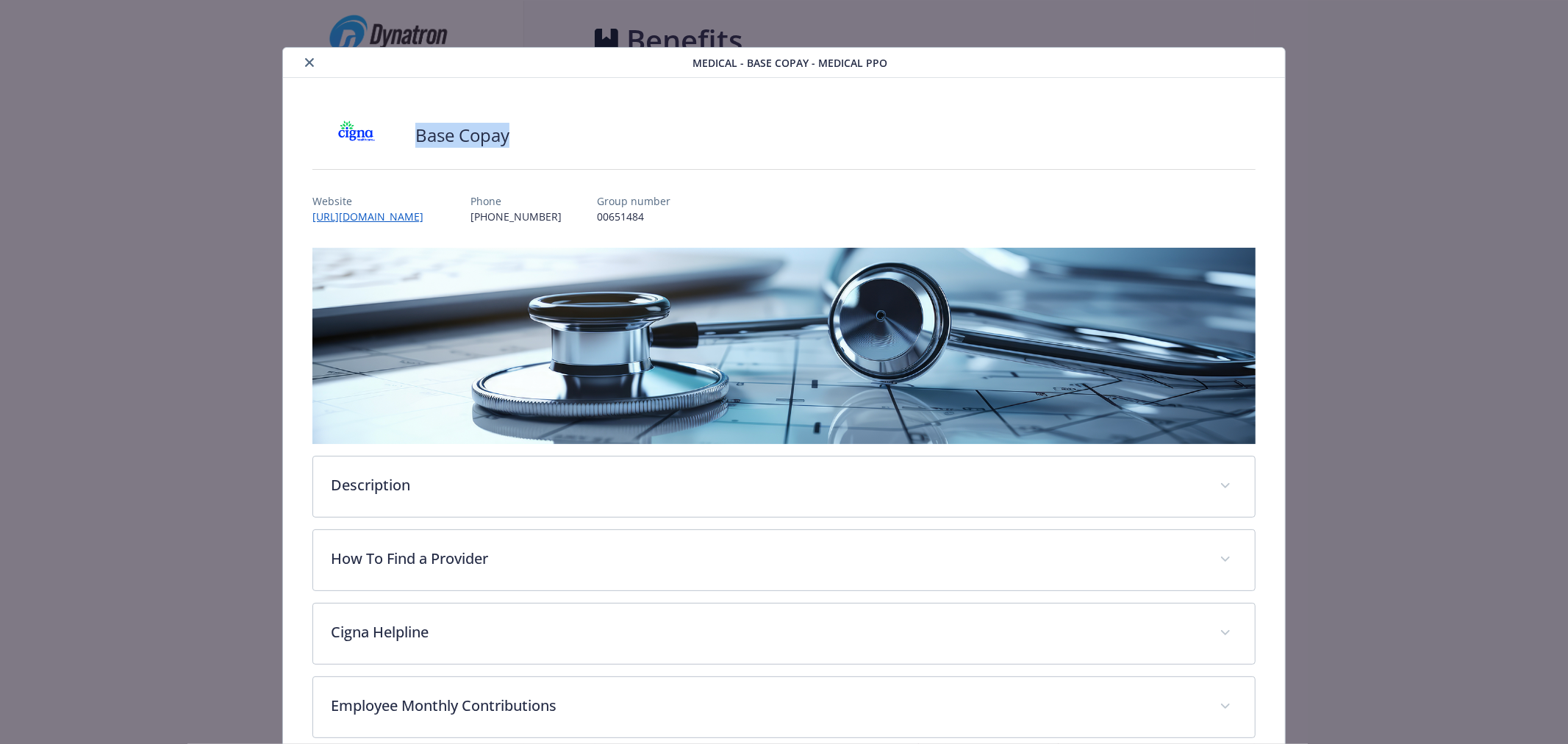
drag, startPoint x: 410, startPoint y: 138, endPoint x: 533, endPoint y: 132, distance: 123.1
click at [533, 132] on div "Base Copay" at bounding box center [783, 135] width 943 height 44
click at [535, 136] on div "Base Copay" at bounding box center [783, 135] width 943 height 44
click at [310, 59] on icon "close" at bounding box center [310, 62] width 9 height 9
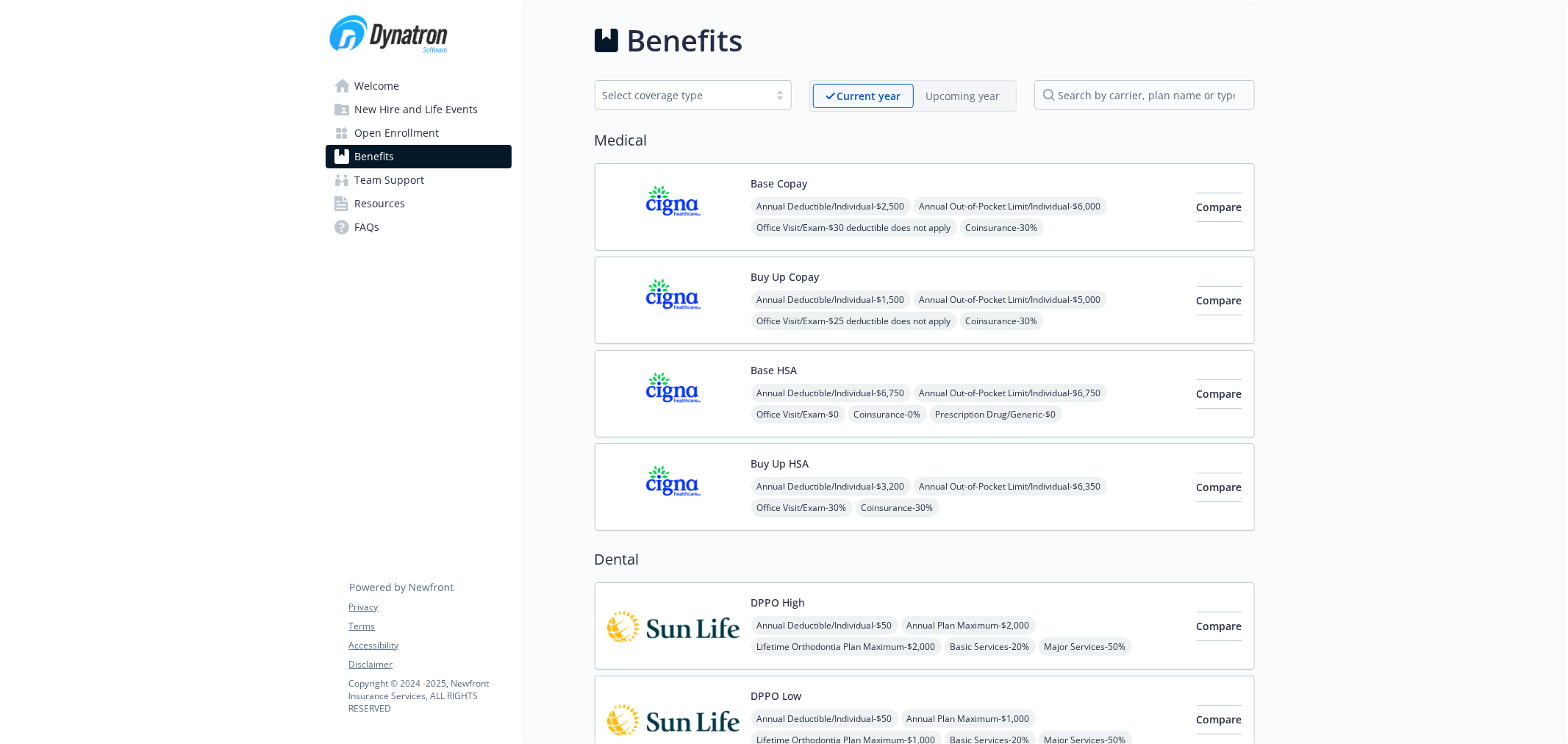
click at [958, 103] on p "Upcoming year" at bounding box center [963, 96] width 74 height 16
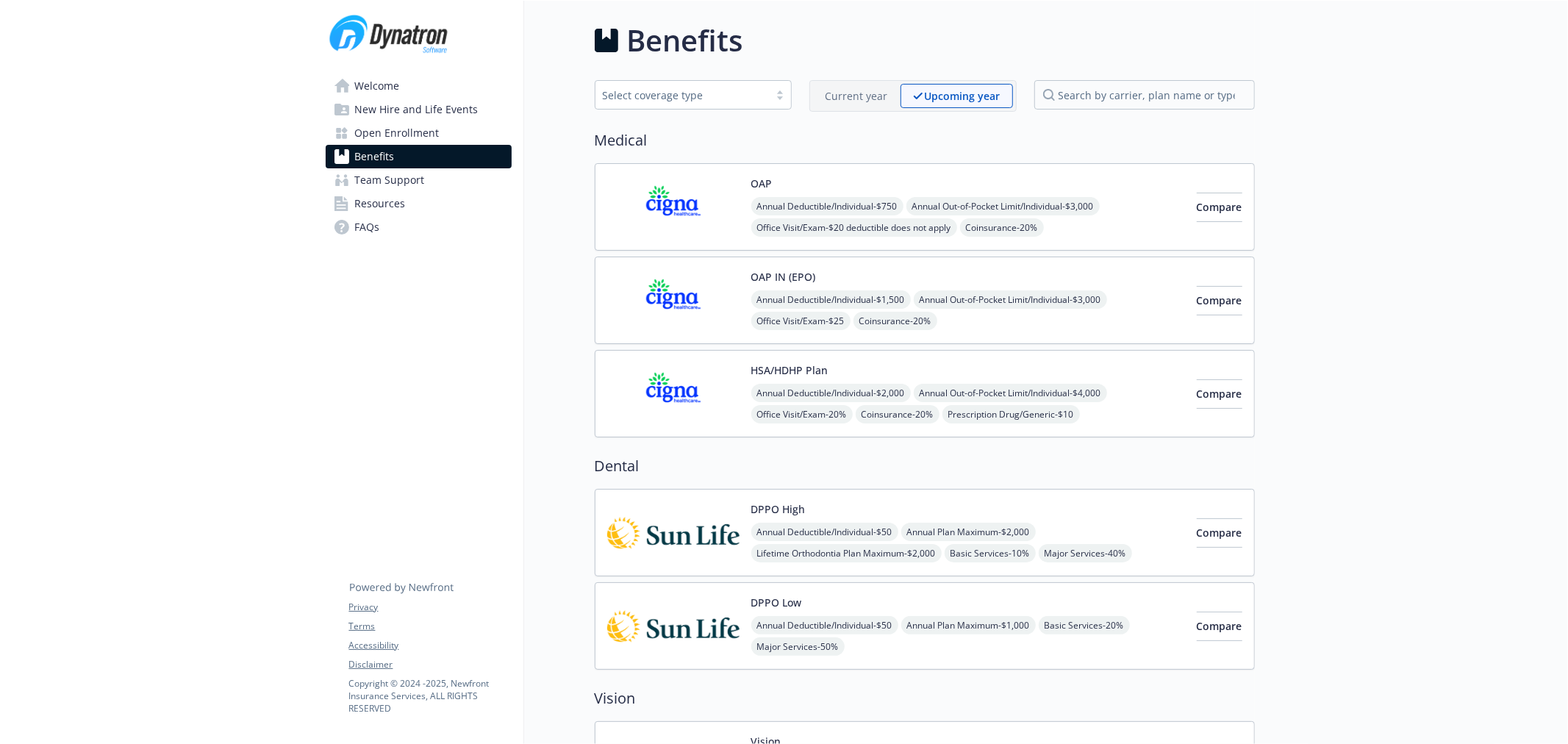
click at [647, 199] on img at bounding box center [673, 207] width 132 height 62
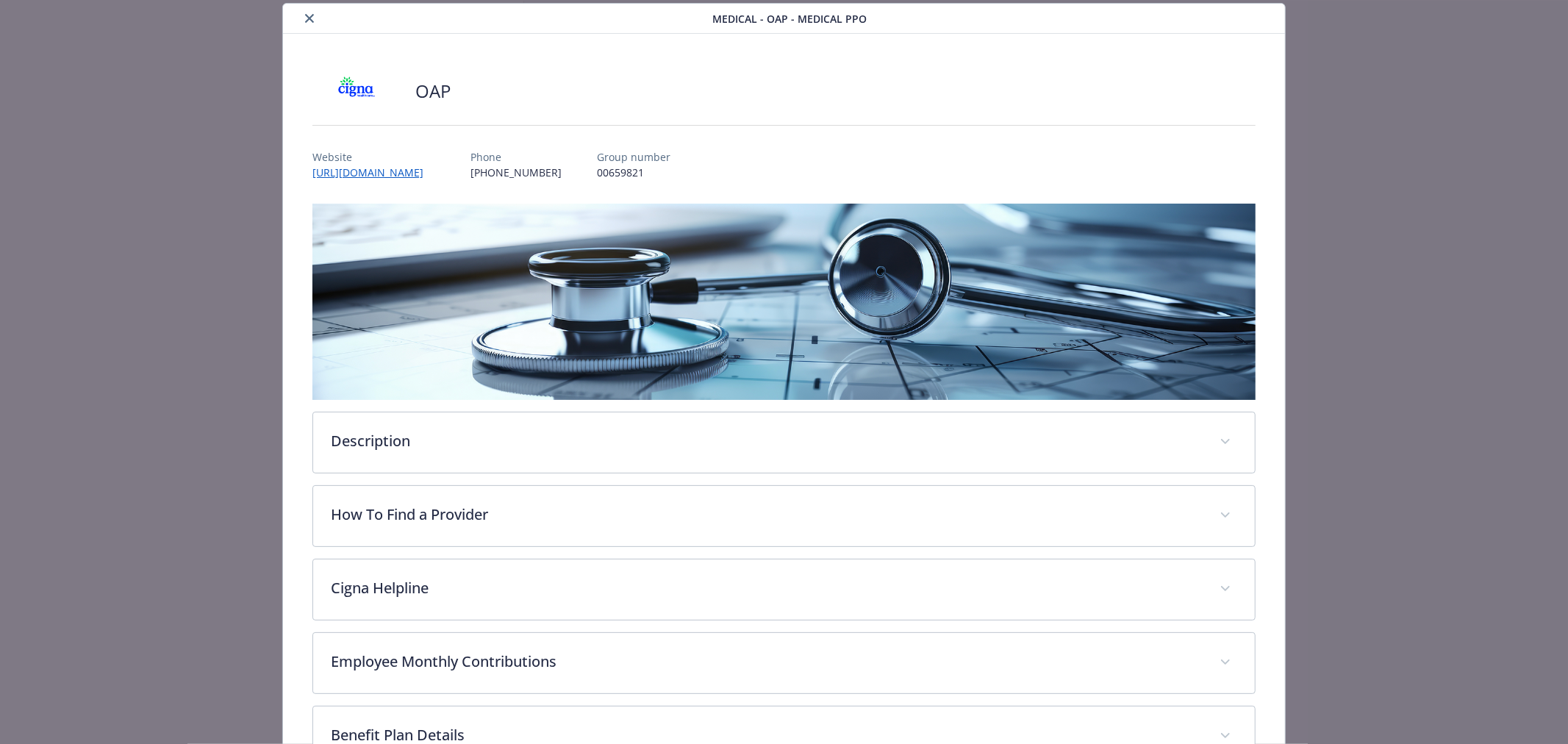
scroll to position [297, 0]
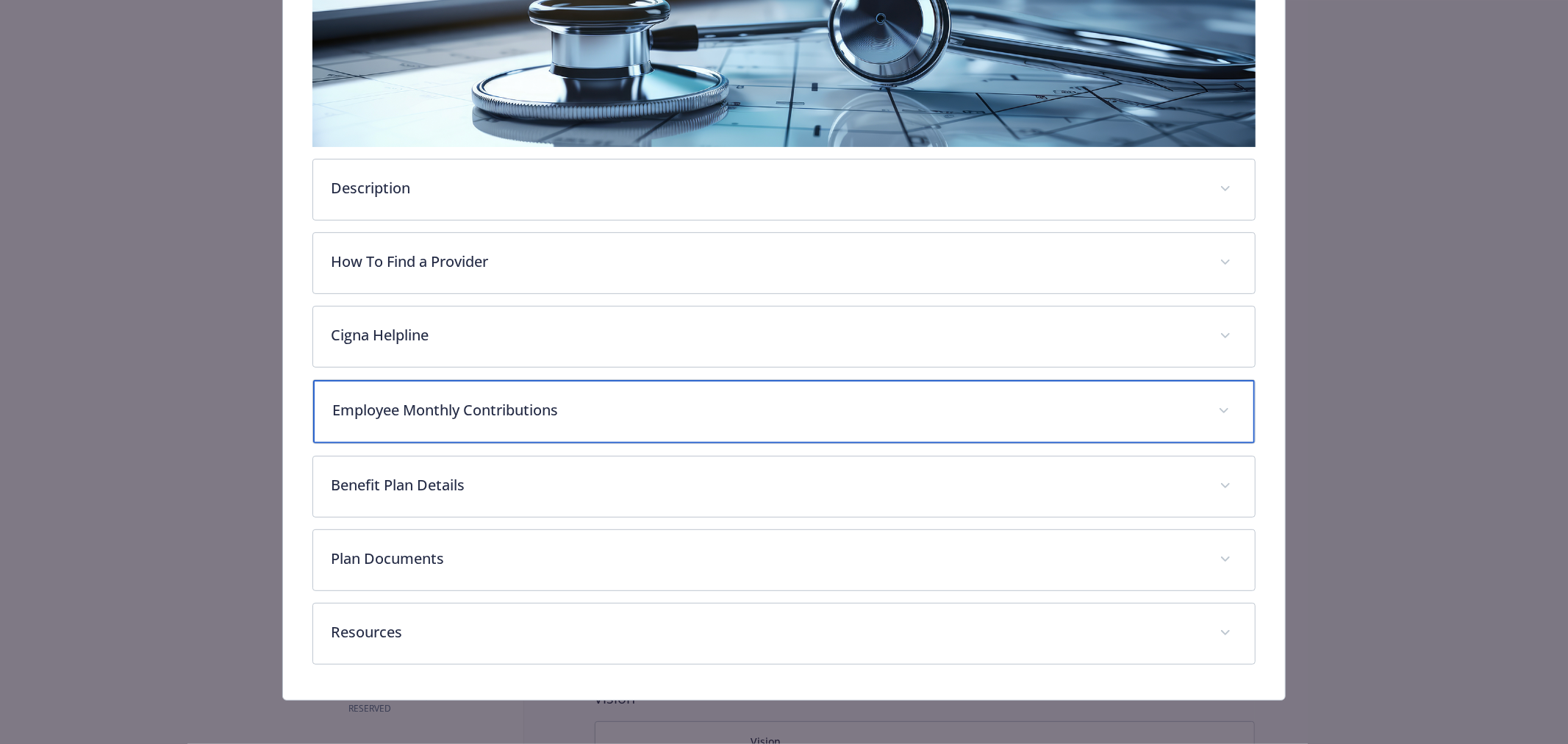
click at [497, 431] on div "Employee Monthly Contributions" at bounding box center [783, 411] width 942 height 63
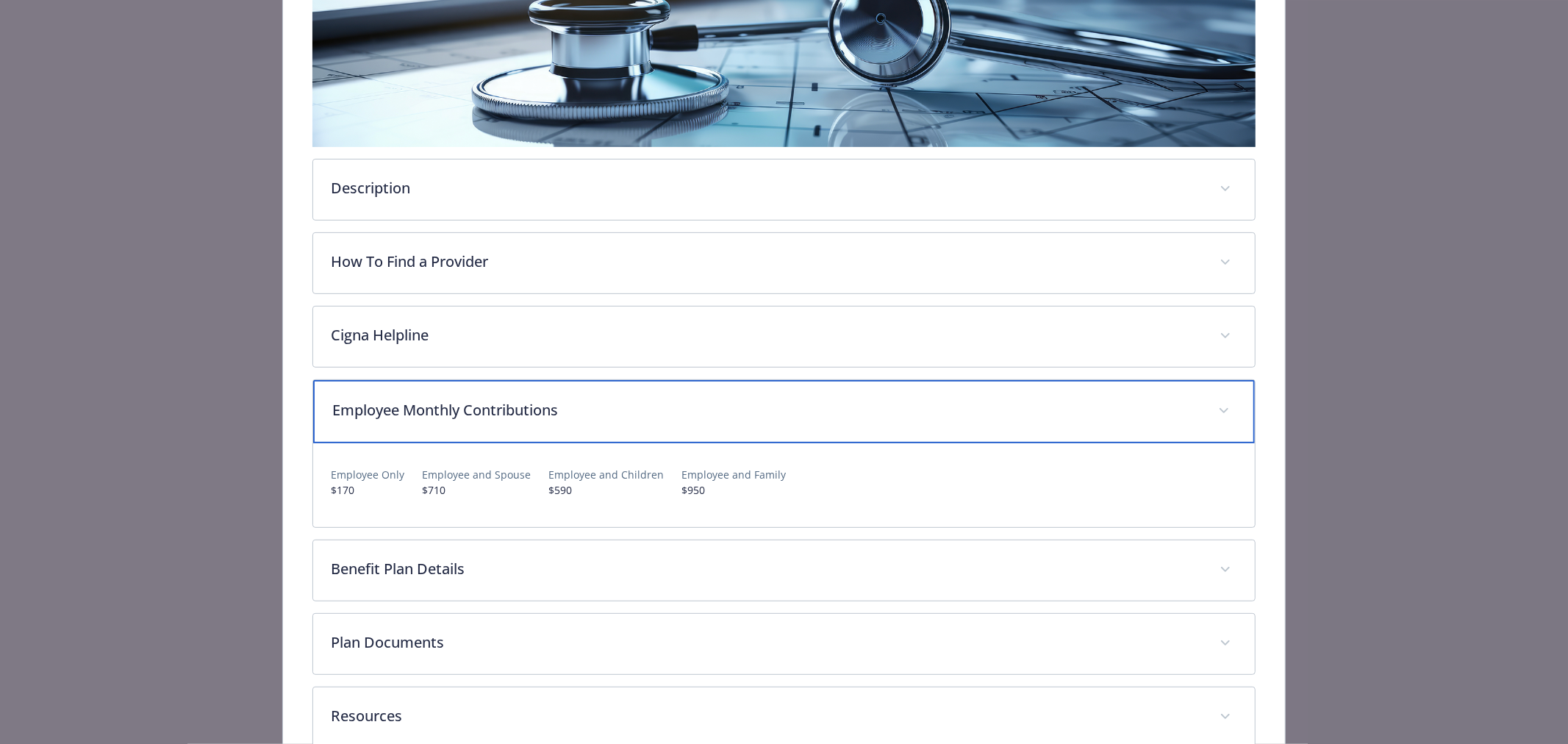
click at [526, 420] on div "Employee Monthly Contributions" at bounding box center [783, 411] width 942 height 63
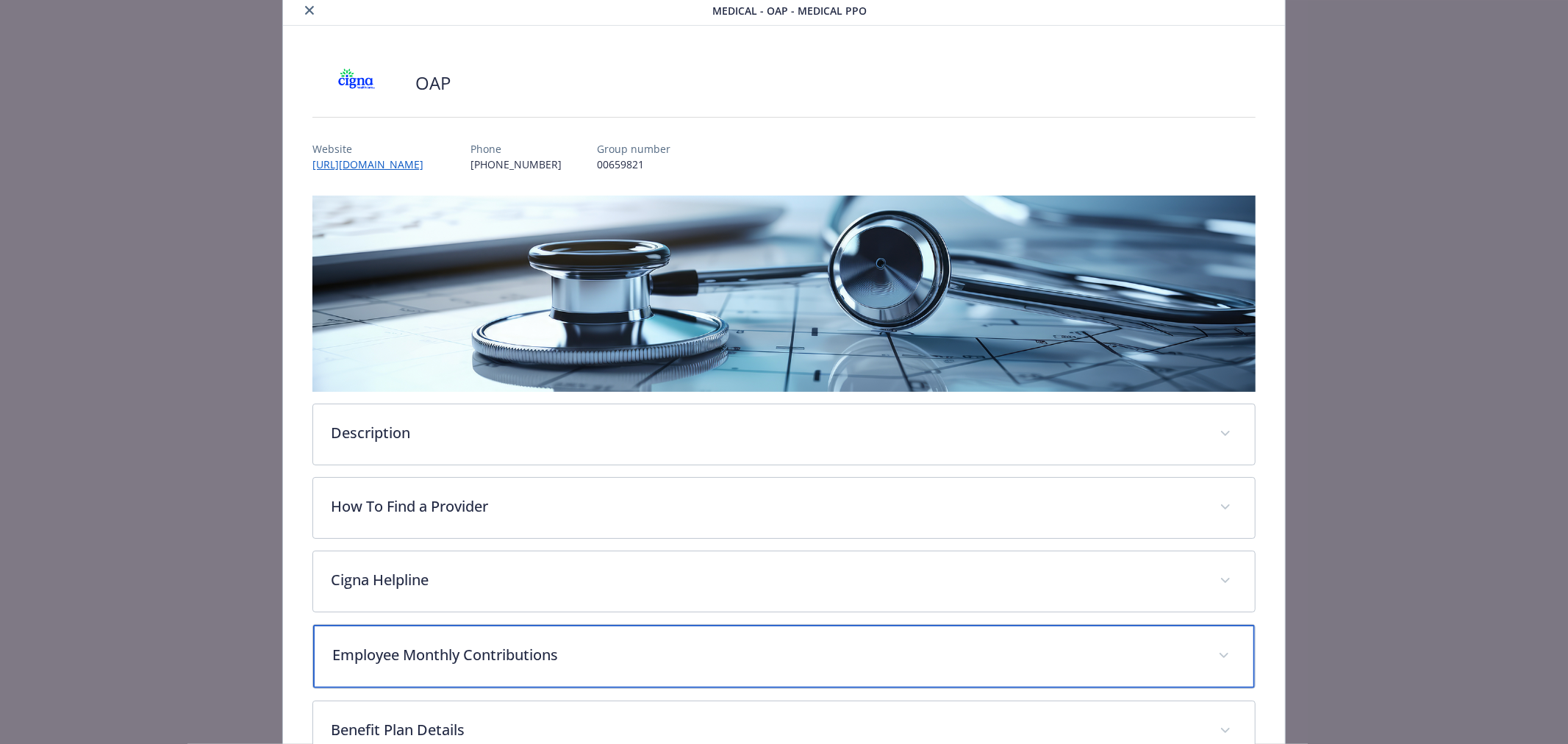
scroll to position [0, 0]
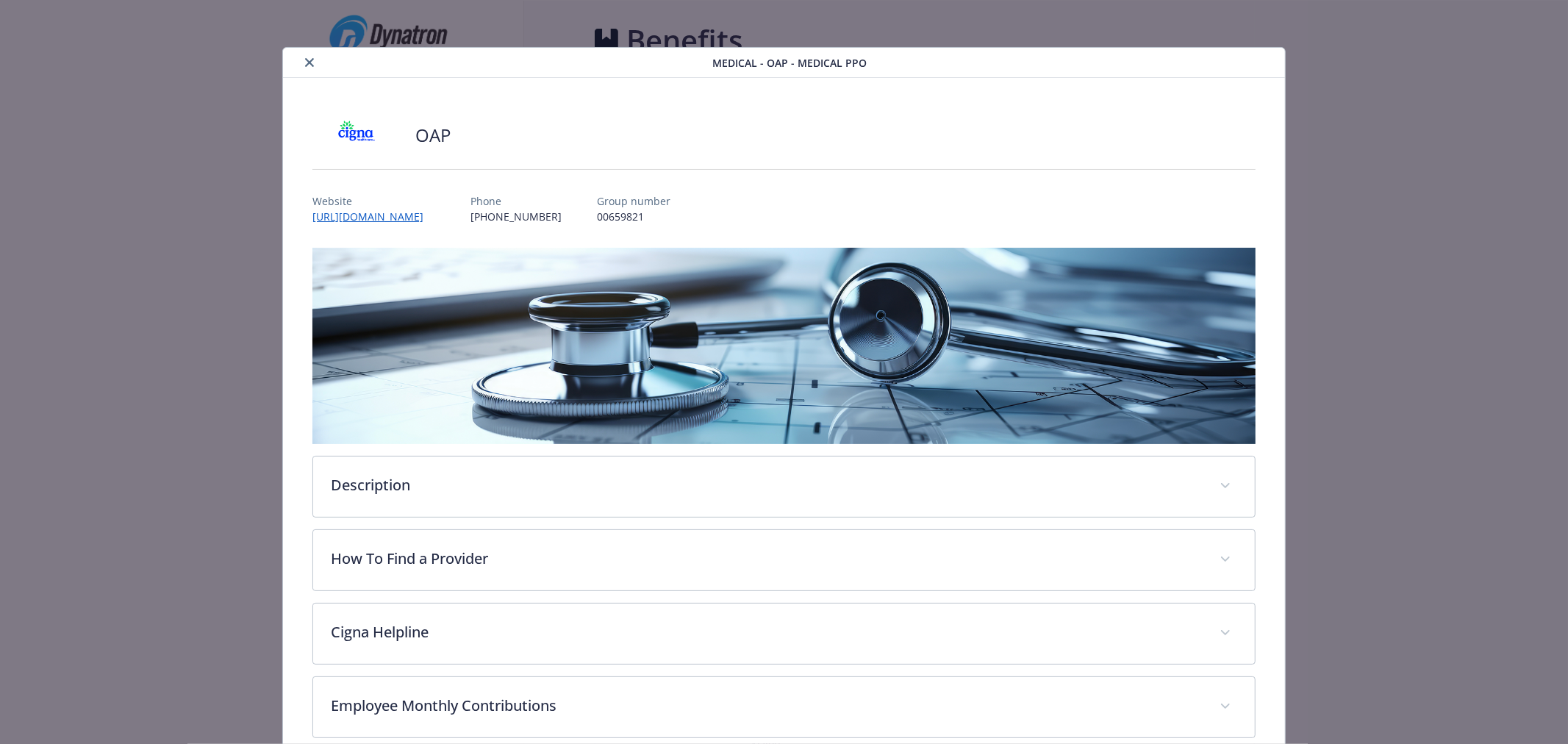
click at [305, 67] on button "close" at bounding box center [310, 62] width 18 height 18
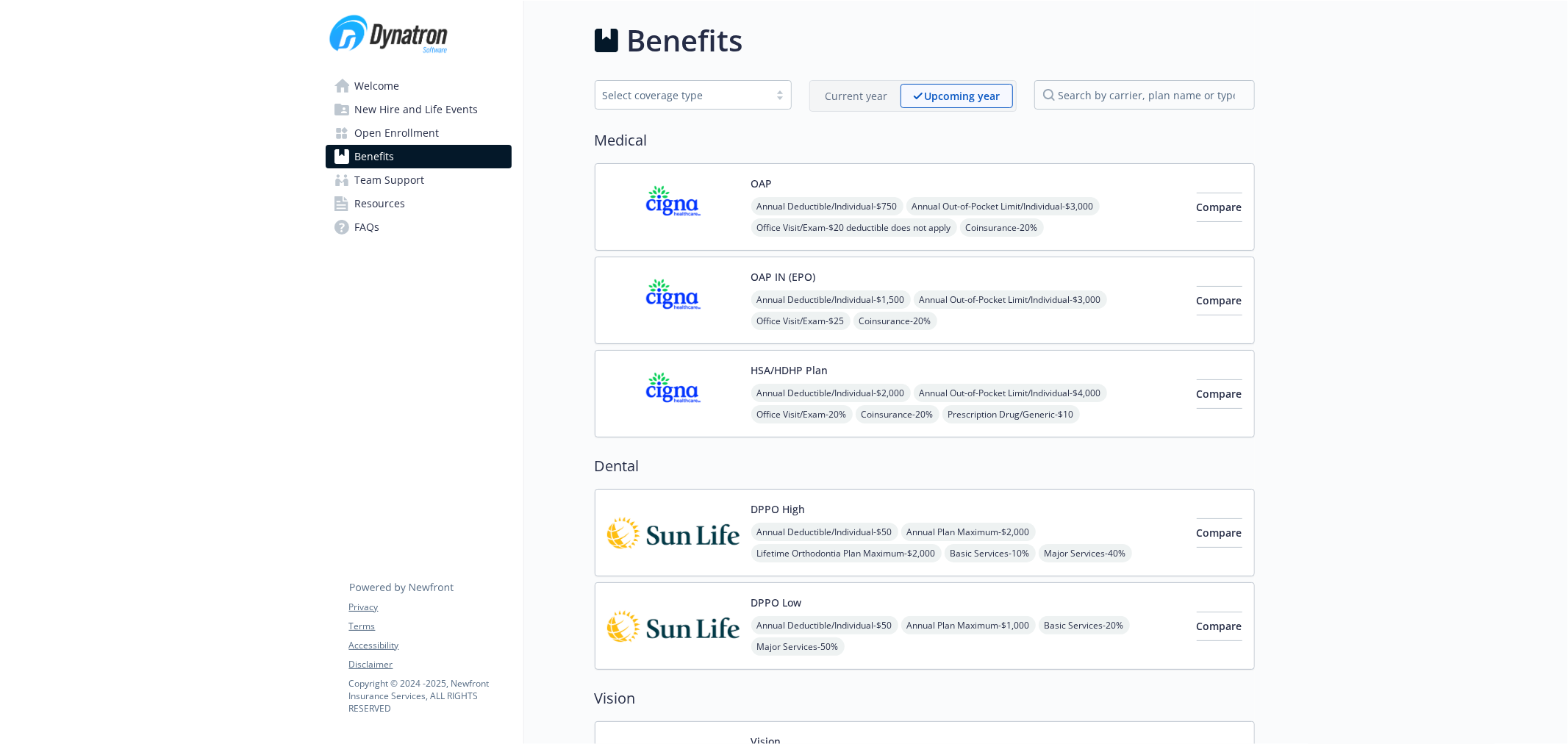
click at [641, 187] on img at bounding box center [673, 207] width 132 height 62
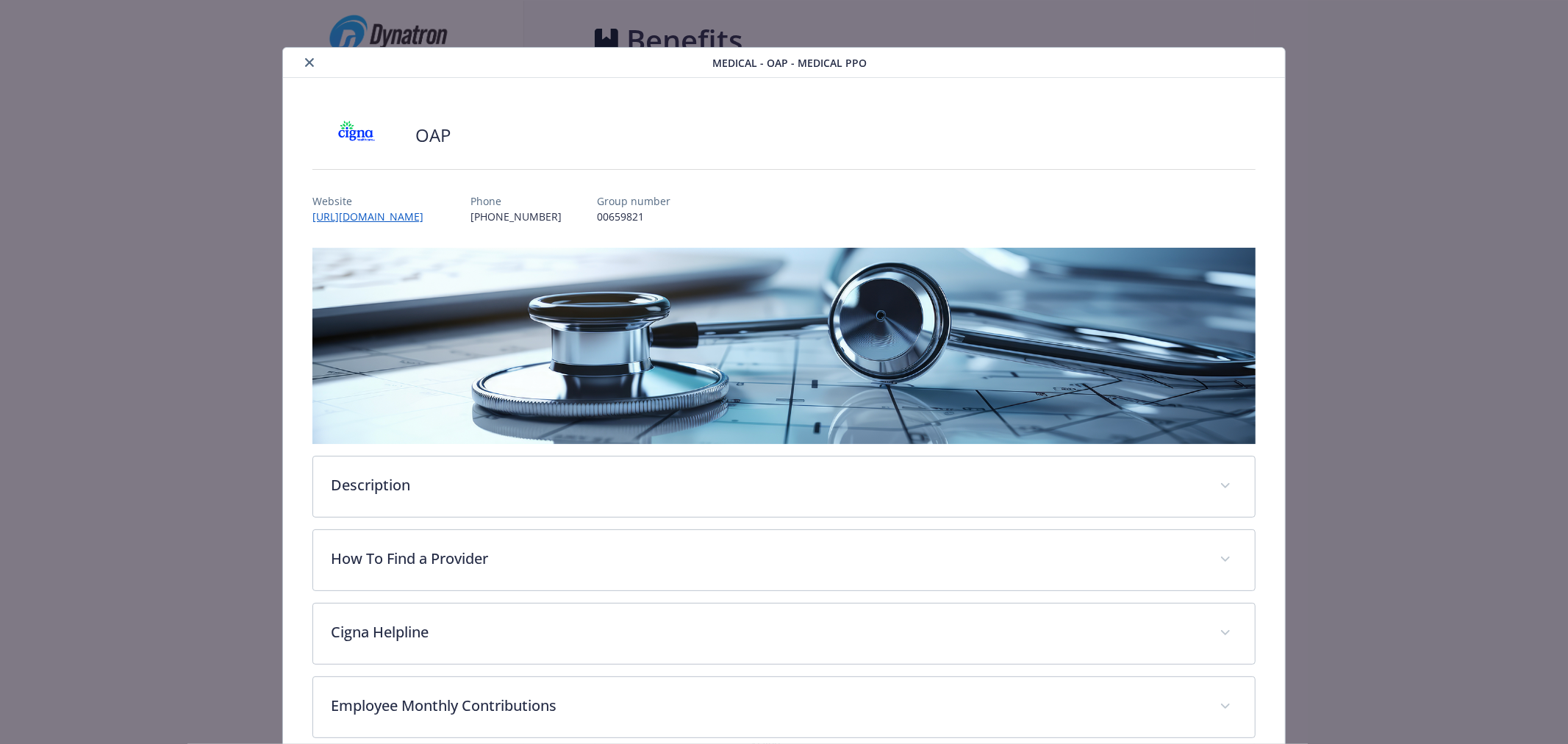
click at [305, 62] on icon "close" at bounding box center [310, 62] width 9 height 9
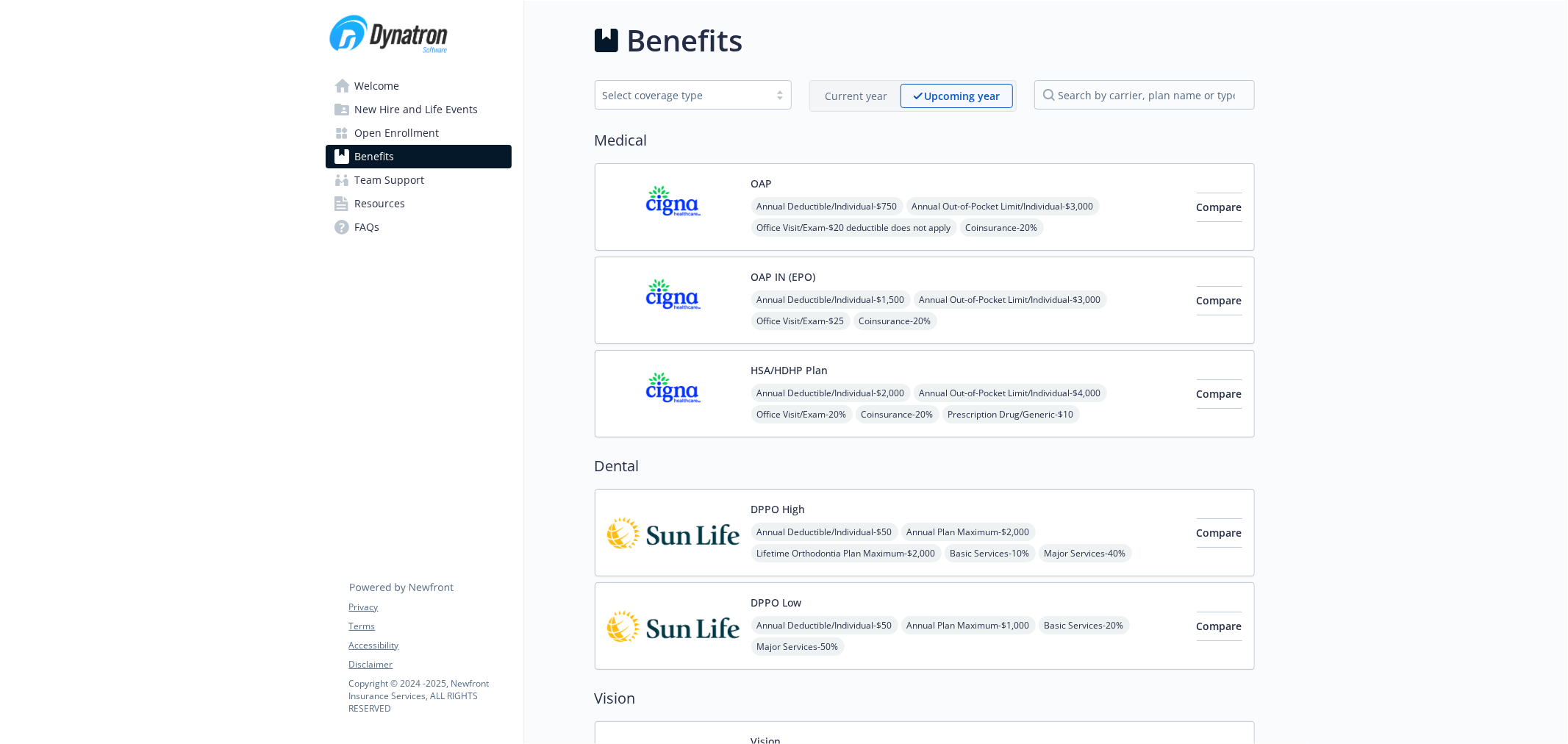
click at [680, 218] on img at bounding box center [673, 207] width 132 height 62
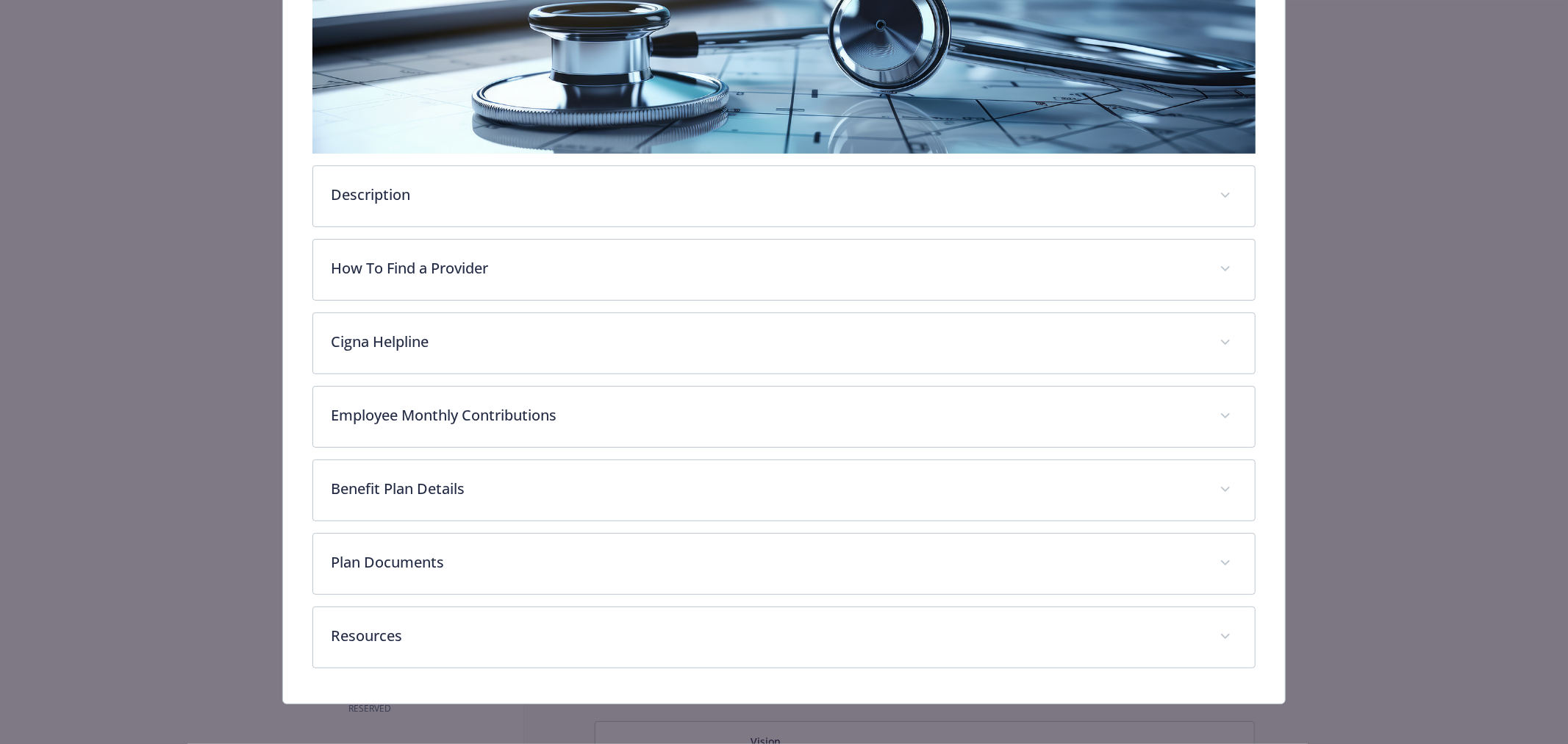
scroll to position [297, 0]
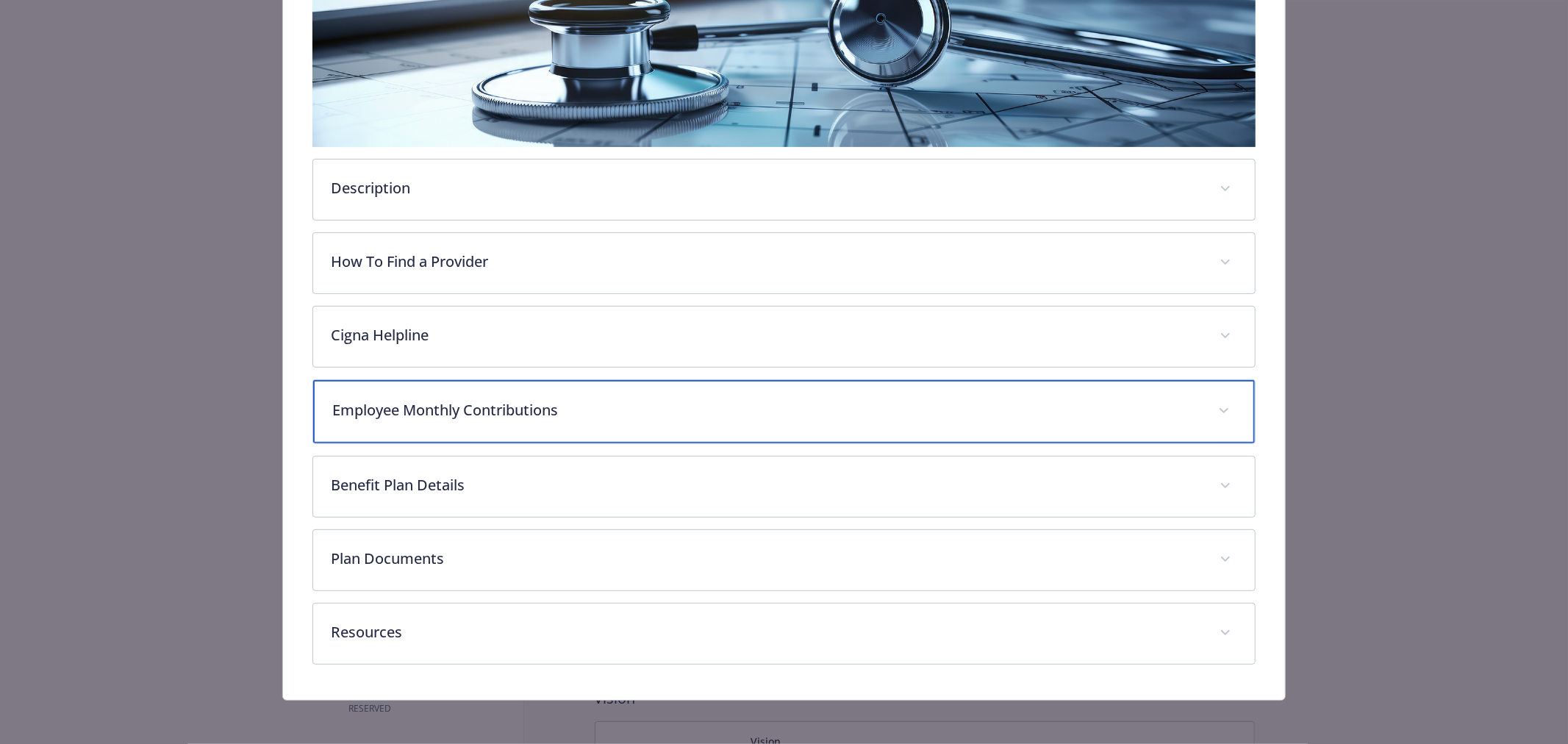
click at [490, 401] on p "Employee Monthly Contributions" at bounding box center [766, 410] width 868 height 22
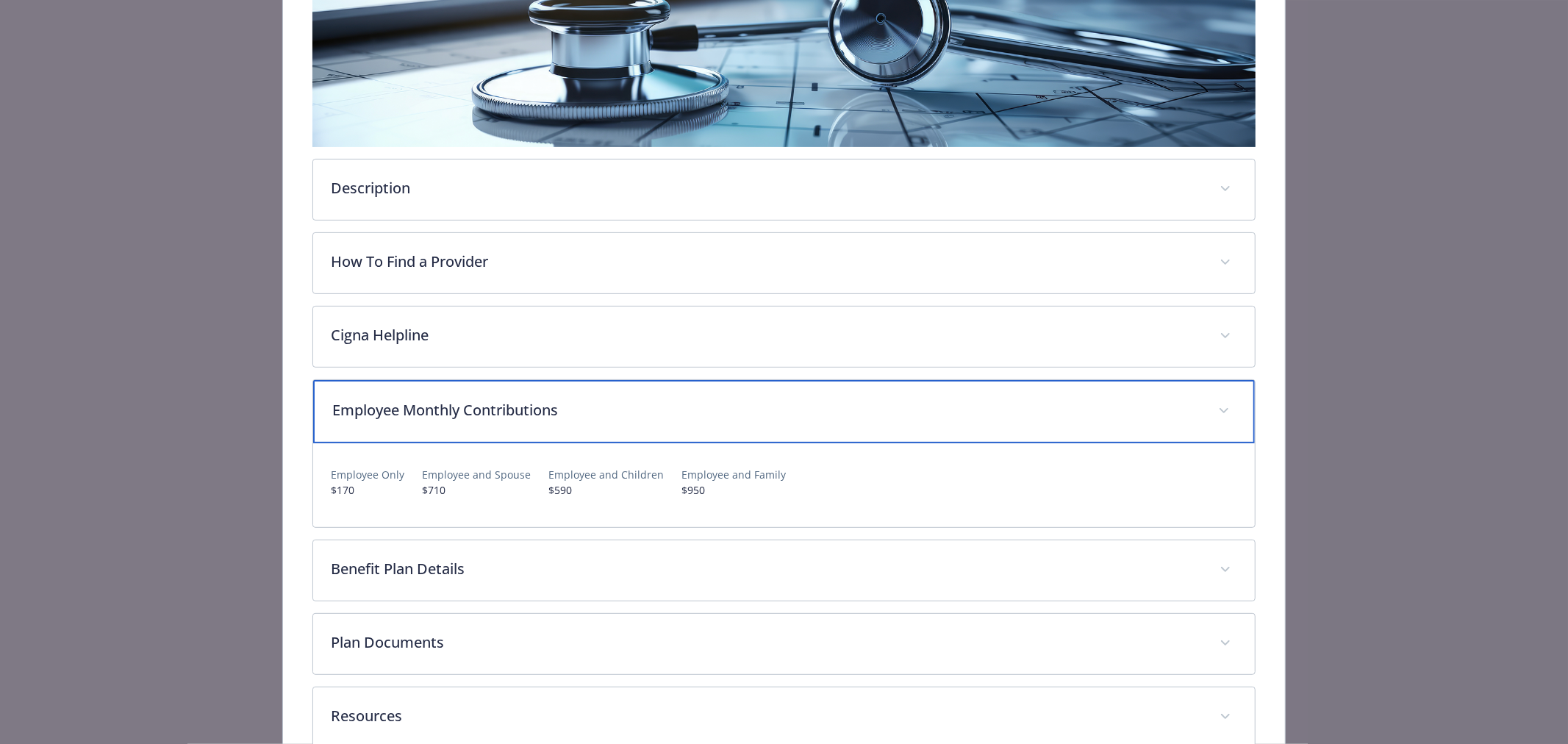
click at [490, 401] on p "Employee Monthly Contributions" at bounding box center [766, 410] width 868 height 22
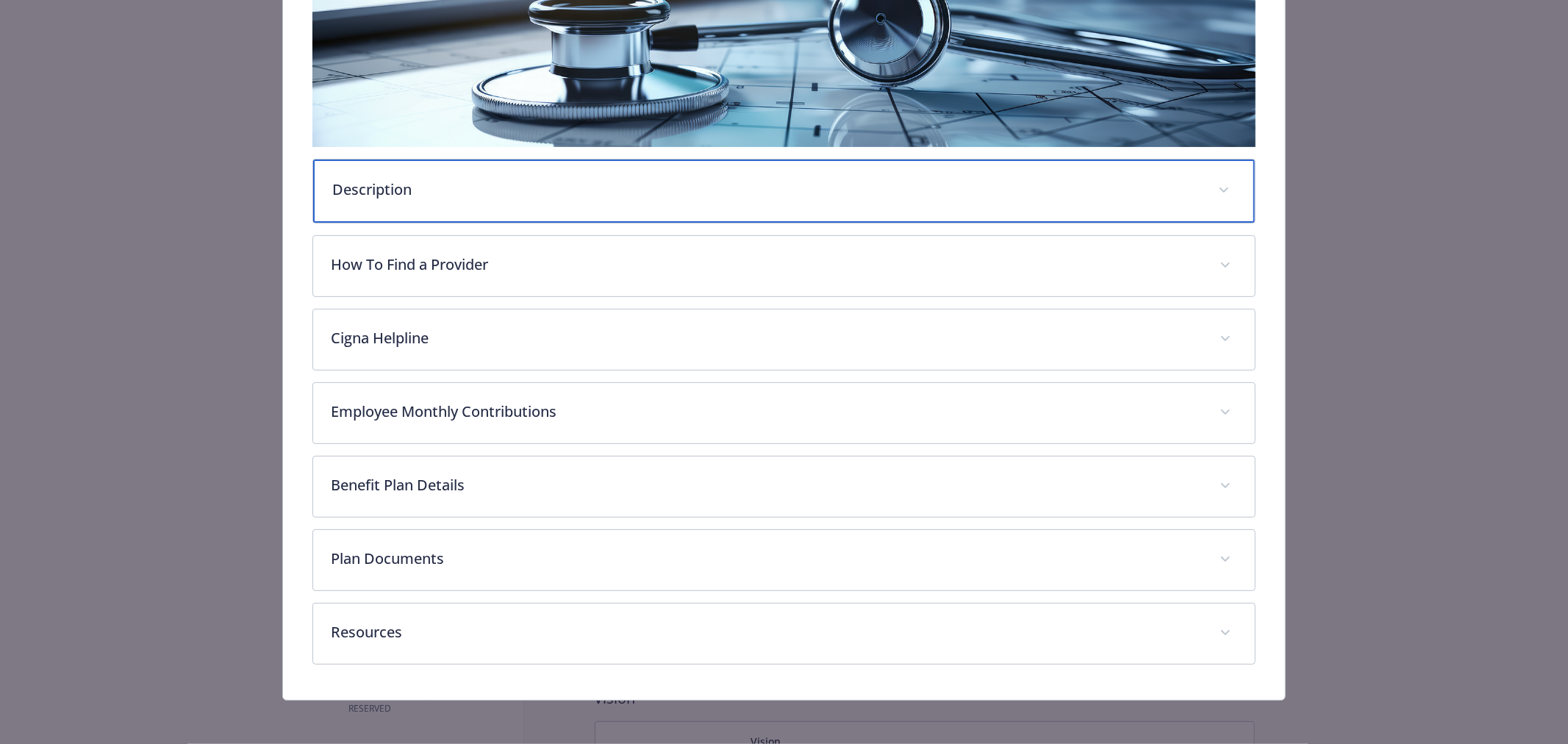
click at [505, 201] on div "Description" at bounding box center [783, 191] width 942 height 63
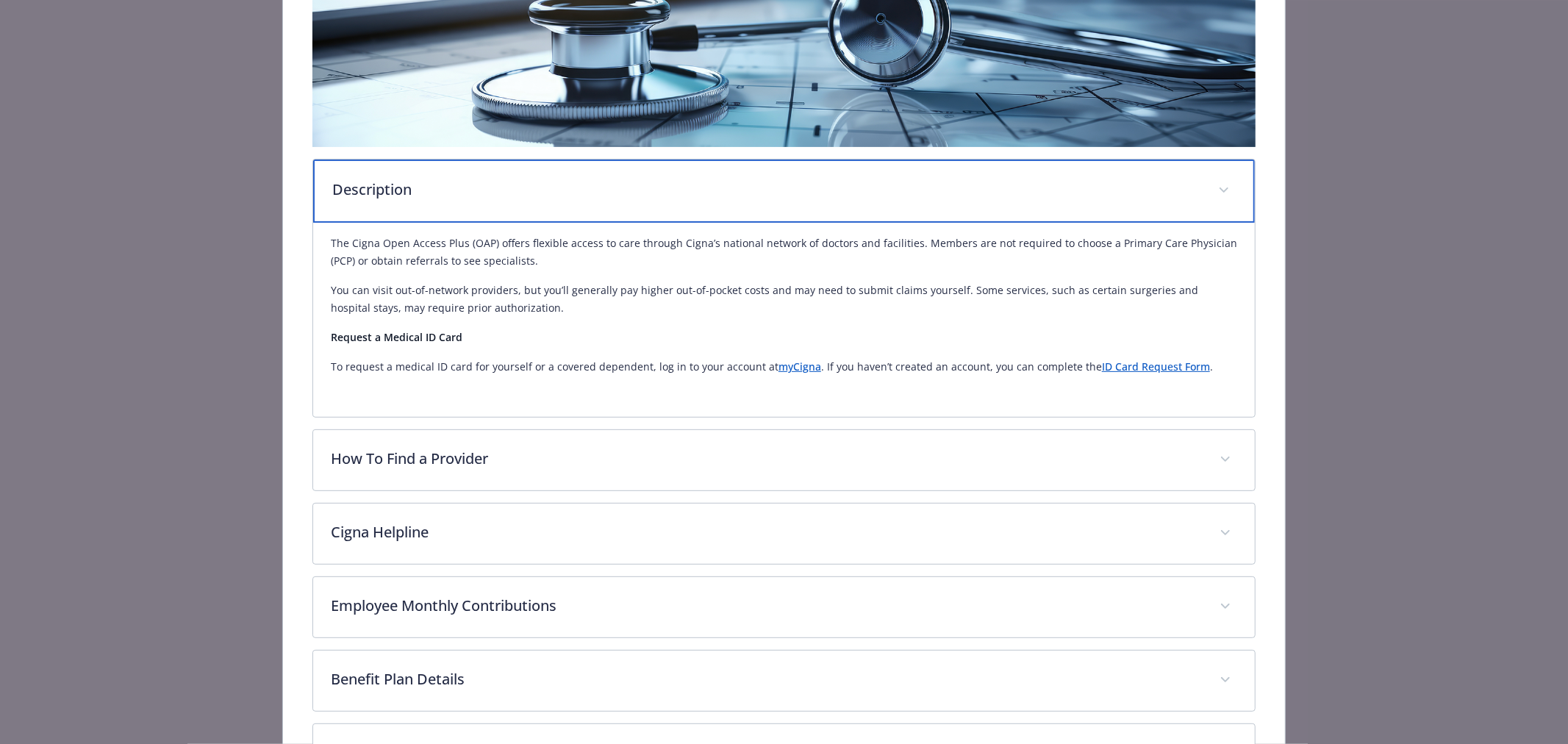
click at [505, 201] on div "Description" at bounding box center [783, 191] width 942 height 63
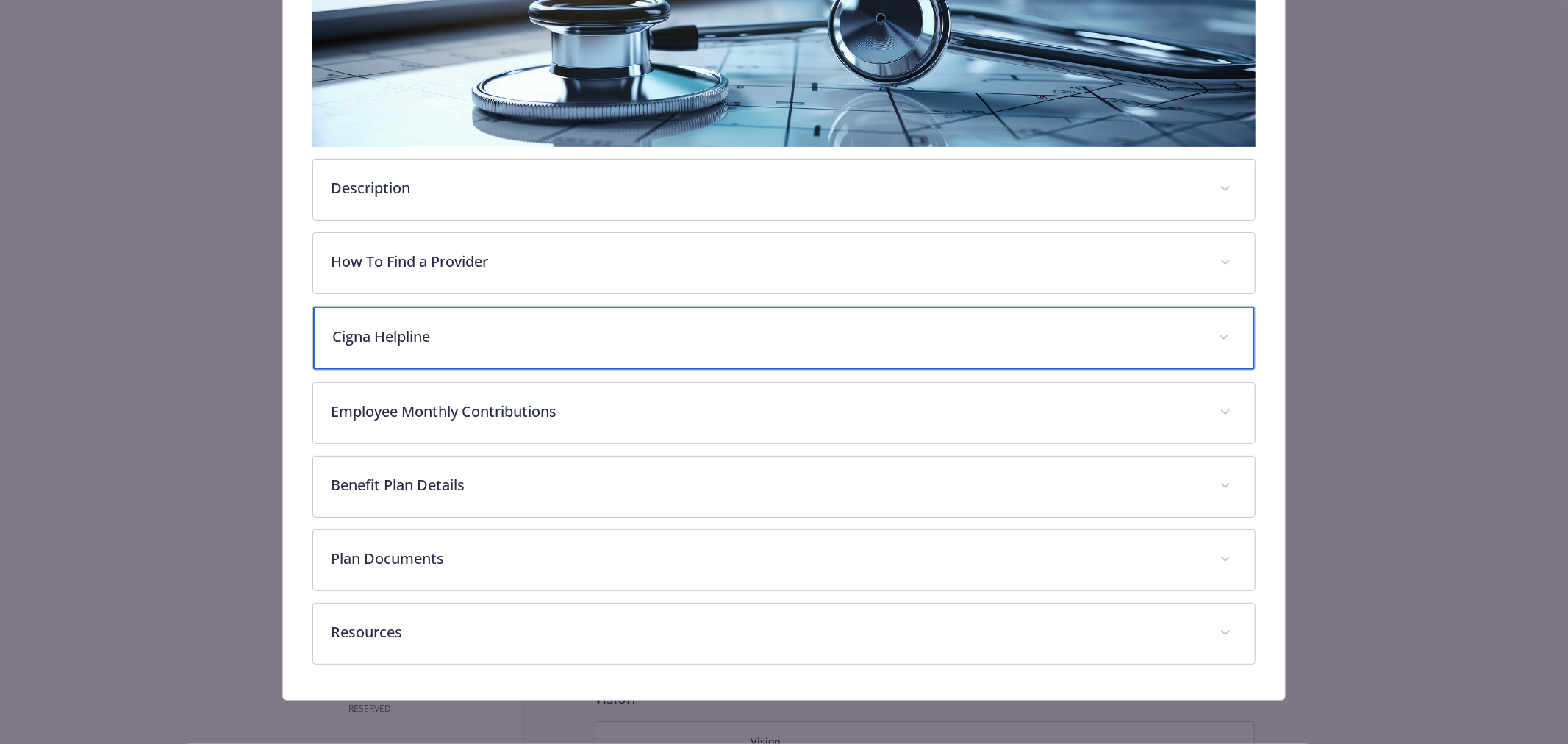
click at [476, 340] on p "Cigna Helpline" at bounding box center [766, 337] width 868 height 22
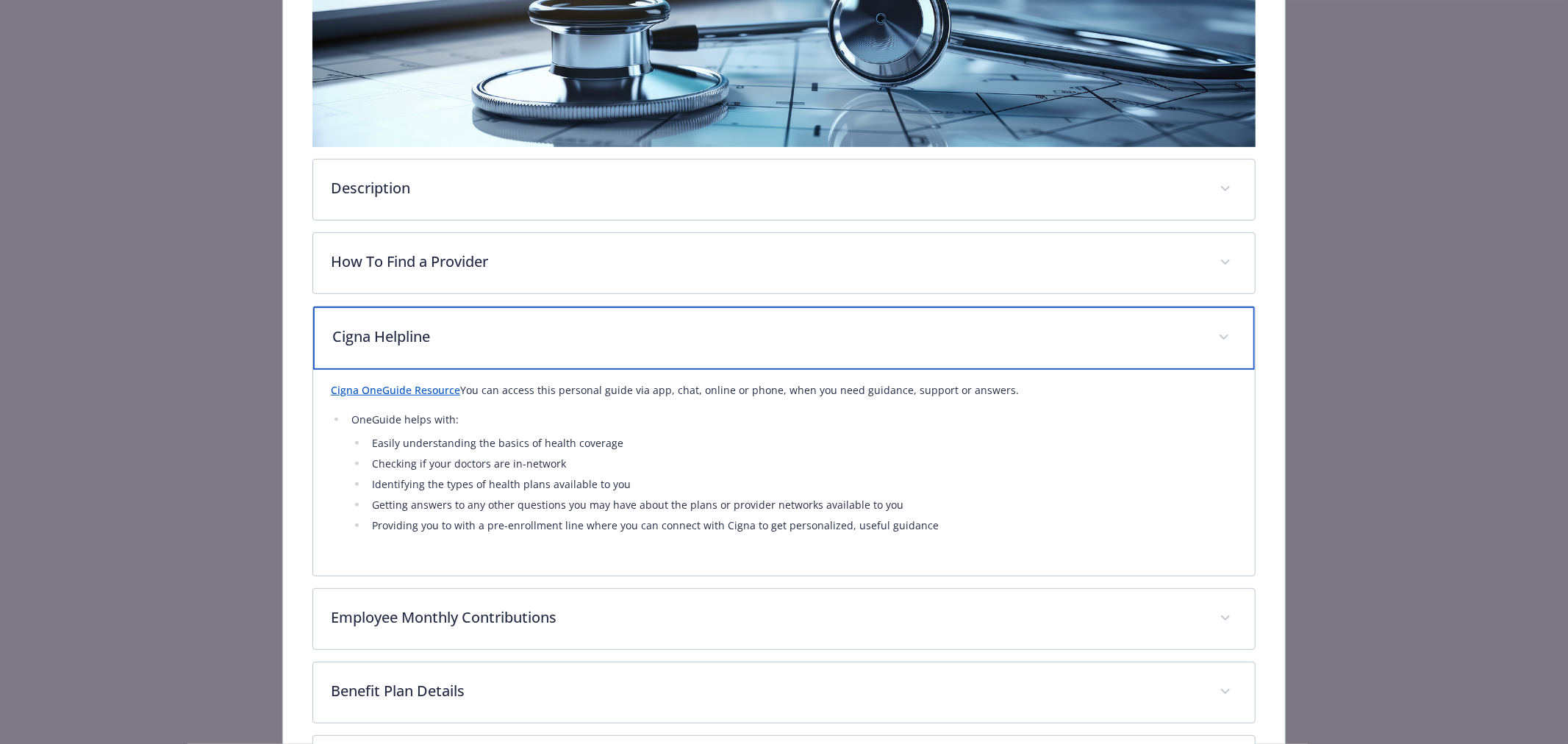
click at [489, 346] on p "Cigna Helpline" at bounding box center [766, 337] width 868 height 22
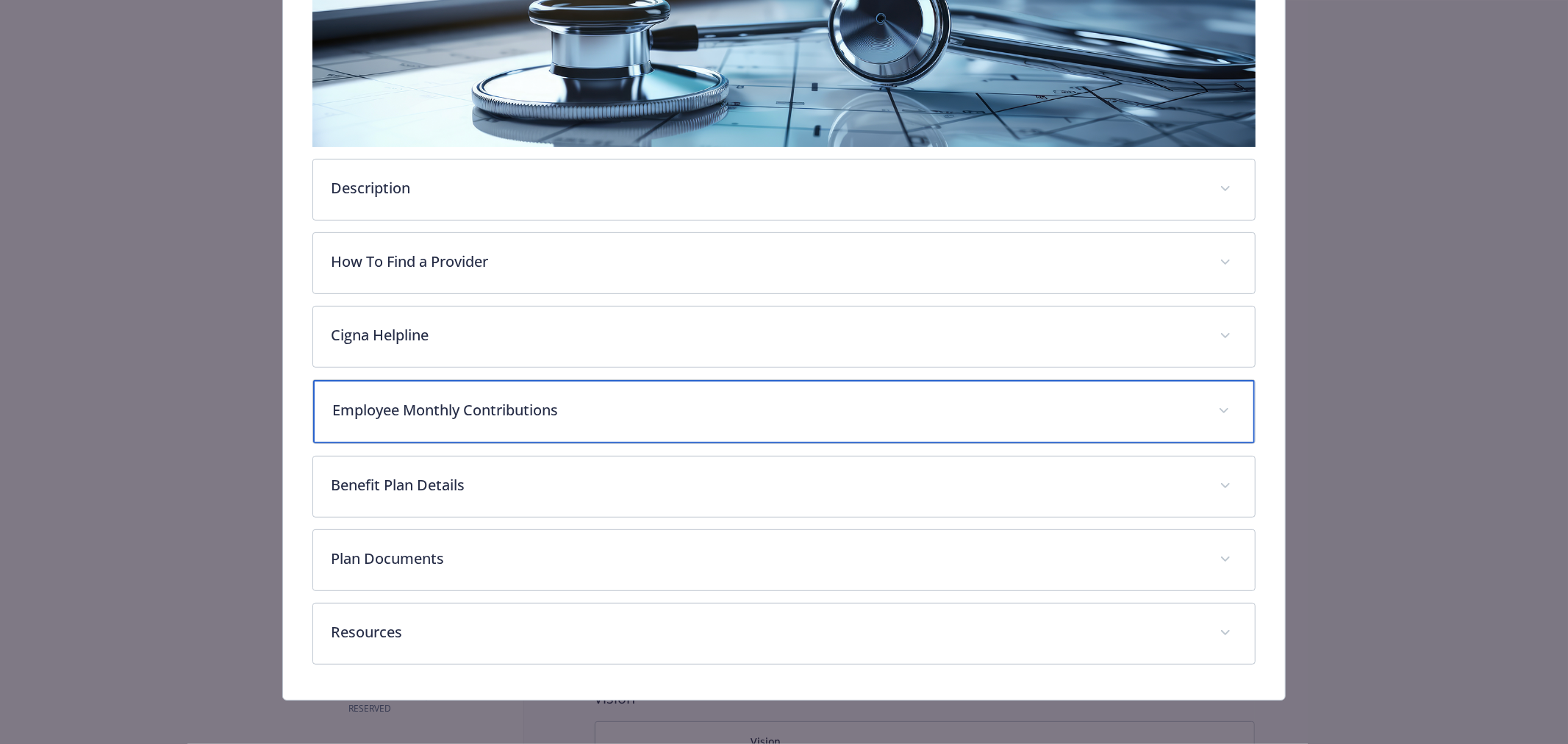
click at [480, 421] on div "Employee Monthly Contributions" at bounding box center [783, 411] width 942 height 63
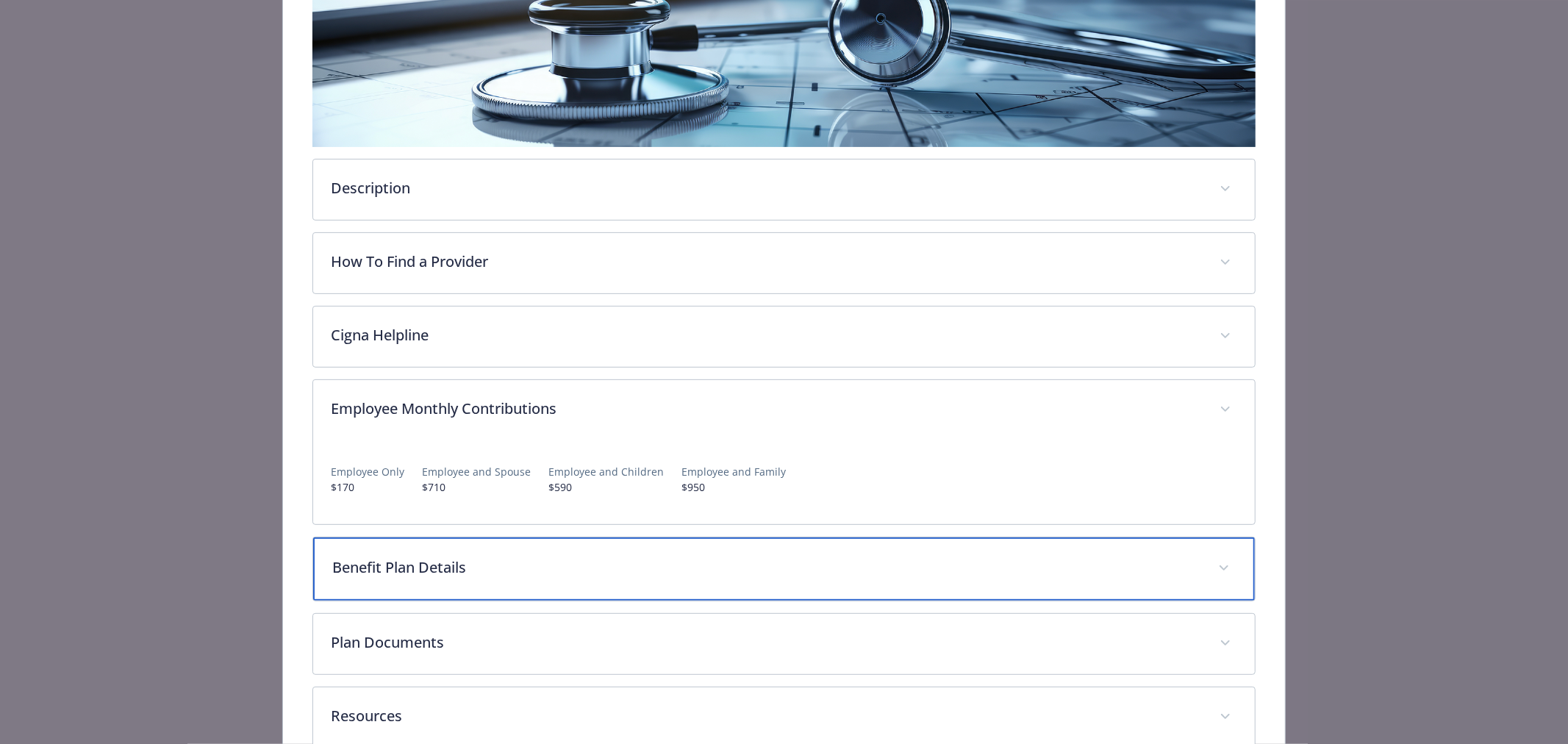
click at [440, 568] on p "Benefit Plan Details" at bounding box center [766, 568] width 868 height 22
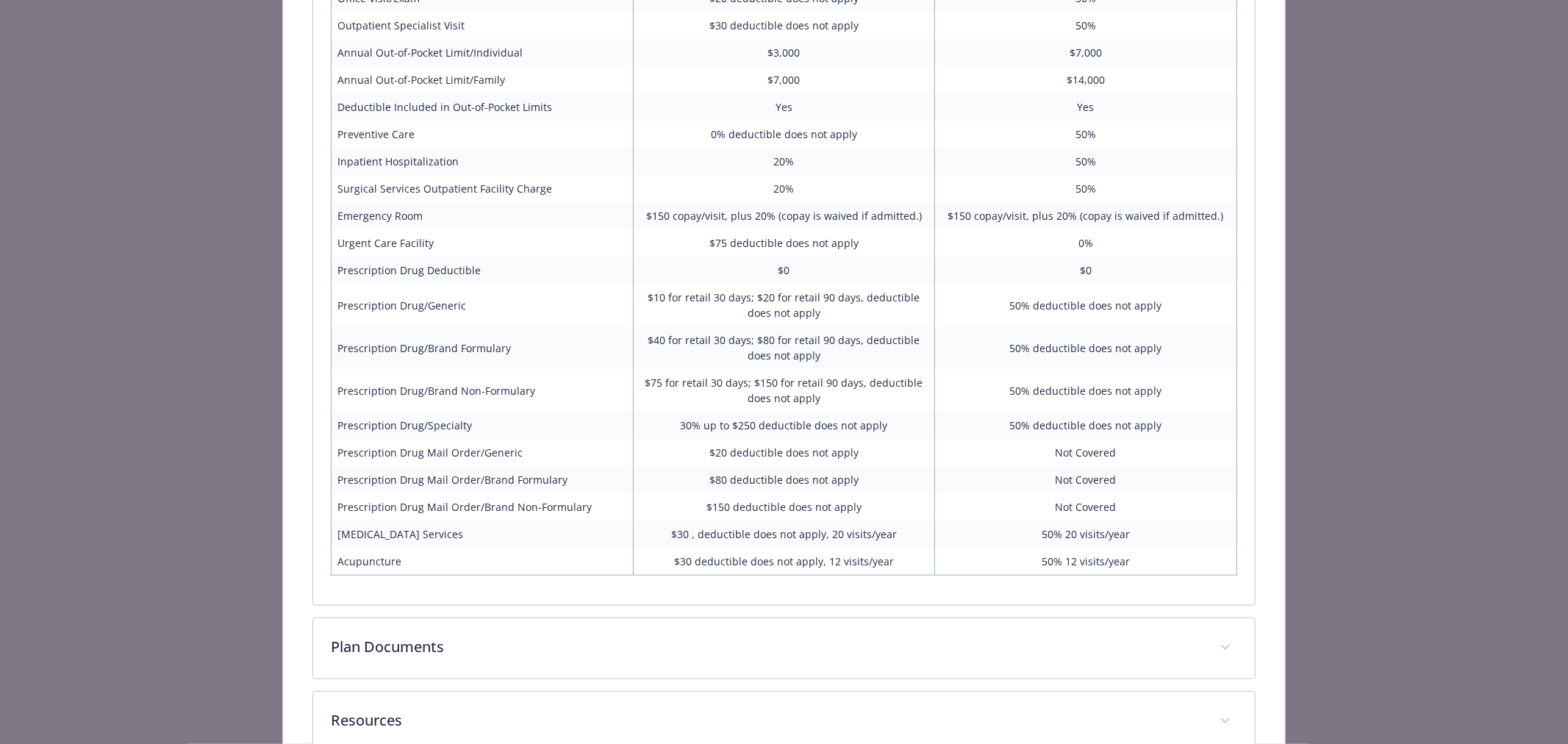
scroll to position [1031, 0]
drag, startPoint x: 336, startPoint y: 535, endPoint x: 440, endPoint y: 539, distance: 104.1
click at [440, 539] on td "[MEDICAL_DATA] Services" at bounding box center [482, 535] width 302 height 28
click at [482, 534] on td "[MEDICAL_DATA] Services" at bounding box center [482, 535] width 302 height 28
drag, startPoint x: 1034, startPoint y: 537, endPoint x: 1127, endPoint y: 531, distance: 93.2
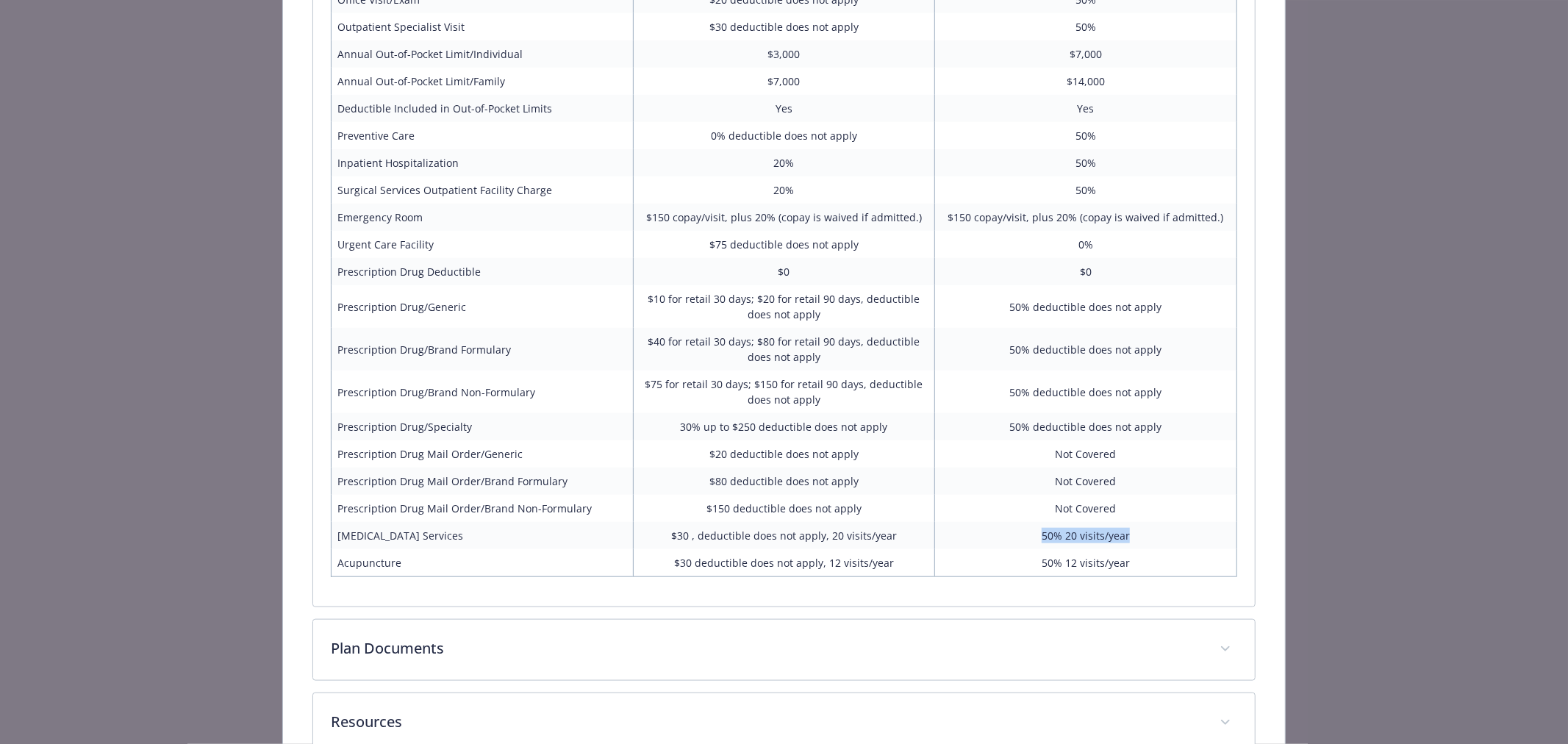
click at [1127, 531] on td "50% 20 visits/year" at bounding box center [1086, 535] width 302 height 28
click at [1134, 534] on td "50% 20 visits/year" at bounding box center [1086, 535] width 302 height 28
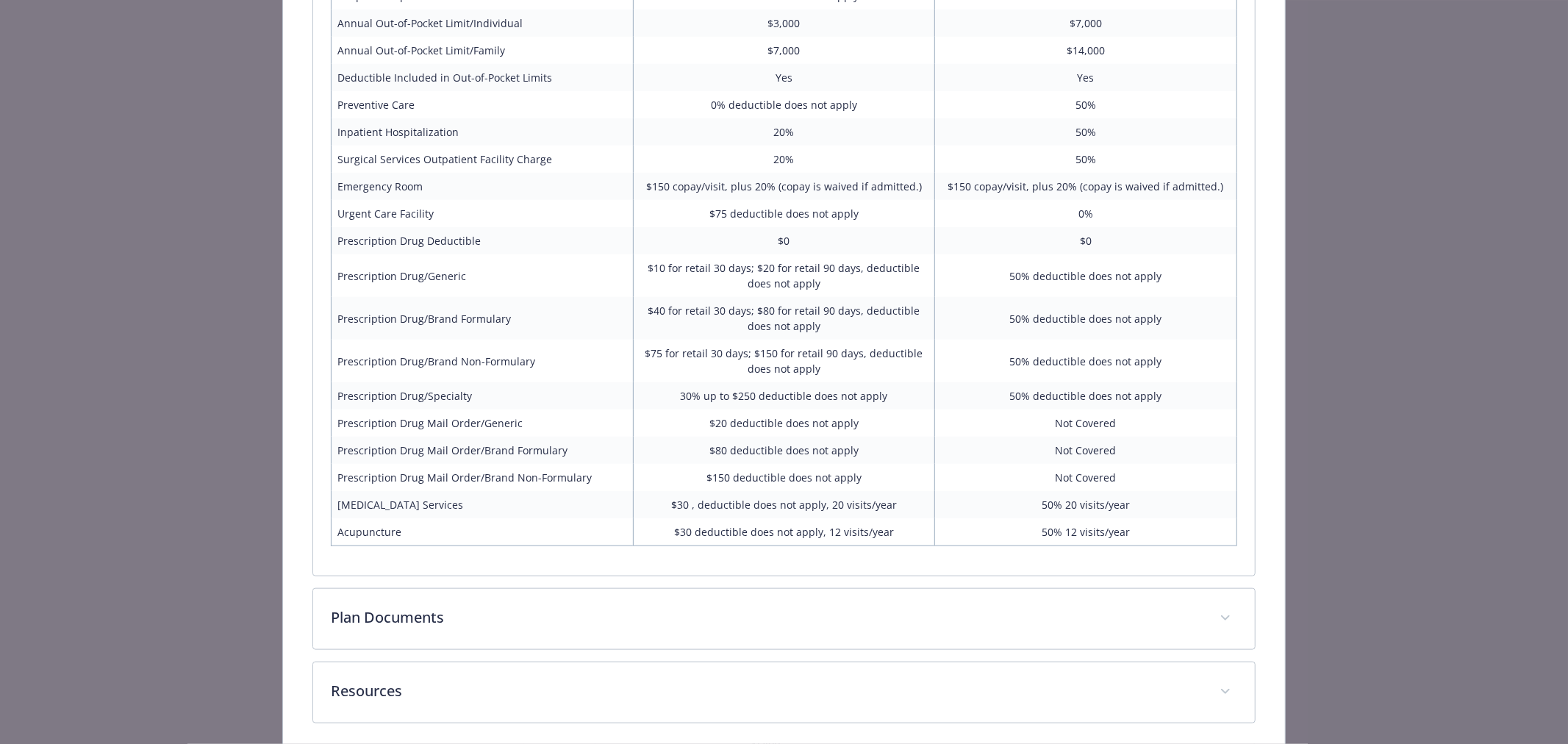
scroll to position [1123, 0]
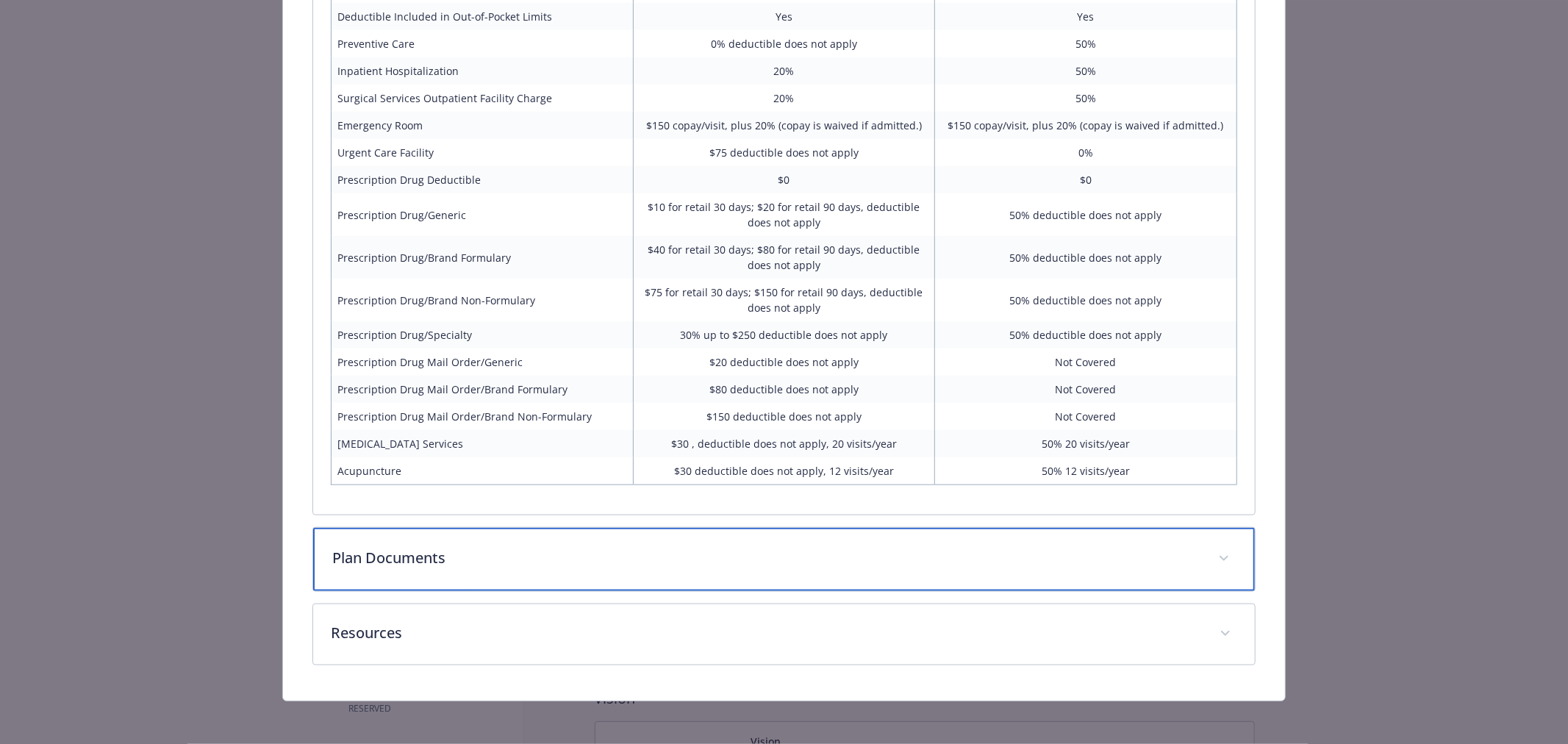
click at [511, 577] on div "Plan Documents" at bounding box center [783, 559] width 942 height 63
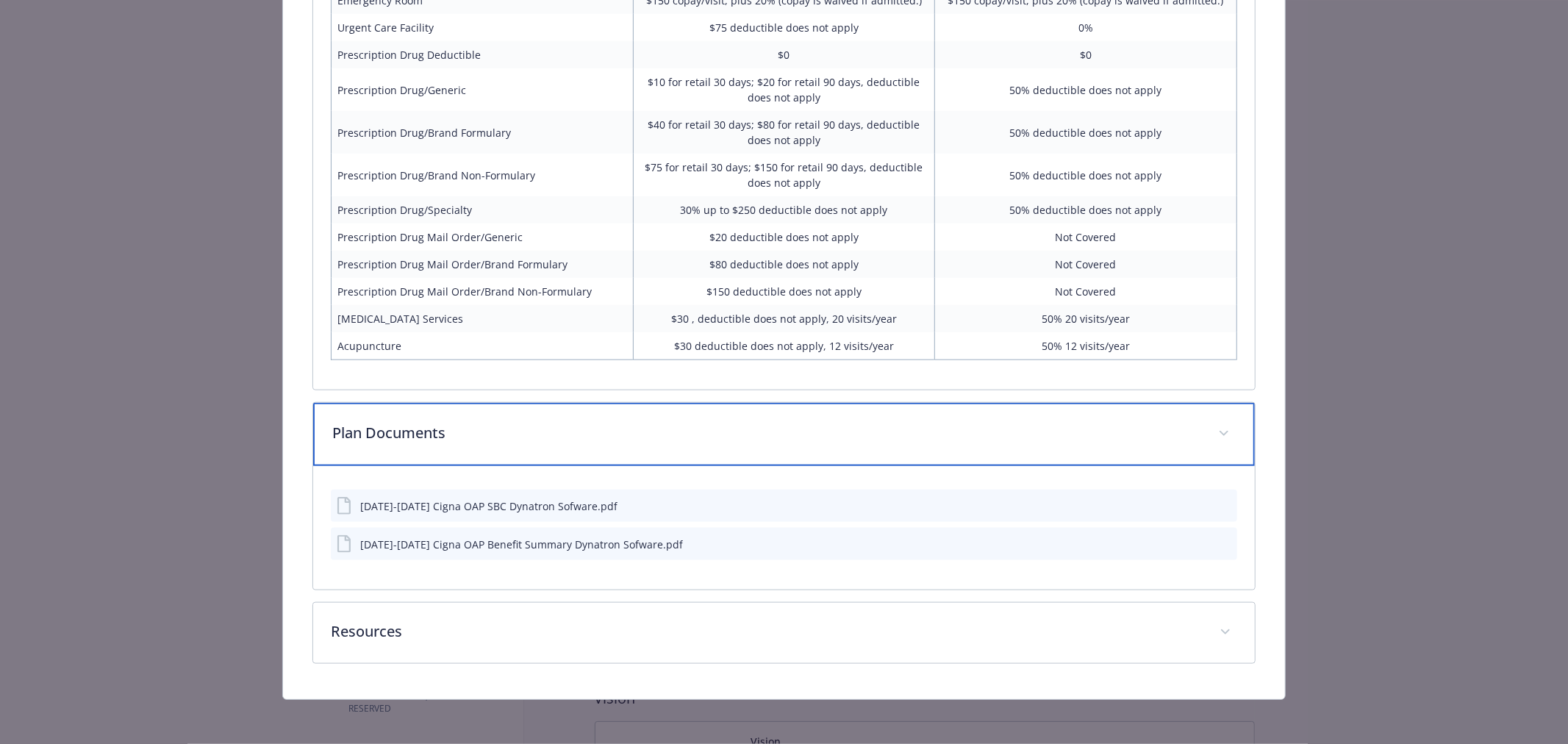
click at [522, 437] on p "Plan Documents" at bounding box center [766, 433] width 868 height 22
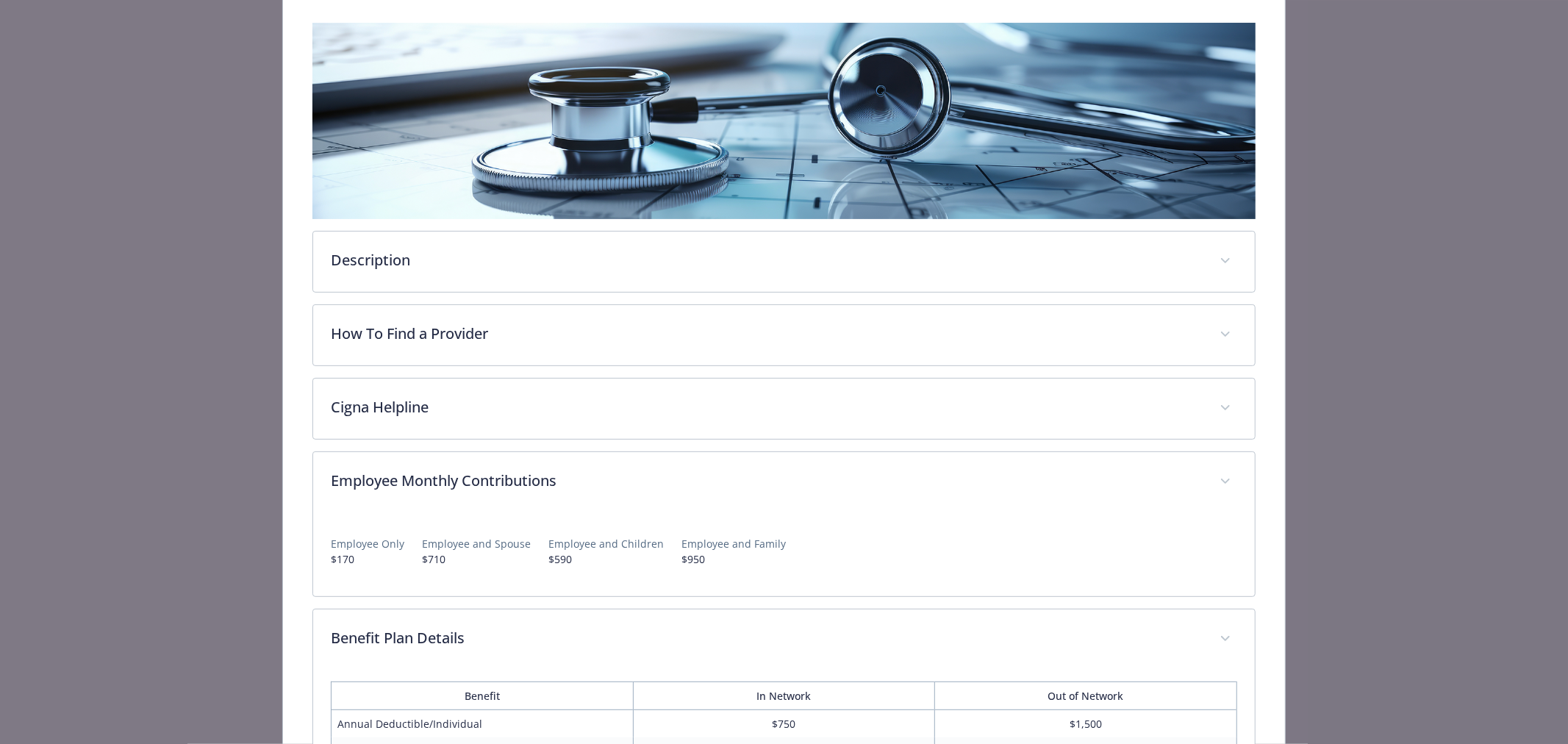
scroll to position [0, 0]
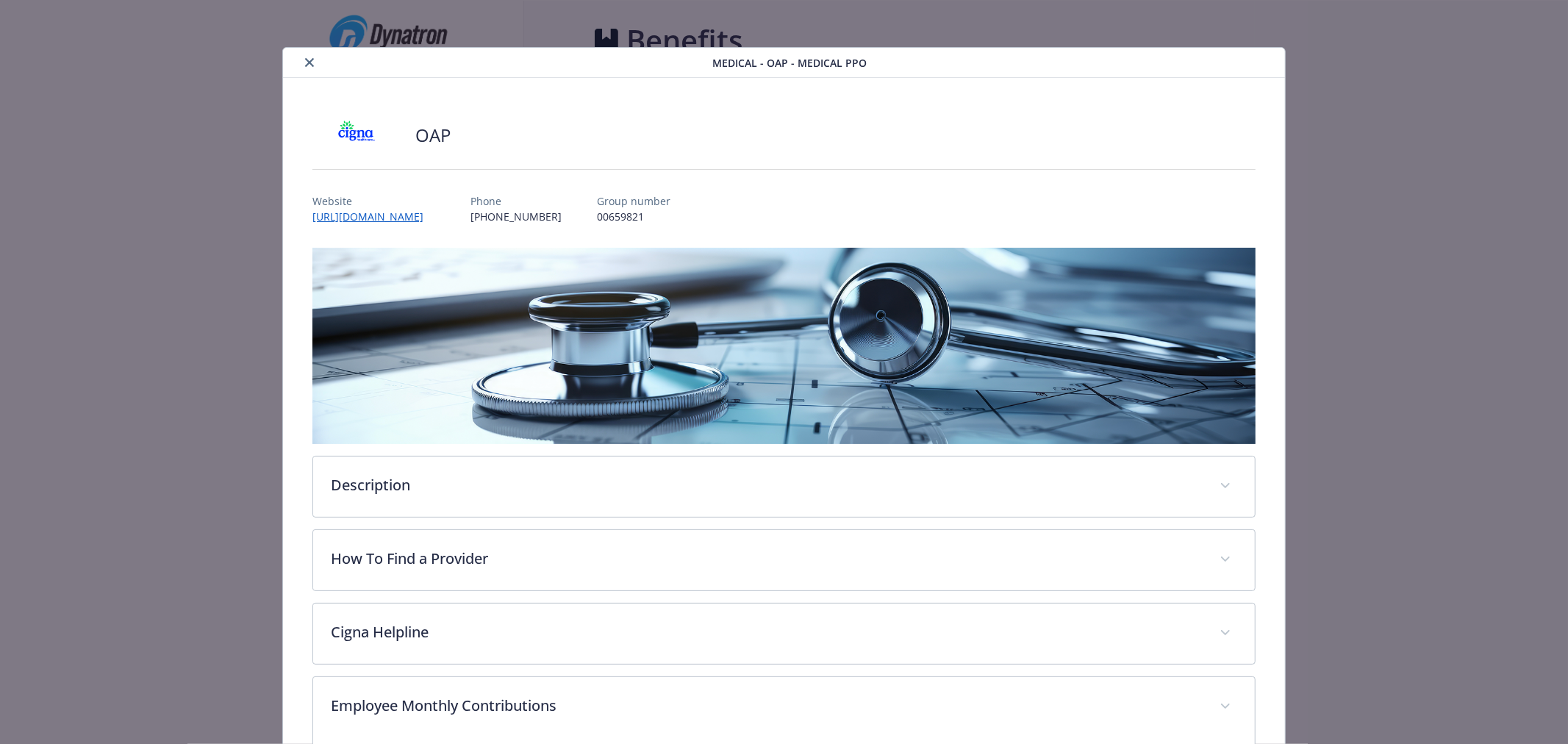
click at [309, 62] on icon "close" at bounding box center [310, 62] width 9 height 9
